Goal: Information Seeking & Learning: Learn about a topic

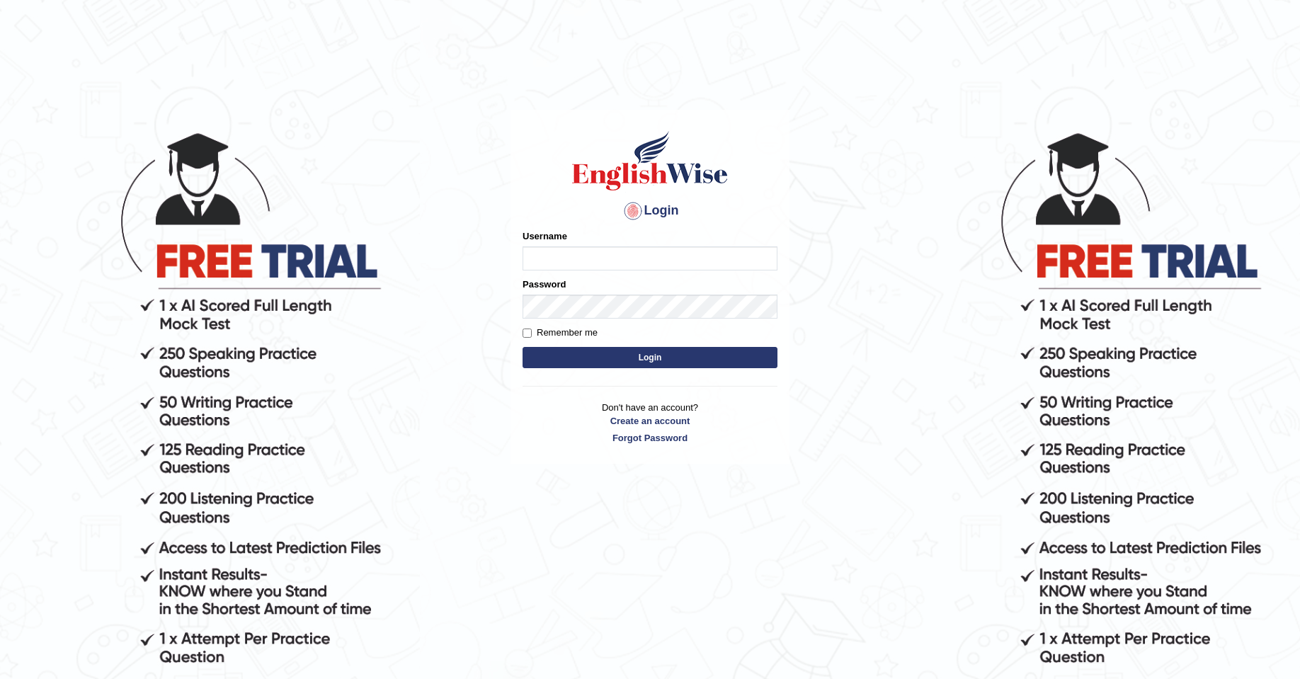
type input "Josephluma_parramatta"
click at [638, 356] on button "Login" at bounding box center [650, 357] width 255 height 21
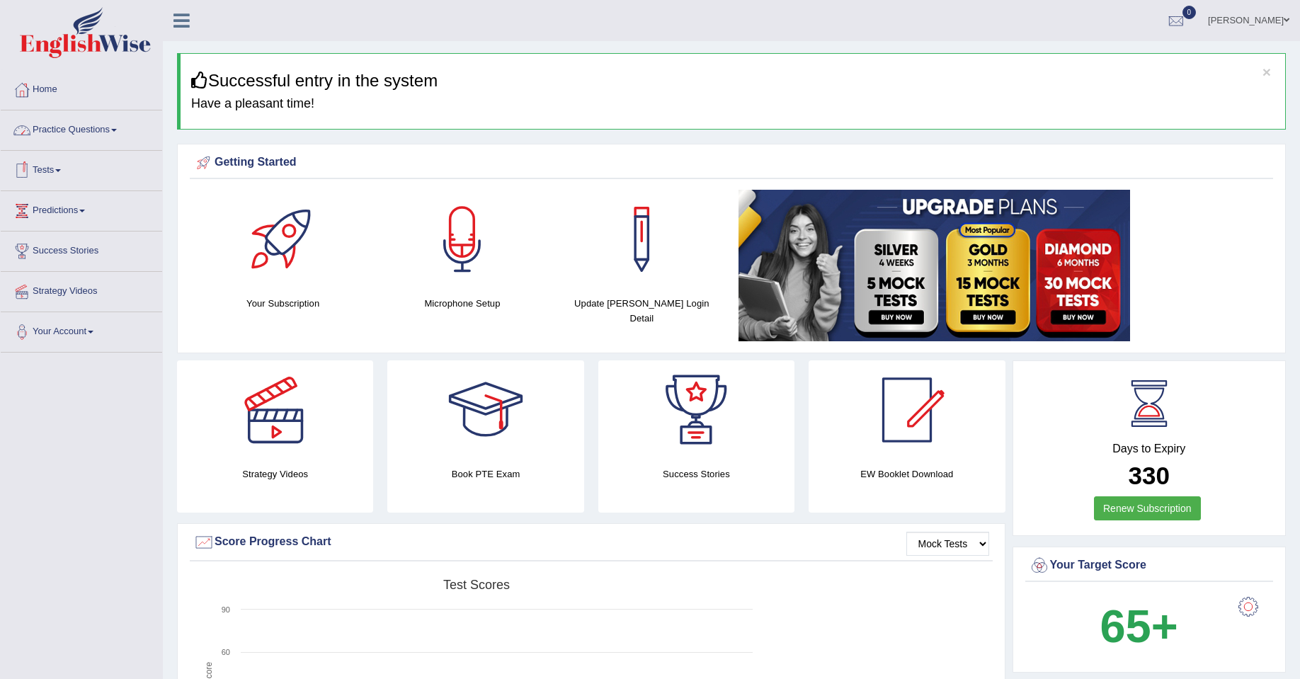
click at [107, 131] on link "Practice Questions" at bounding box center [81, 127] width 161 height 35
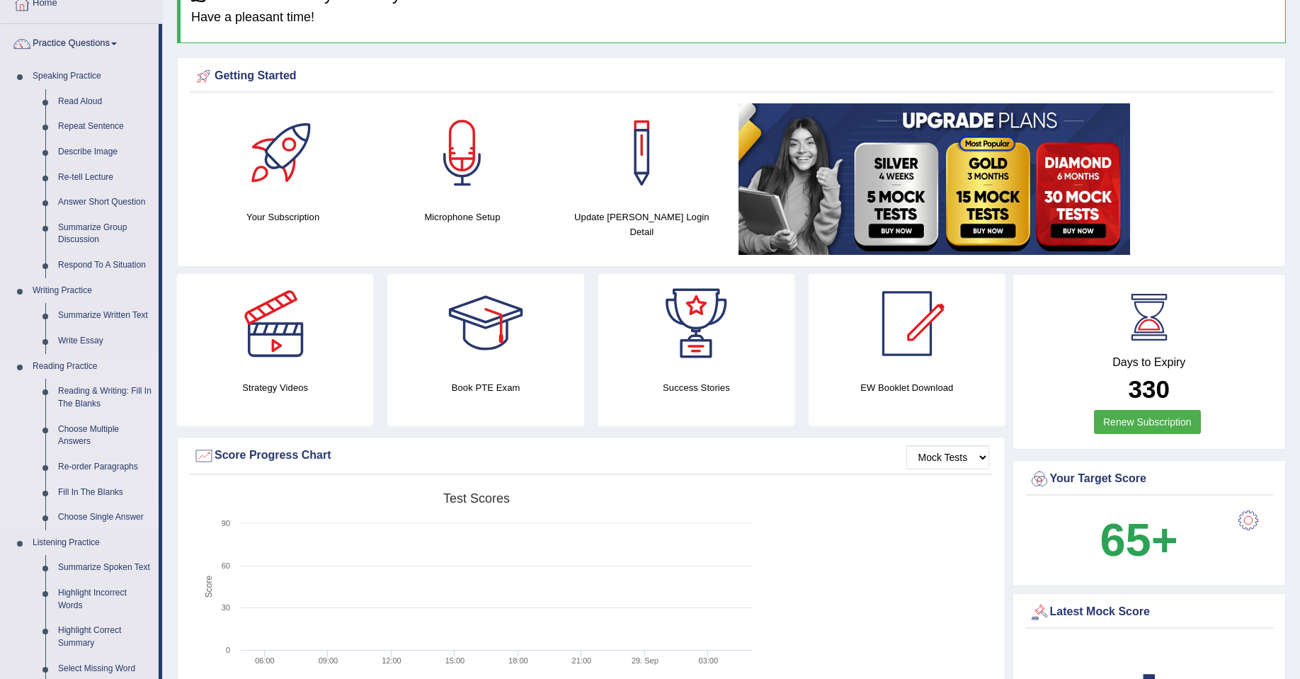
scroll to position [212, 0]
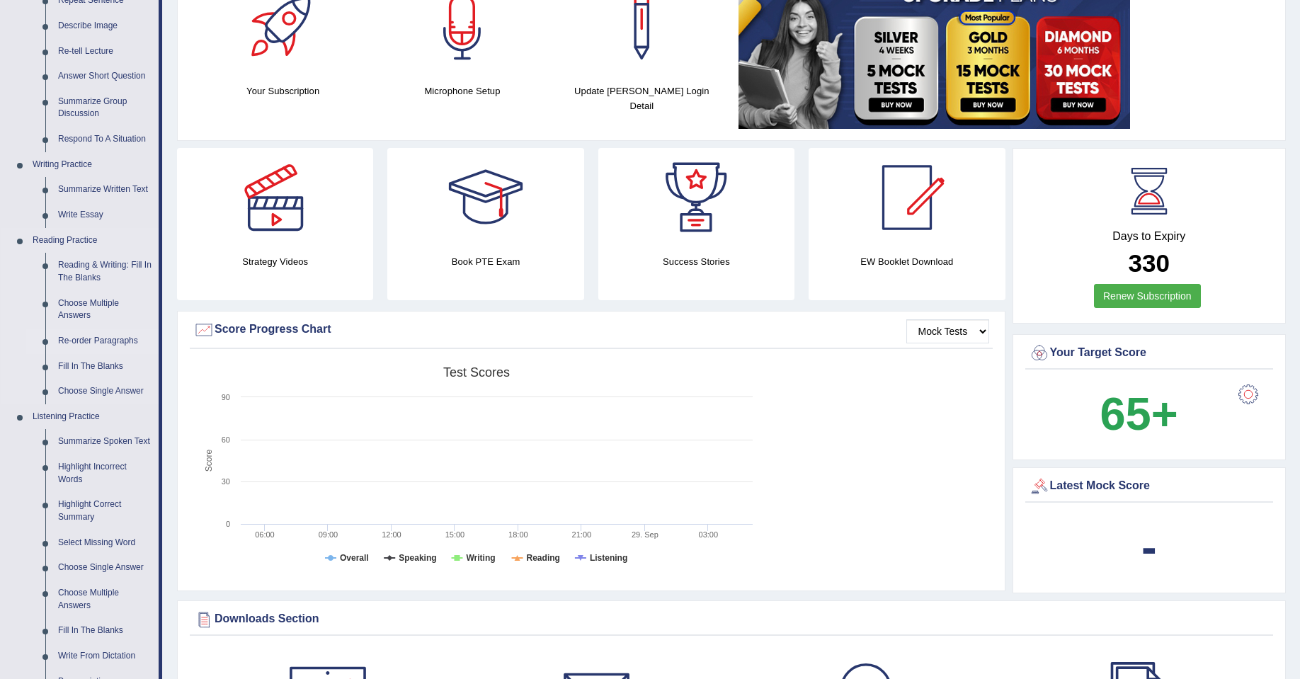
click at [108, 341] on link "Re-order Paragraphs" at bounding box center [105, 341] width 107 height 25
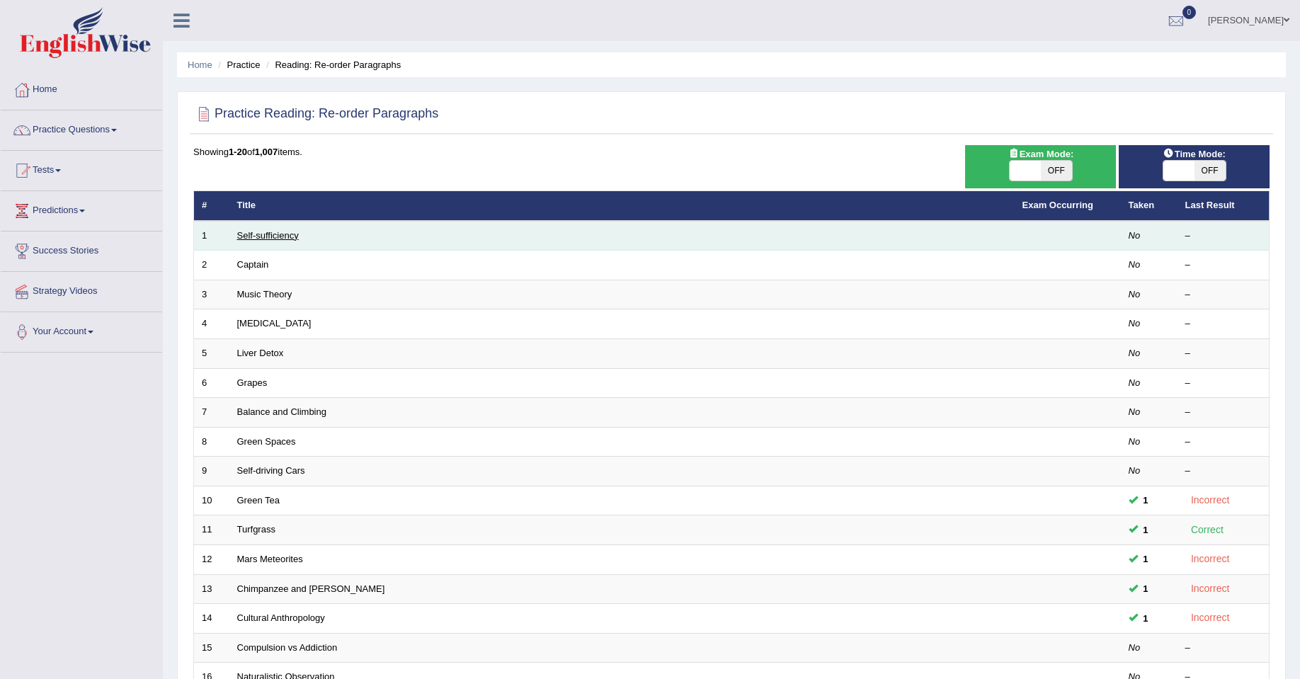
click at [254, 234] on link "Self-sufficiency" at bounding box center [268, 235] width 62 height 11
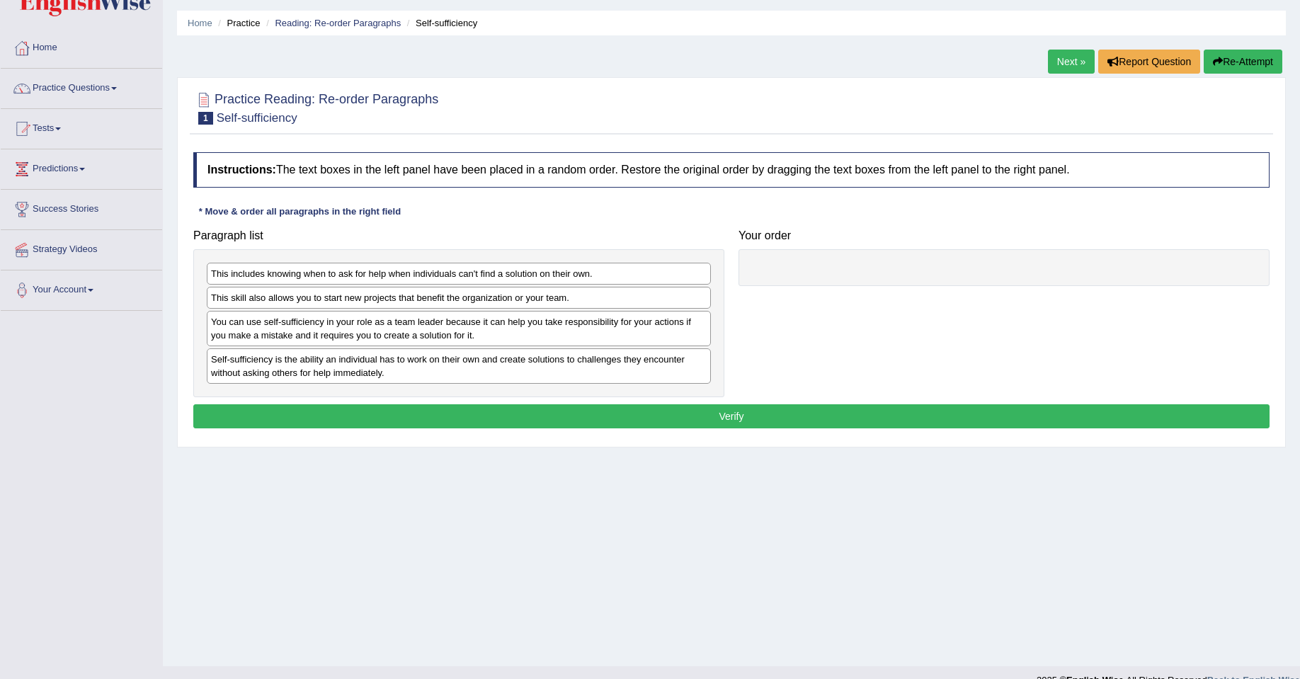
scroll to position [64, 0]
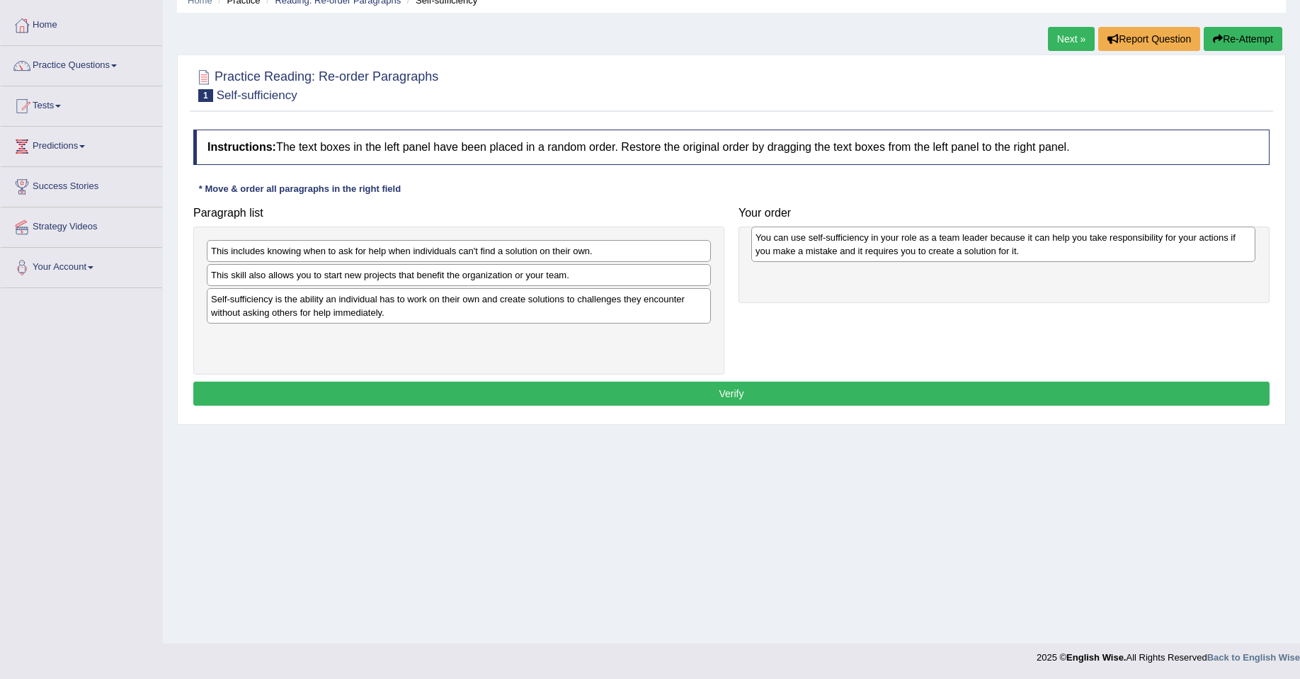
drag, startPoint x: 381, startPoint y: 316, endPoint x: 926, endPoint y: 254, distance: 548.2
click at [926, 254] on div "You can use self-sufficiency in your role as a team leader because it can help …" at bounding box center [1004, 244] width 504 height 35
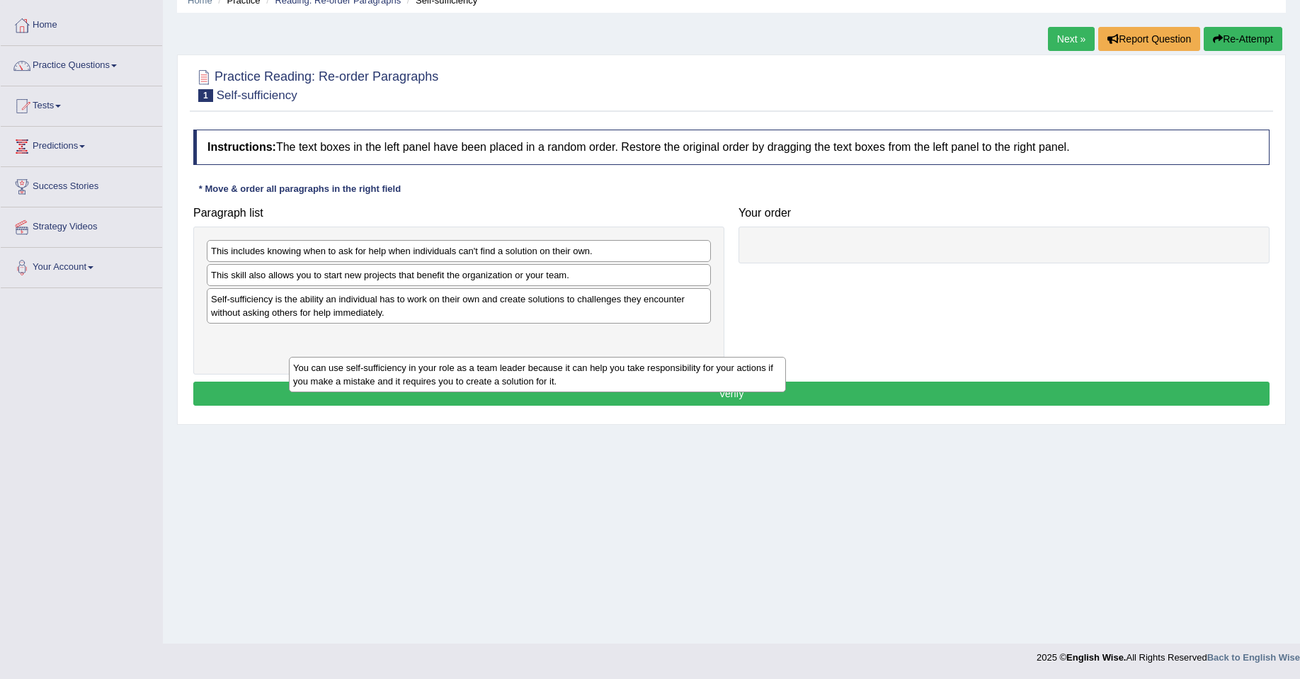
drag, startPoint x: 873, startPoint y: 264, endPoint x: 321, endPoint y: 368, distance: 561.4
click at [321, 368] on div "You can use self-sufficiency in your role as a team leader because it can help …" at bounding box center [537, 374] width 497 height 35
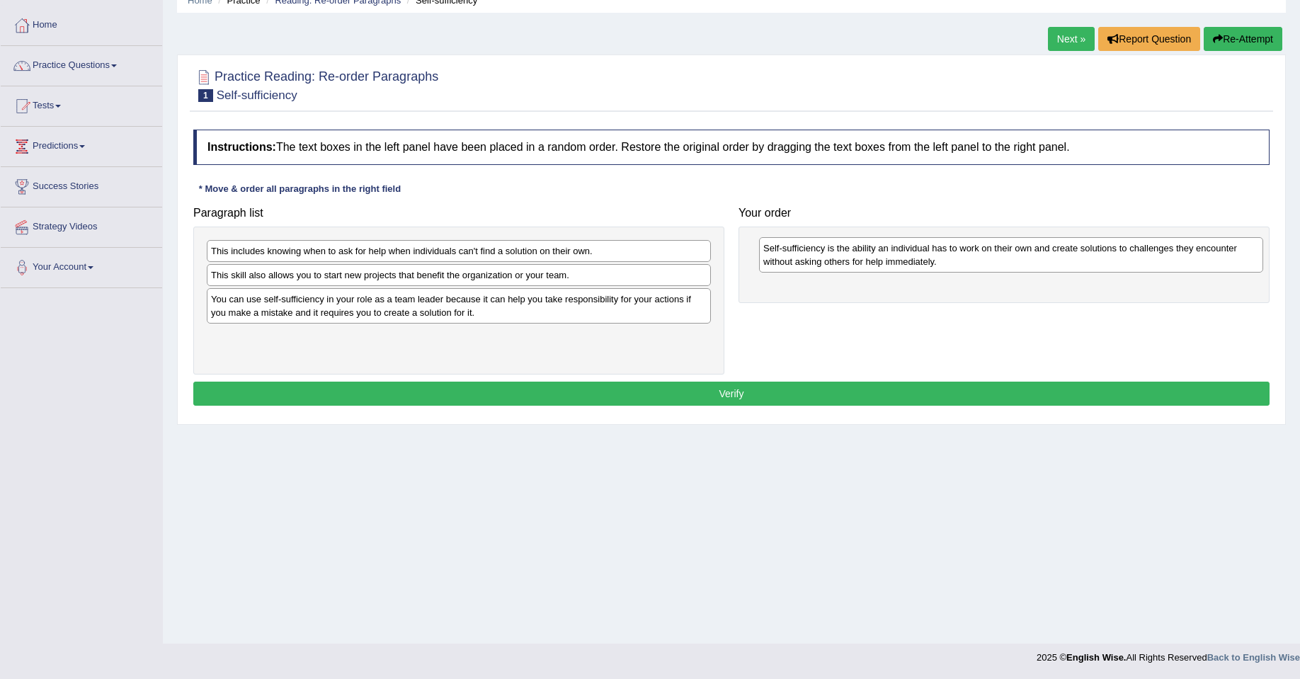
drag, startPoint x: 398, startPoint y: 314, endPoint x: 948, endPoint y: 262, distance: 552.2
click at [948, 262] on div "Self-sufficiency is the ability an individual has to work on their own and crea…" at bounding box center [1011, 254] width 504 height 35
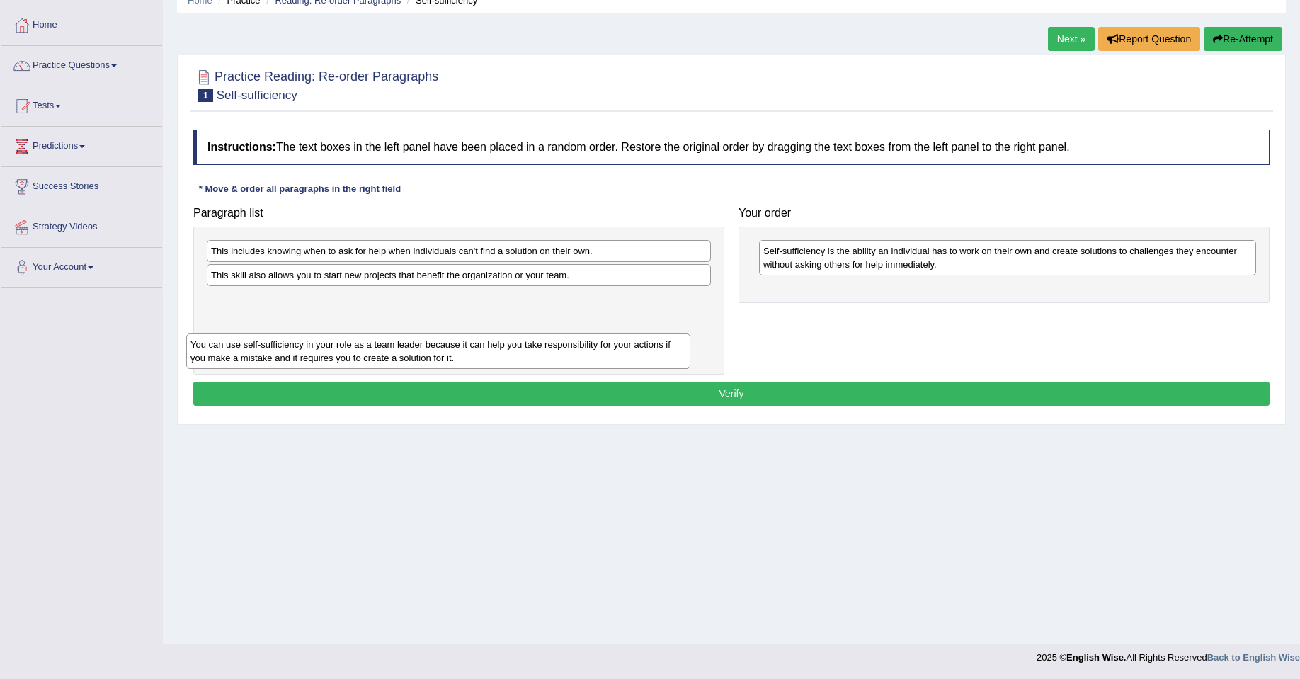
drag, startPoint x: 429, startPoint y: 316, endPoint x: 408, endPoint y: 361, distance: 49.8
click at [408, 361] on div "You can use self-sufficiency in your role as a team leader because it can help …" at bounding box center [438, 351] width 504 height 35
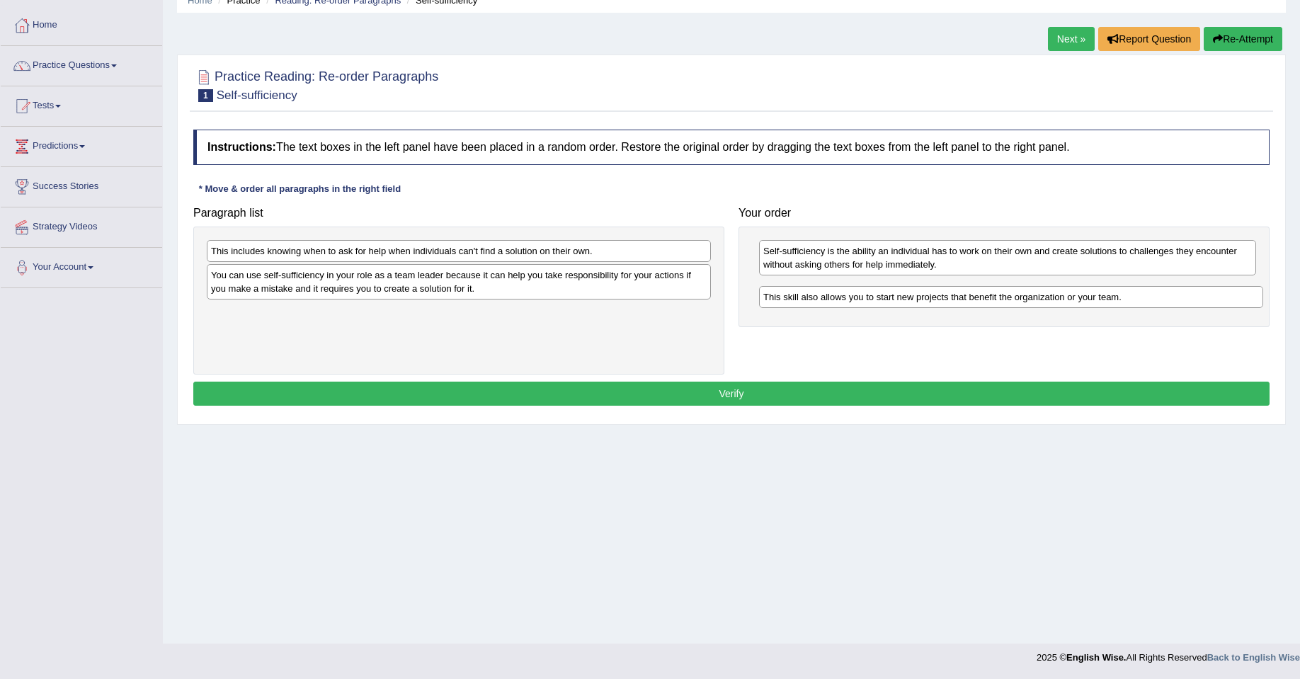
drag, startPoint x: 364, startPoint y: 285, endPoint x: 915, endPoint y: 307, distance: 551.5
click at [916, 307] on div "This skill also allows you to start new projects that benefit the organization …" at bounding box center [1011, 297] width 504 height 22
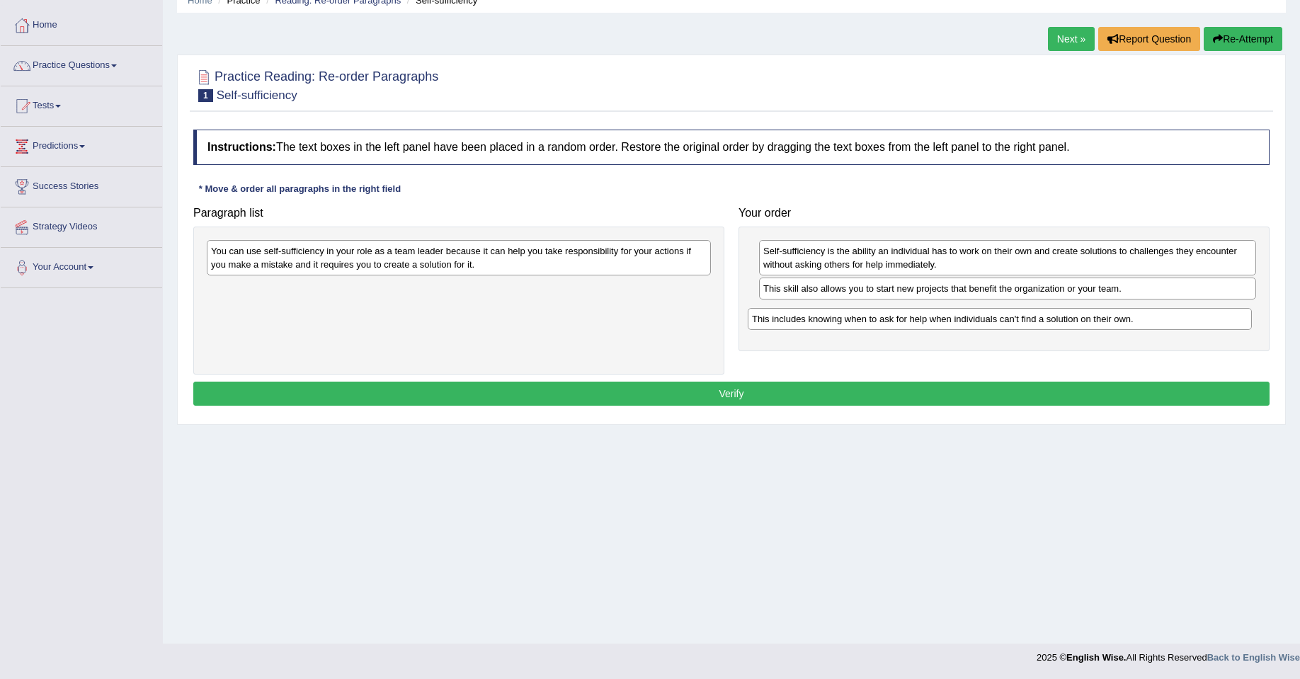
drag, startPoint x: 379, startPoint y: 259, endPoint x: 920, endPoint y: 327, distance: 545.4
click at [920, 327] on div "This includes knowing when to ask for help when individuals can't find a soluti…" at bounding box center [1000, 319] width 504 height 22
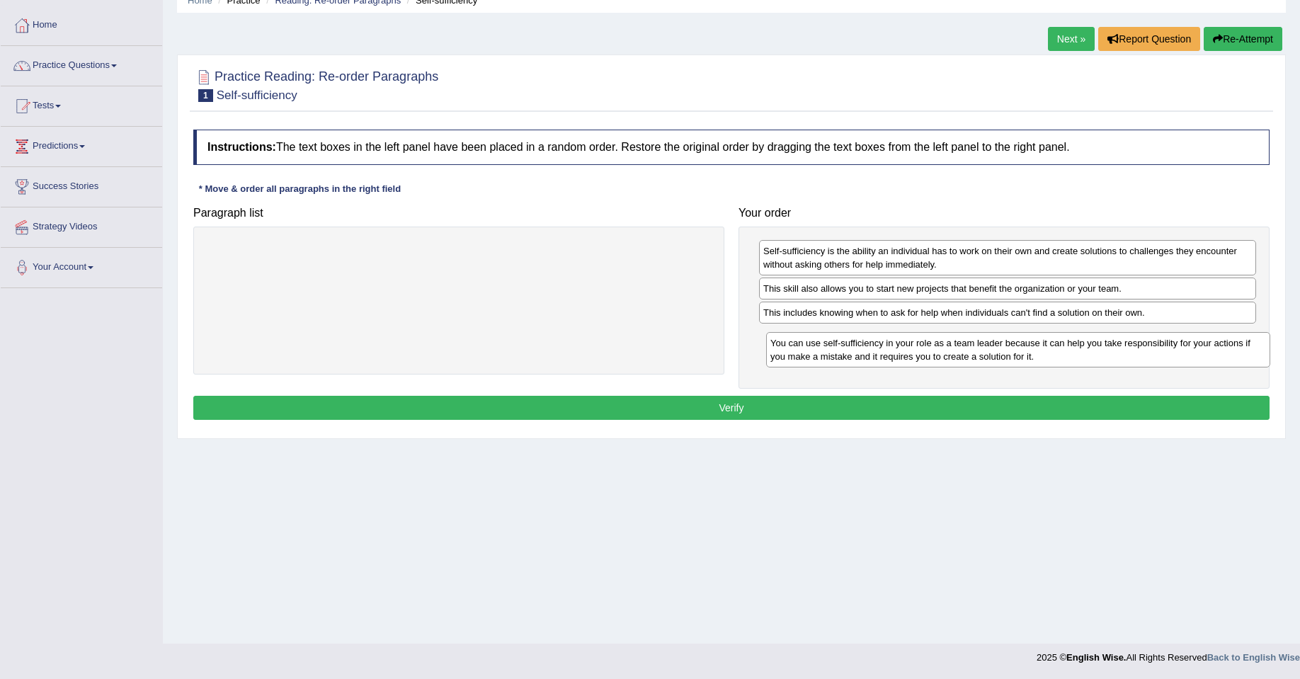
drag, startPoint x: 515, startPoint y: 266, endPoint x: 1075, endPoint y: 358, distance: 567.1
click at [1075, 358] on div "You can use self-sufficiency in your role as a team leader because it can help …" at bounding box center [1018, 349] width 504 height 35
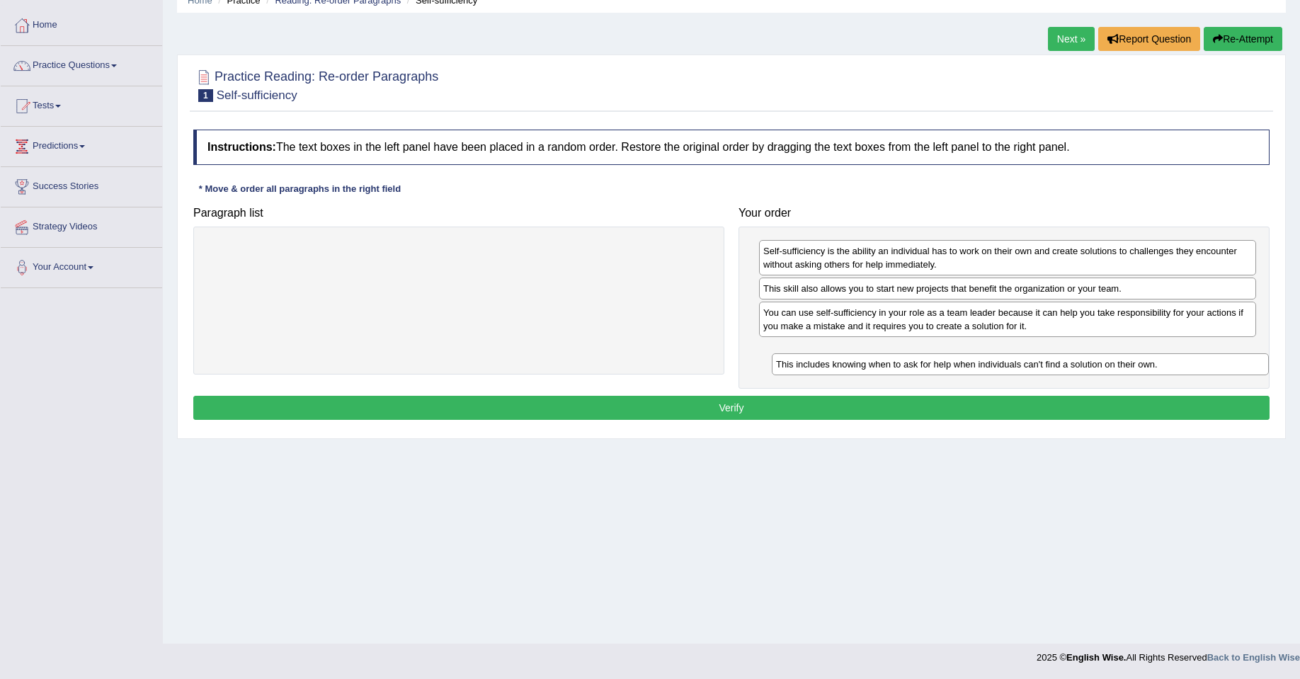
drag, startPoint x: 877, startPoint y: 318, endPoint x: 863, endPoint y: 359, distance: 43.2
click at [876, 365] on div "This includes knowing when to ask for help when individuals can't find a soluti…" at bounding box center [1020, 364] width 497 height 22
click at [728, 405] on button "Verify" at bounding box center [731, 408] width 1077 height 24
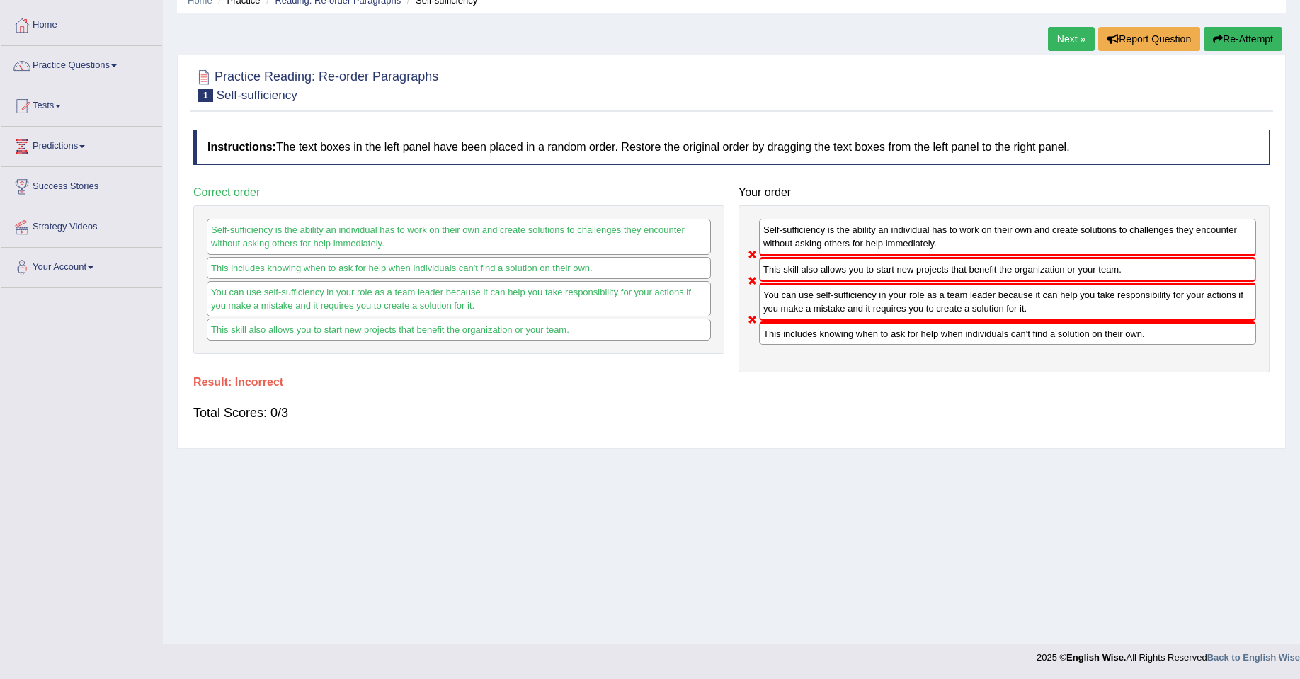
click at [1246, 33] on button "Re-Attempt" at bounding box center [1243, 39] width 79 height 24
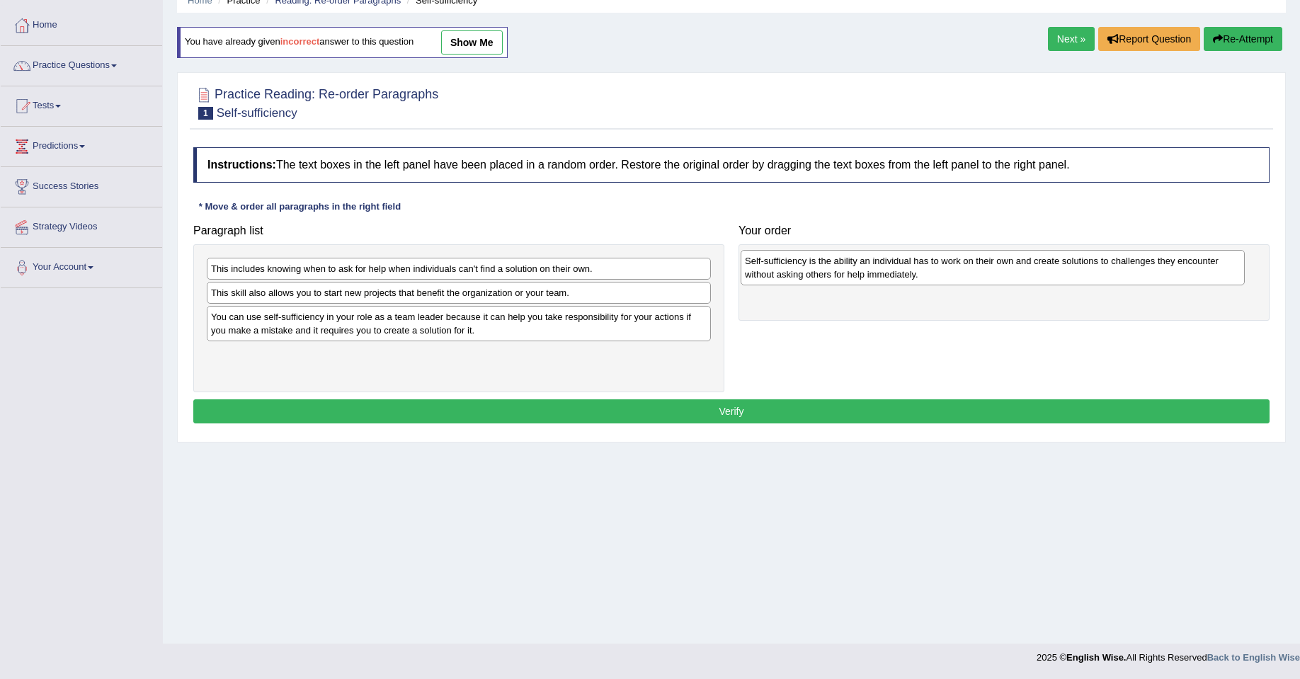
drag, startPoint x: 325, startPoint y: 370, endPoint x: 859, endPoint y: 276, distance: 542.2
click at [859, 276] on div "Self-sufficiency is the ability an individual has to work on their own and crea…" at bounding box center [993, 267] width 504 height 35
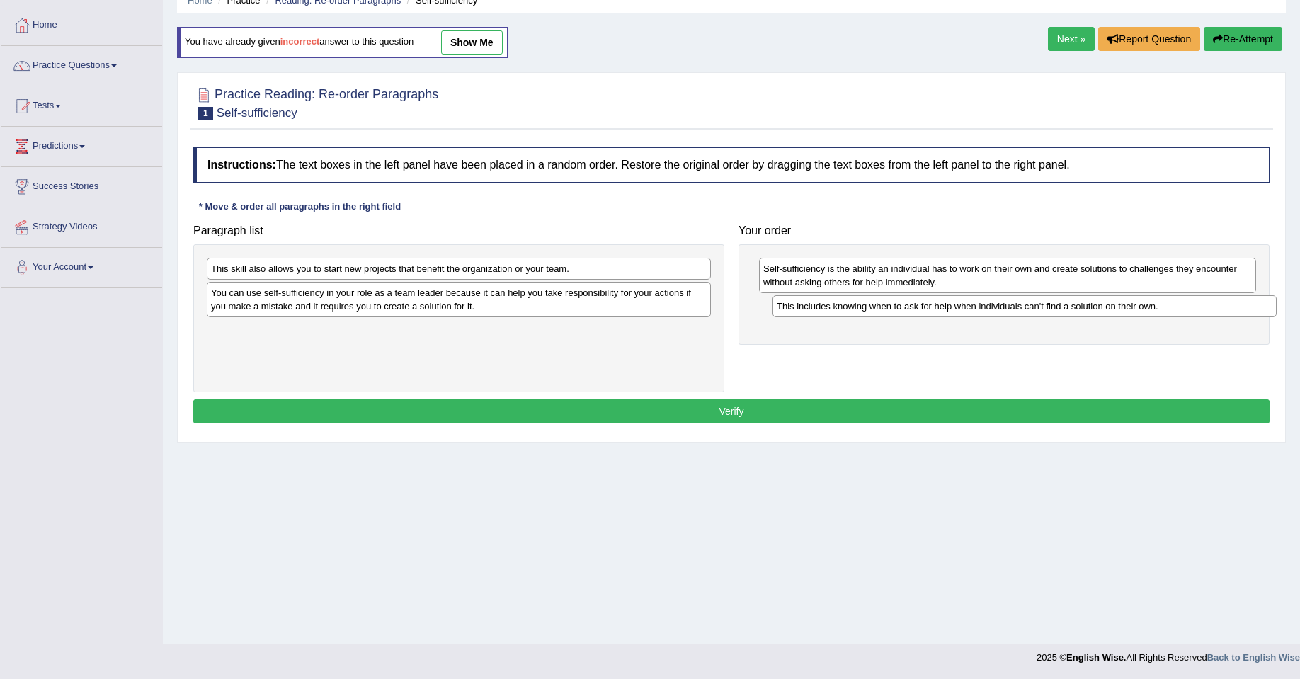
drag, startPoint x: 363, startPoint y: 274, endPoint x: 906, endPoint y: 311, distance: 543.8
click at [906, 311] on div "This includes knowing when to ask for help when individuals can't find a soluti…" at bounding box center [1025, 306] width 504 height 22
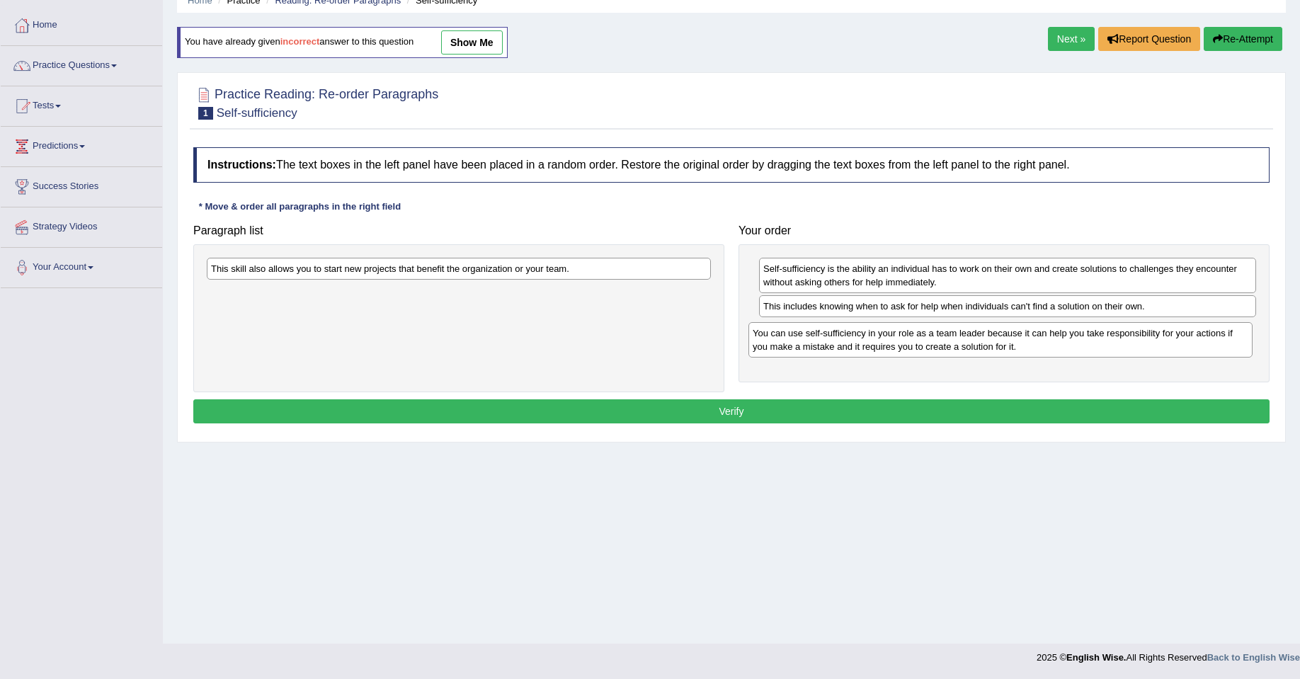
drag, startPoint x: 336, startPoint y: 309, endPoint x: 883, endPoint y: 348, distance: 549.0
click at [883, 348] on div "You can use self-sufficiency in your role as a team leader because it can help …" at bounding box center [1001, 339] width 504 height 35
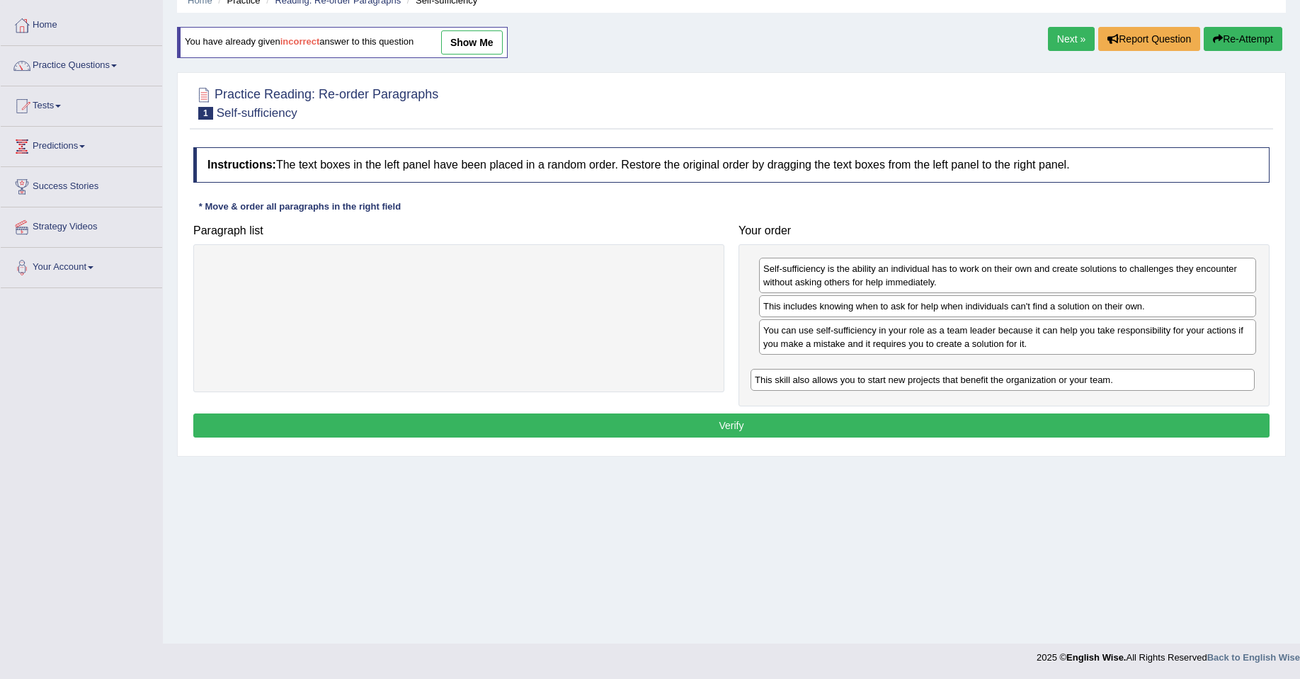
drag, startPoint x: 533, startPoint y: 278, endPoint x: 1078, endPoint y: 389, distance: 556.5
click at [1078, 389] on div "This skill also allows you to start new projects that benefit the organization …" at bounding box center [1003, 380] width 504 height 22
click at [555, 421] on button "Verify" at bounding box center [731, 426] width 1077 height 24
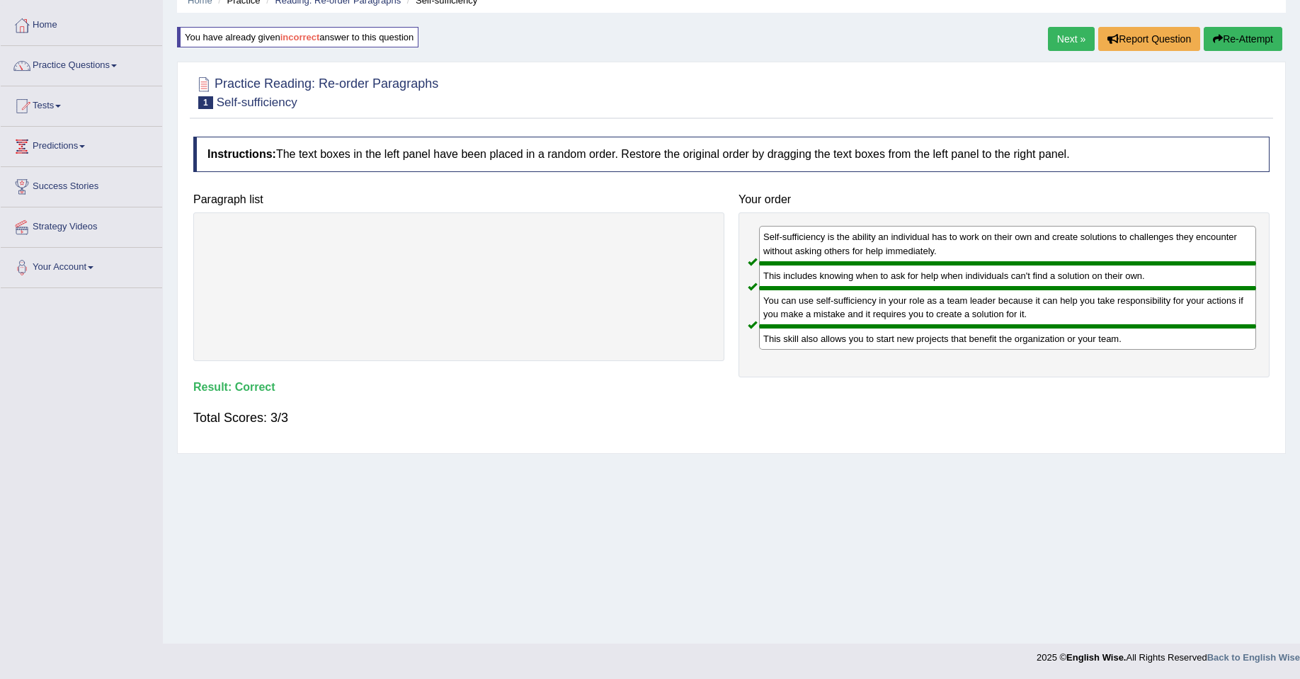
click at [1060, 38] on link "Next »" at bounding box center [1071, 39] width 47 height 24
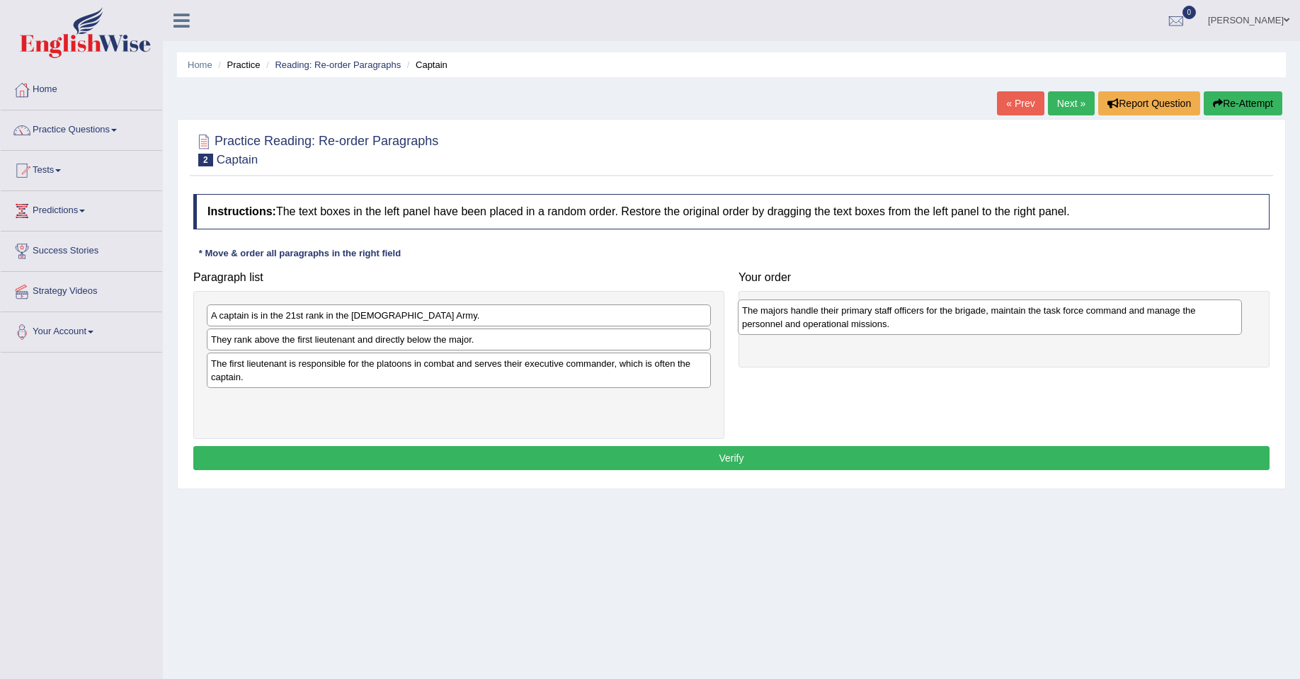
drag, startPoint x: 311, startPoint y: 327, endPoint x: 844, endPoint y: 318, distance: 532.7
click at [844, 318] on div "The majors handle their primary staff officers for the brigade, maintain the ta…" at bounding box center [990, 317] width 504 height 35
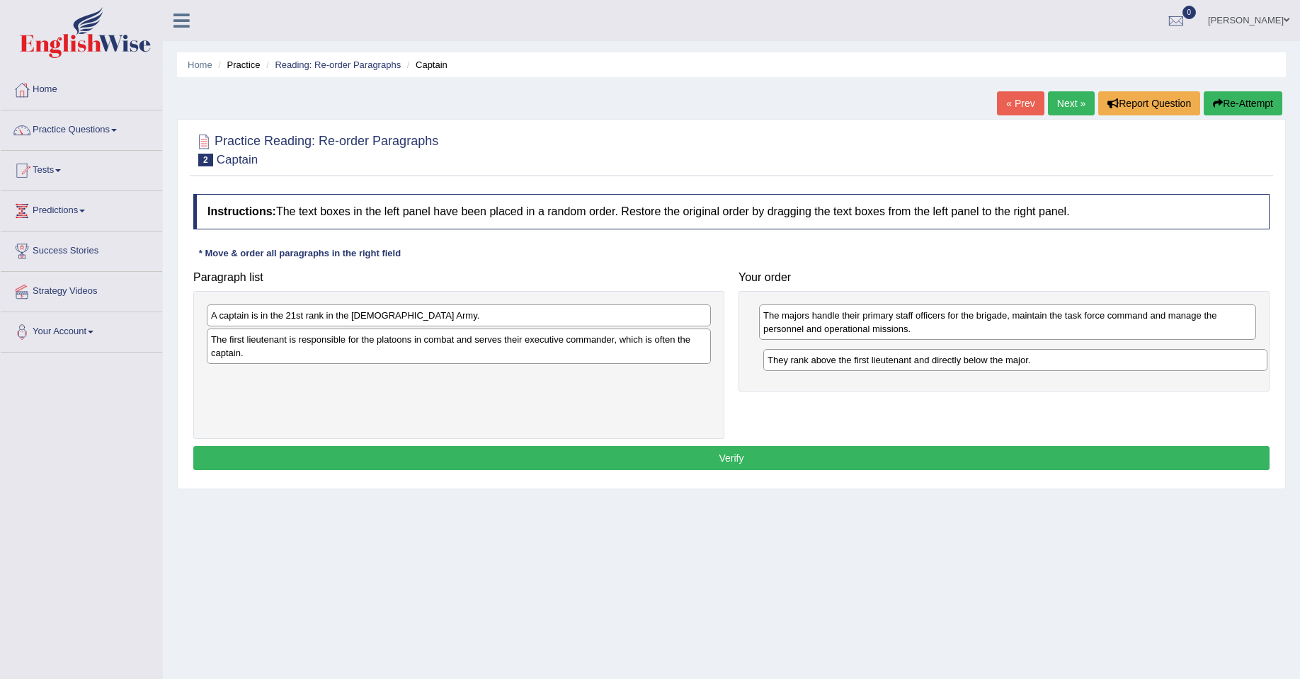
drag, startPoint x: 320, startPoint y: 348, endPoint x: 877, endPoint y: 368, distance: 557.1
click at [877, 368] on div "They rank above the first lieutenant and directly below the major." at bounding box center [1016, 360] width 504 height 22
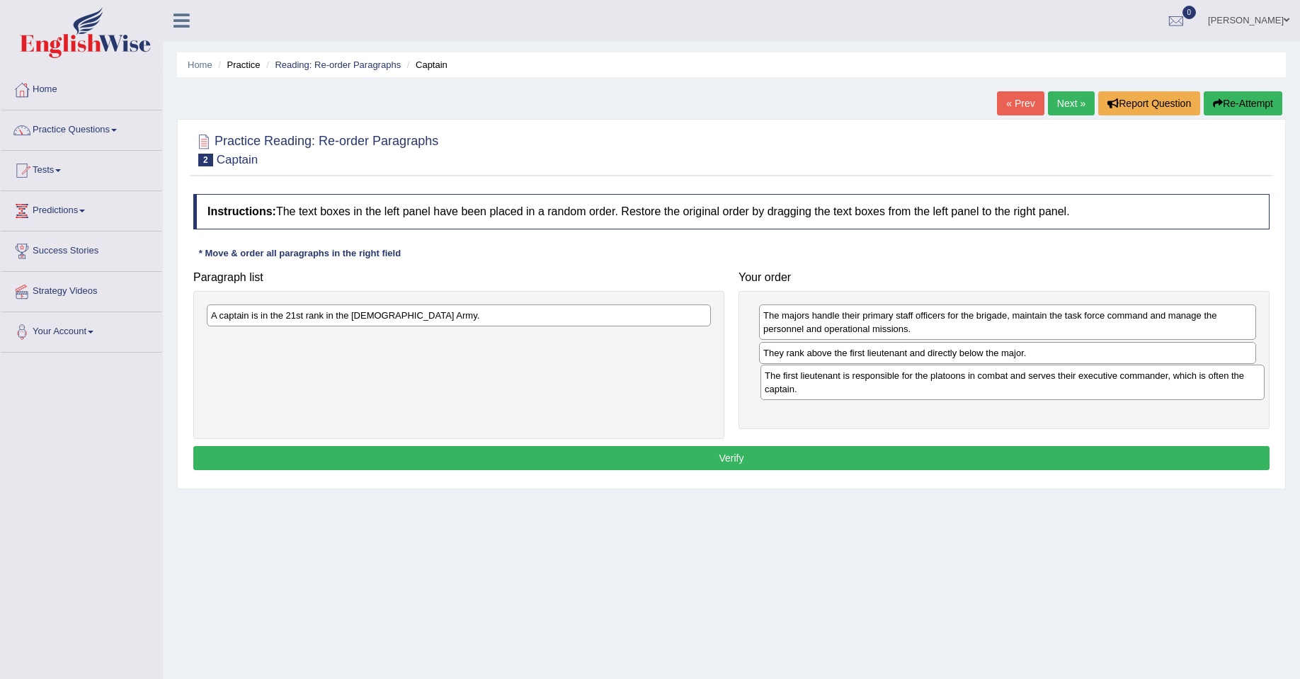
drag, startPoint x: 391, startPoint y: 353, endPoint x: 945, endPoint y: 389, distance: 555.1
click at [945, 389] on div "The first lieutenant is responsible for the platoons in combat and serves their…" at bounding box center [1013, 382] width 504 height 35
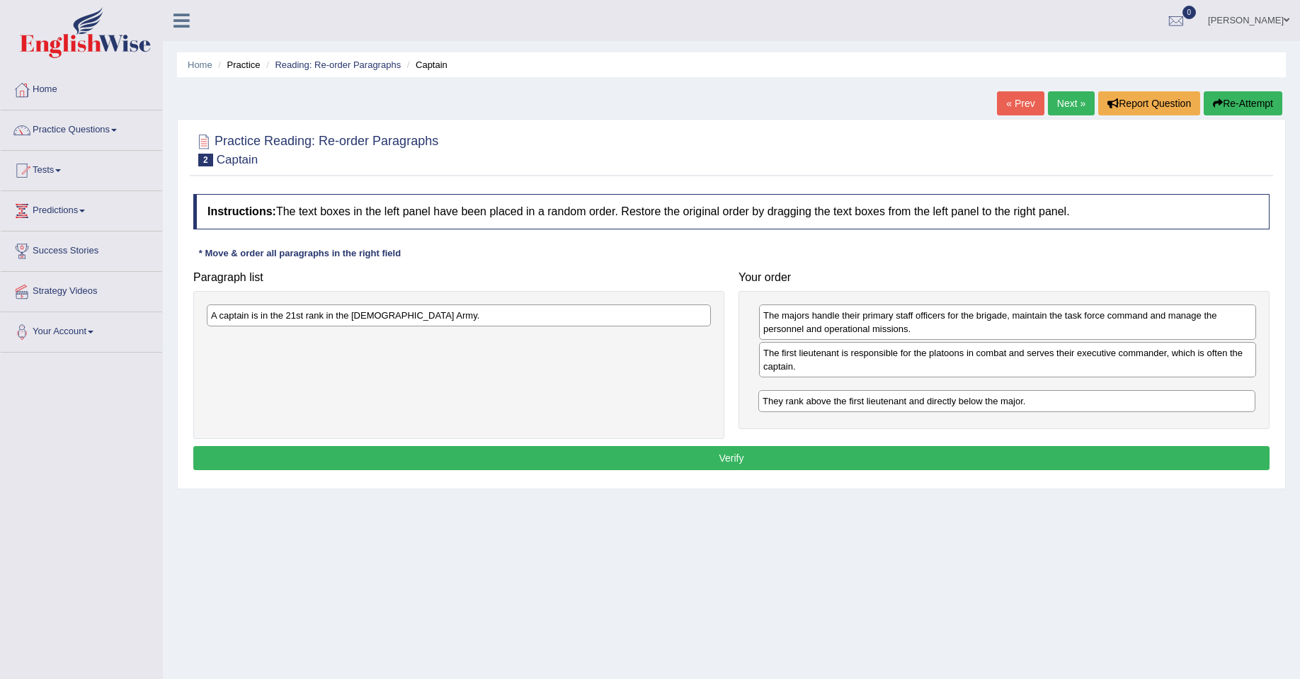
drag, startPoint x: 895, startPoint y: 357, endPoint x: 894, endPoint y: 405, distance: 48.2
click at [894, 405] on div "They rank above the first lieutenant and directly below the major." at bounding box center [1007, 401] width 497 height 22
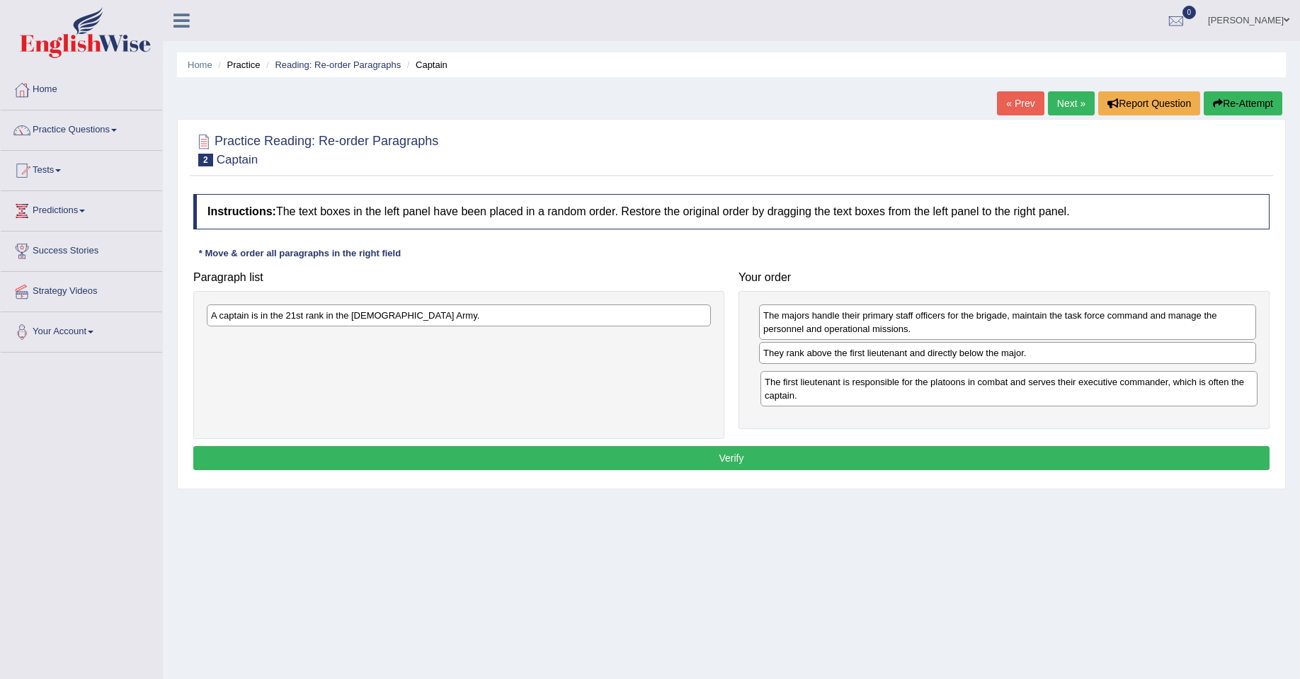
drag, startPoint x: 866, startPoint y: 365, endPoint x: 868, endPoint y: 393, distance: 27.7
click at [868, 394] on div "The first lieutenant is responsible for the platoons in combat and serves their…" at bounding box center [1009, 388] width 497 height 35
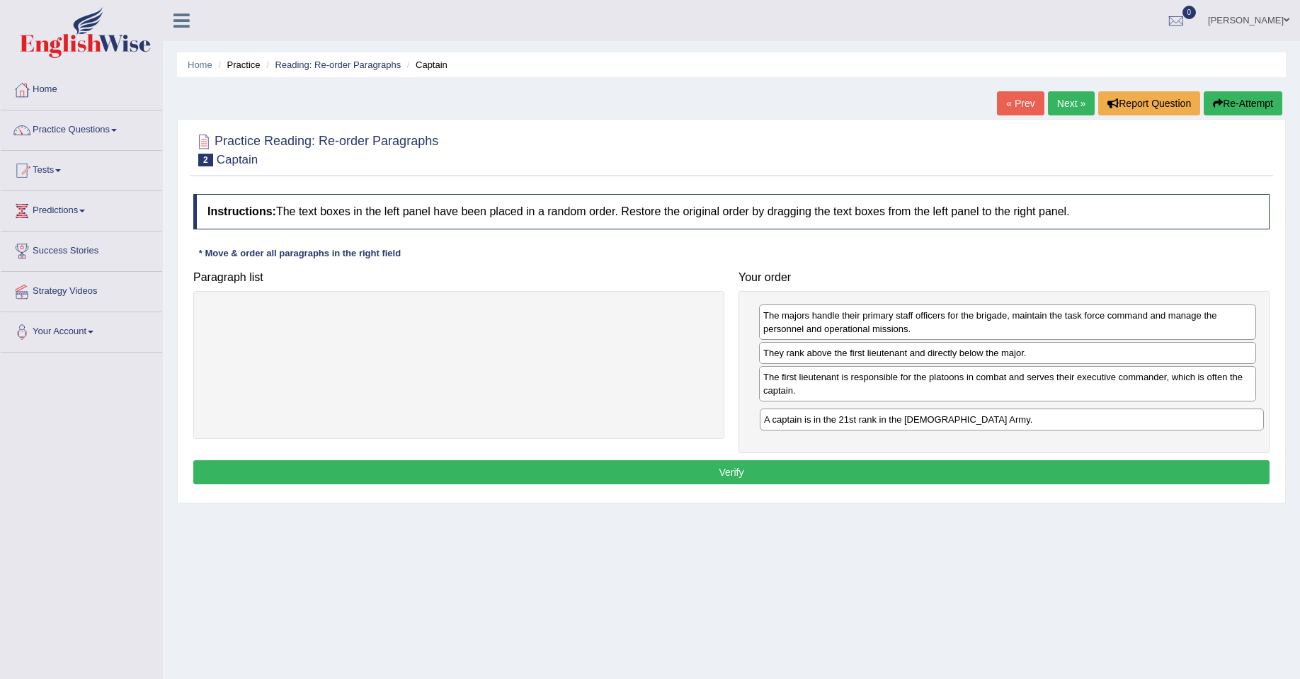
drag, startPoint x: 453, startPoint y: 314, endPoint x: 1007, endPoint y: 419, distance: 562.9
click at [1007, 419] on div "A captain is in the 21st rank in the [DEMOGRAPHIC_DATA] Army." at bounding box center [1012, 420] width 504 height 22
click at [783, 467] on button "Verify" at bounding box center [731, 472] width 1077 height 24
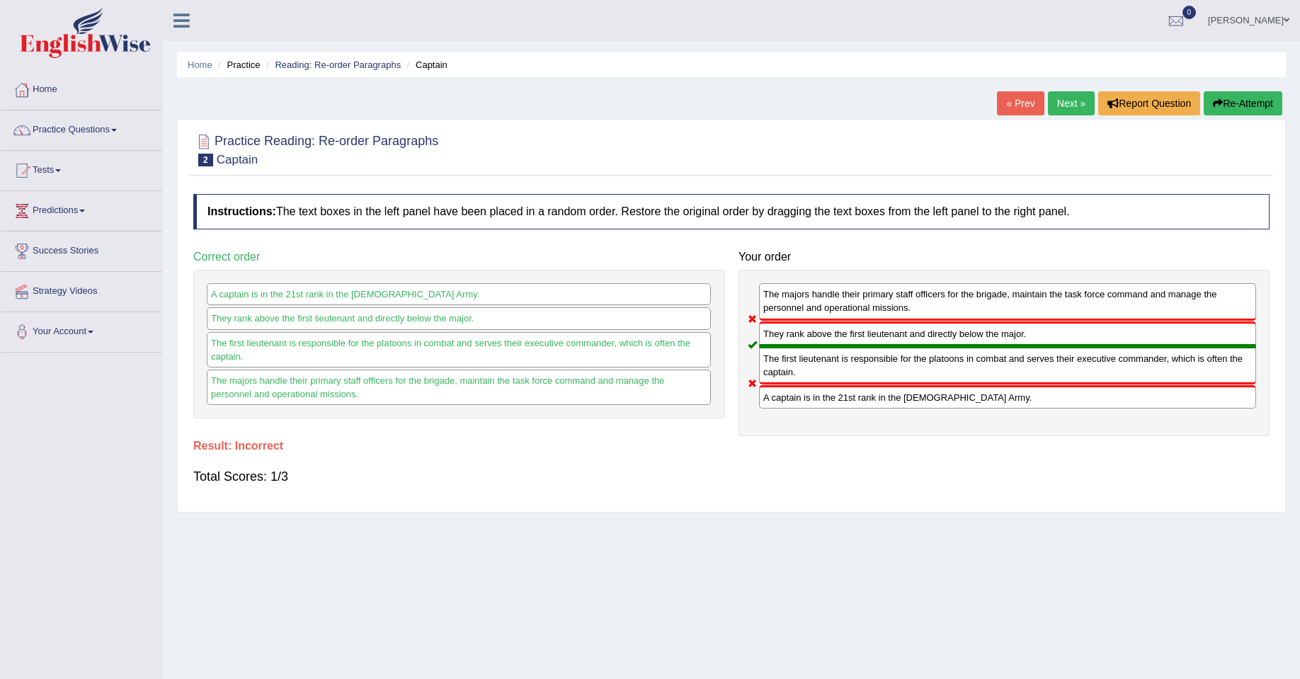
drag, startPoint x: 901, startPoint y: 405, endPoint x: 796, endPoint y: 317, distance: 136.8
click at [797, 319] on div "The majors handle their primary staff officers for the brigade, maintain the ta…" at bounding box center [1004, 353] width 531 height 166
click at [1219, 100] on icon "button" at bounding box center [1218, 103] width 10 height 10
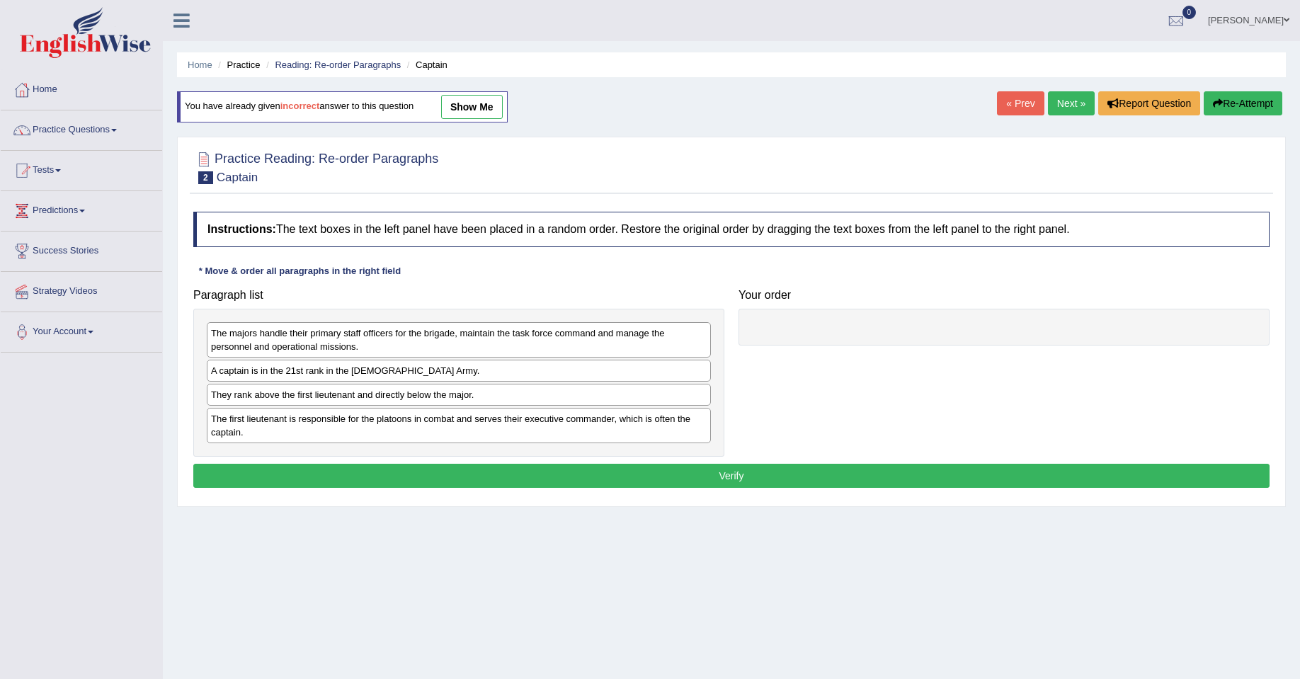
drag, startPoint x: 399, startPoint y: 426, endPoint x: 394, endPoint y: 419, distance: 9.6
click at [398, 423] on div "The first lieutenant is responsible for the platoons in combat and serves their…" at bounding box center [459, 425] width 504 height 35
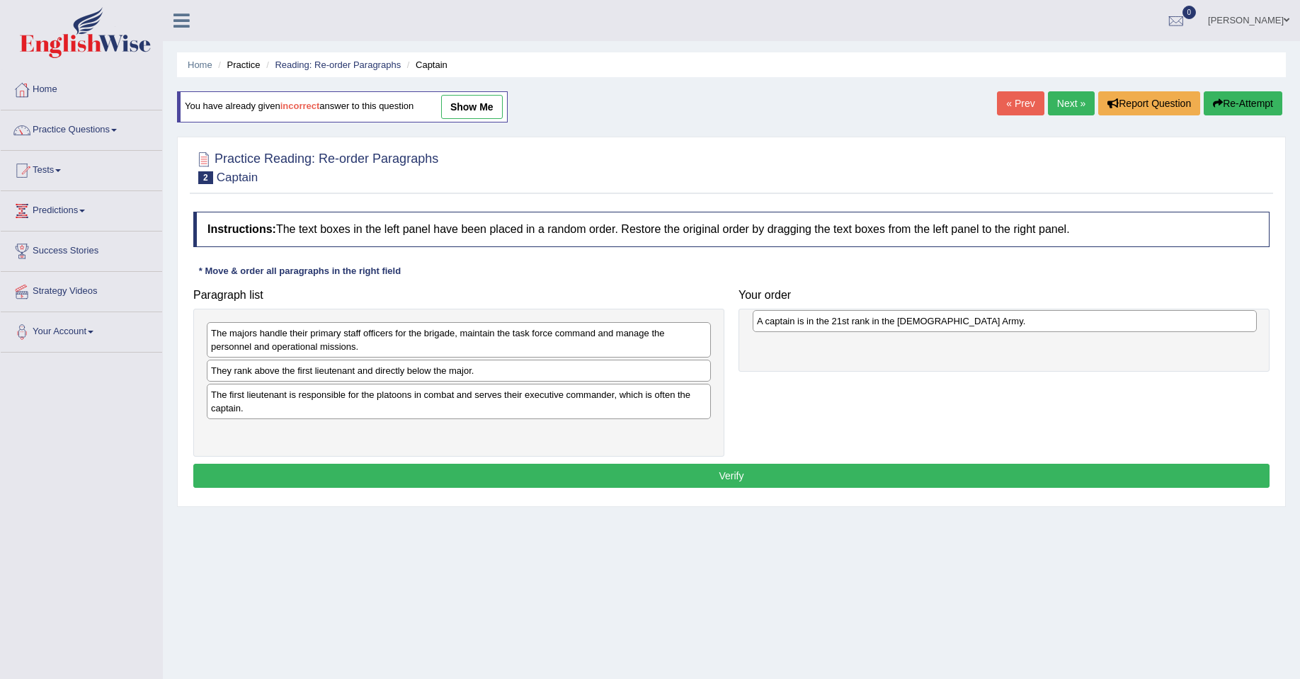
drag, startPoint x: 394, startPoint y: 377, endPoint x: 939, endPoint y: 327, distance: 547.7
click at [939, 327] on div "A captain is in the 21st rank in the [DEMOGRAPHIC_DATA] Army." at bounding box center [1005, 321] width 504 height 22
click at [324, 375] on div "They rank above the first lieutenant and directly below the major." at bounding box center [459, 371] width 504 height 22
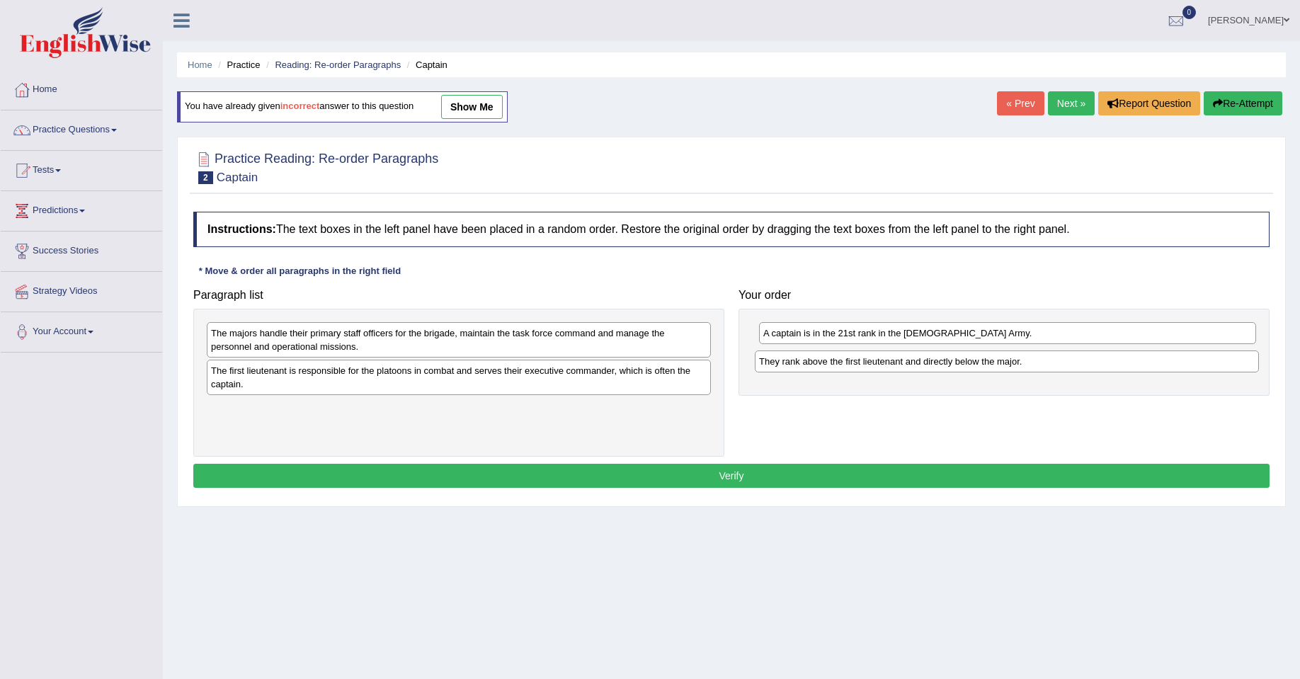
drag, startPoint x: 304, startPoint y: 377, endPoint x: 851, endPoint y: 368, distance: 547.6
click at [851, 368] on div "They rank above the first lieutenant and directly below the major." at bounding box center [1007, 362] width 504 height 22
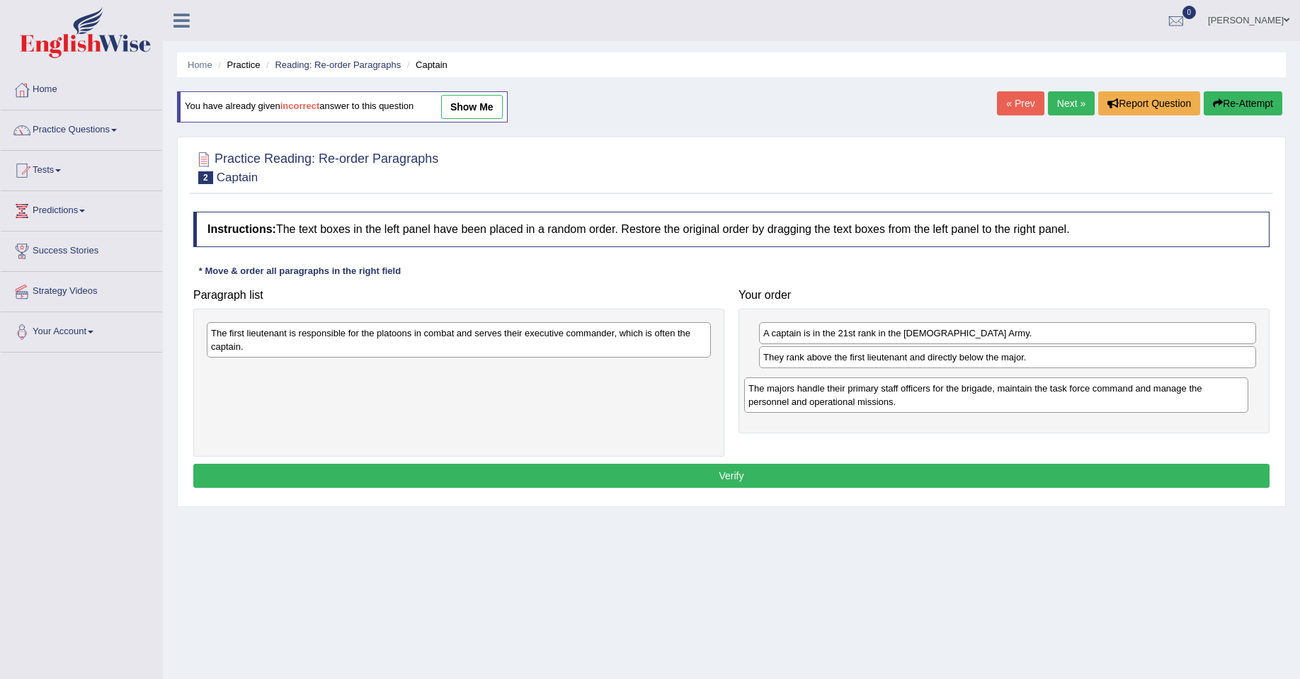
drag, startPoint x: 351, startPoint y: 346, endPoint x: 888, endPoint y: 402, distance: 540.5
click at [888, 402] on div "The majors handle their primary staff officers for the brigade, maintain the ta…" at bounding box center [996, 395] width 504 height 35
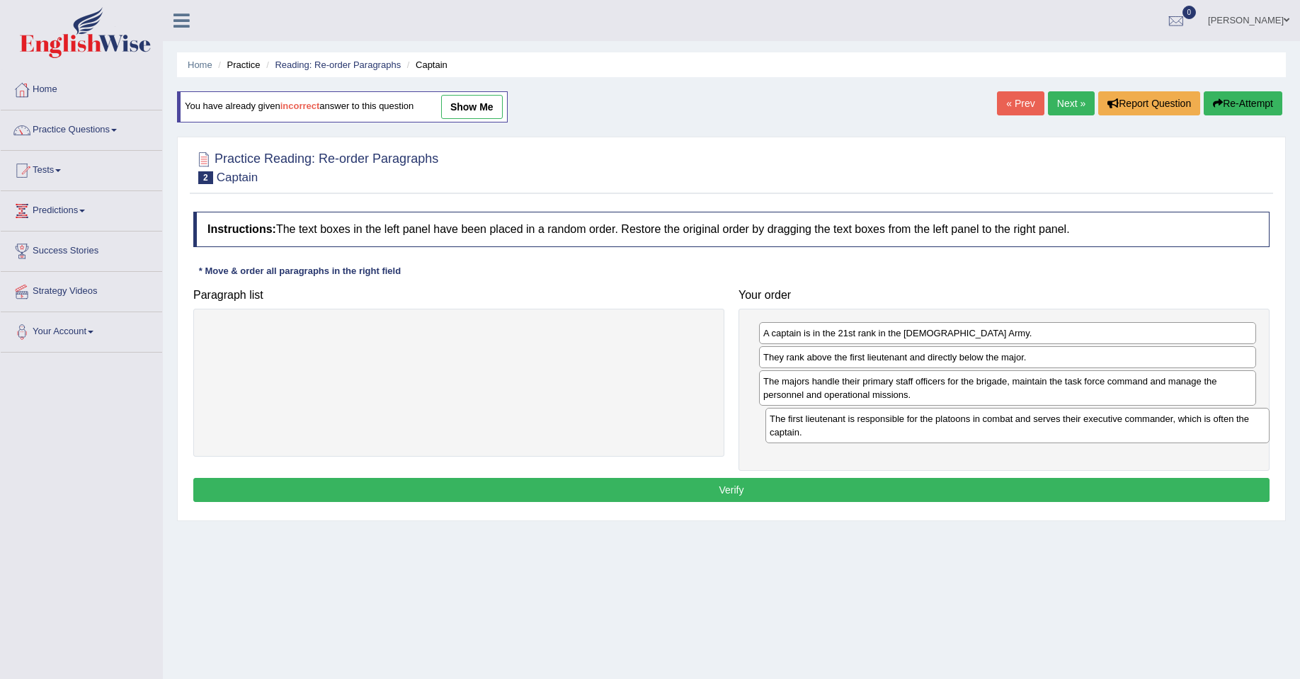
drag, startPoint x: 462, startPoint y: 334, endPoint x: 1019, endPoint y: 416, distance: 563.5
click at [1020, 419] on div "The first lieutenant is responsible for the platoons in combat and serves their…" at bounding box center [1018, 425] width 504 height 35
click at [686, 489] on button "Verify" at bounding box center [731, 490] width 1077 height 24
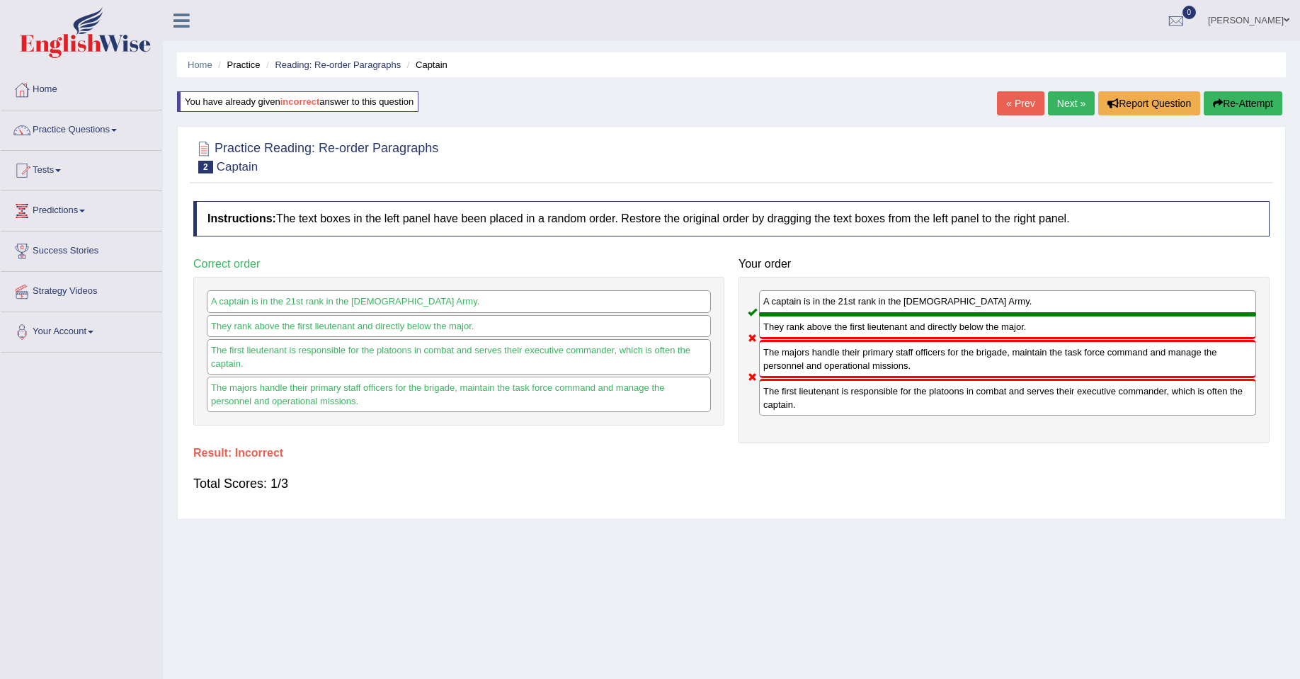
click at [1247, 97] on button "Re-Attempt" at bounding box center [1243, 103] width 79 height 24
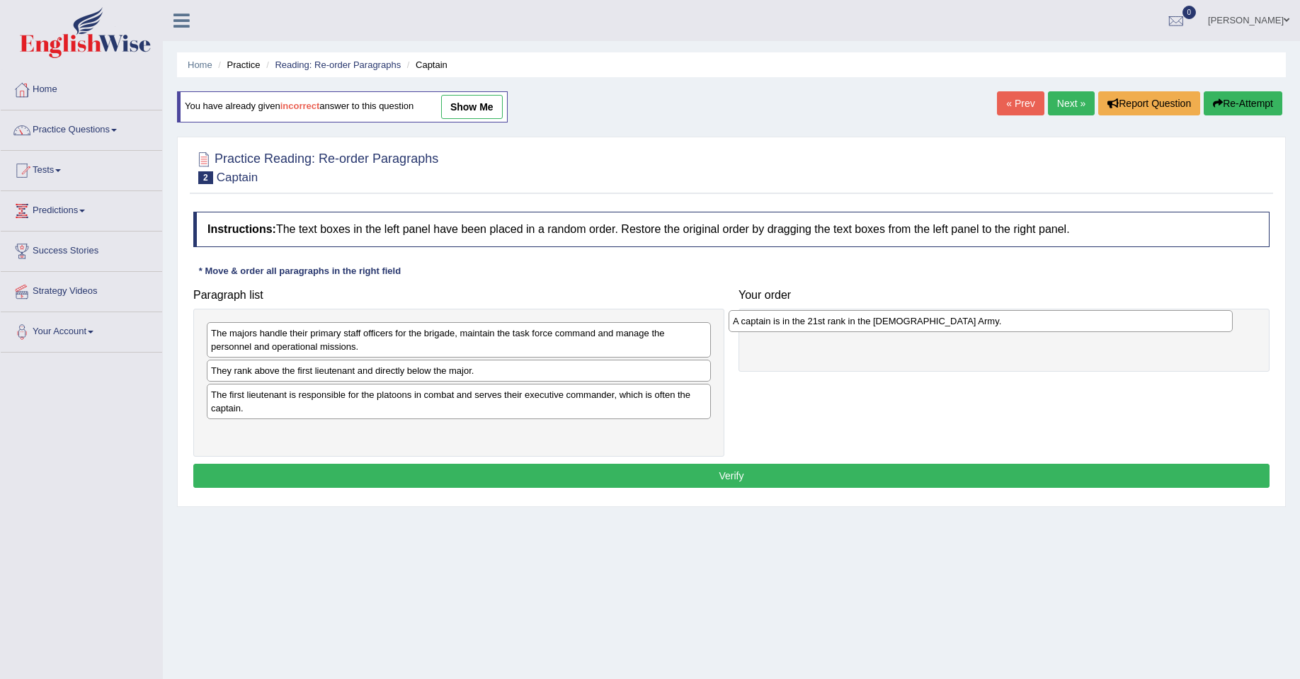
drag, startPoint x: 277, startPoint y: 373, endPoint x: 799, endPoint y: 324, distance: 524.4
click at [799, 324] on div "A captain is in the 21st rank in the [DEMOGRAPHIC_DATA] Army." at bounding box center [981, 321] width 504 height 22
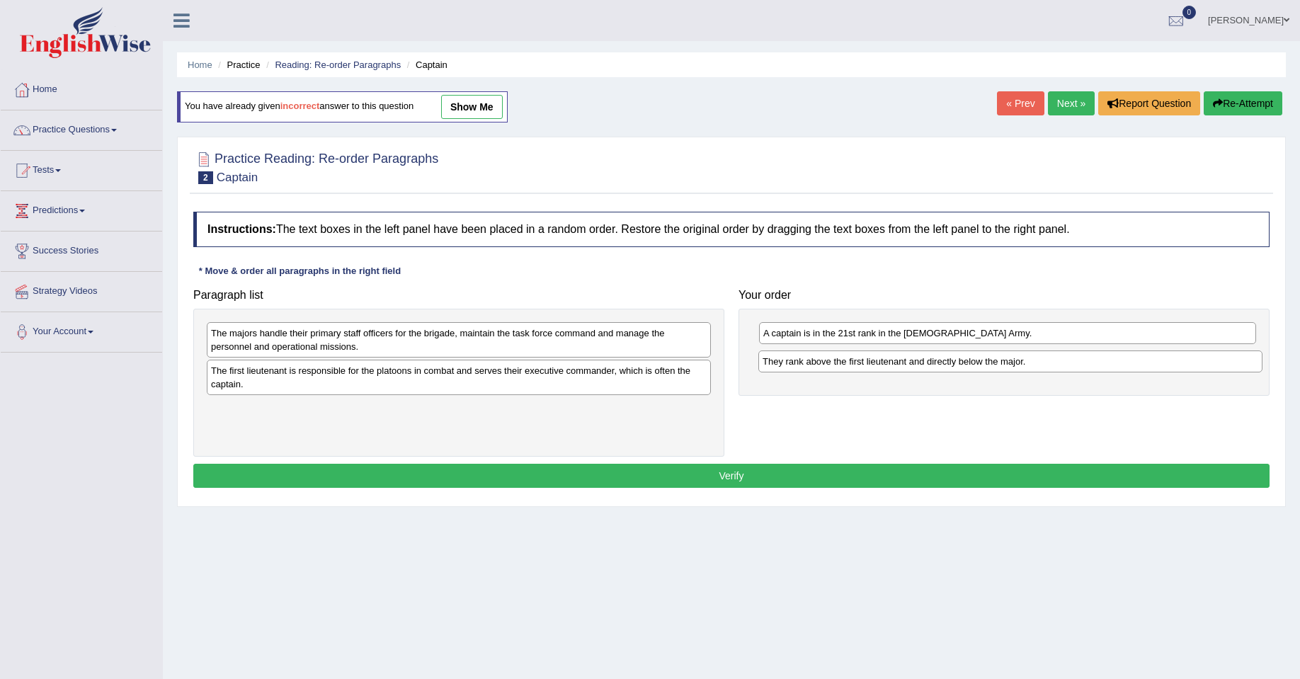
drag, startPoint x: 295, startPoint y: 376, endPoint x: 847, endPoint y: 367, distance: 551.9
click at [847, 367] on div "They rank above the first lieutenant and directly below the major." at bounding box center [1011, 362] width 504 height 22
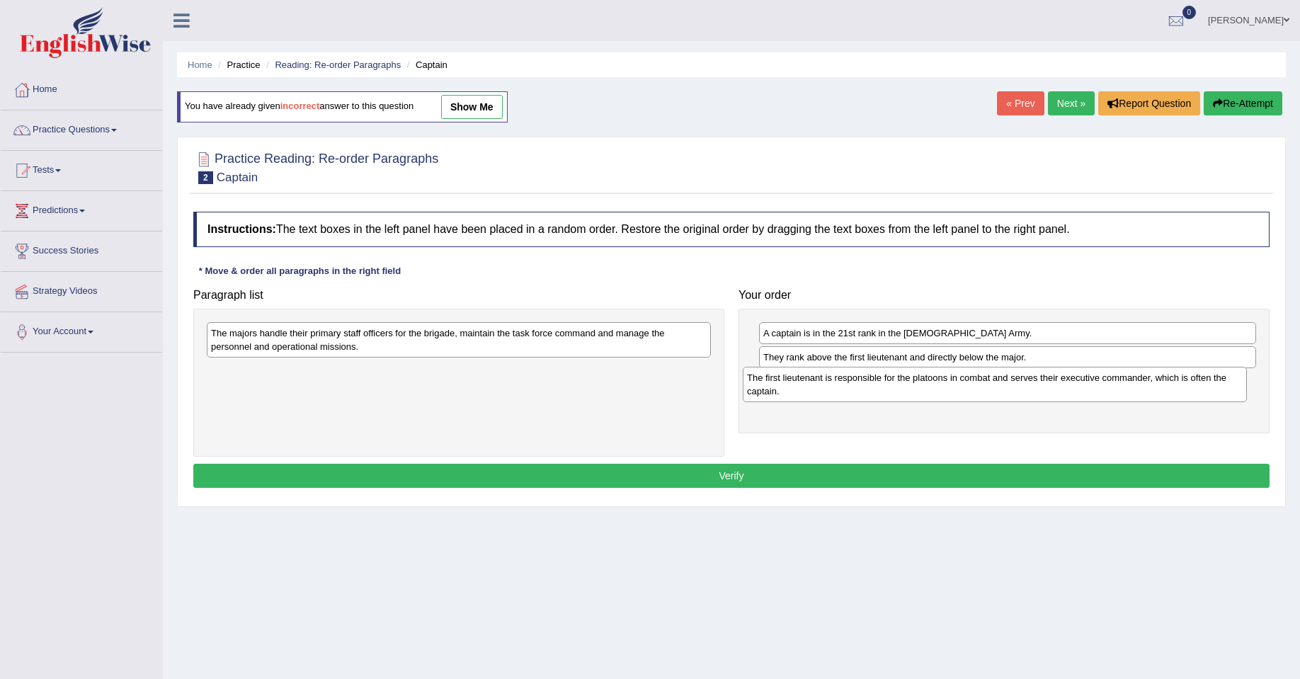
drag, startPoint x: 282, startPoint y: 377, endPoint x: 818, endPoint y: 384, distance: 536.3
click at [818, 384] on div "The first lieutenant is responsible for the platoons in combat and serves their…" at bounding box center [995, 384] width 504 height 35
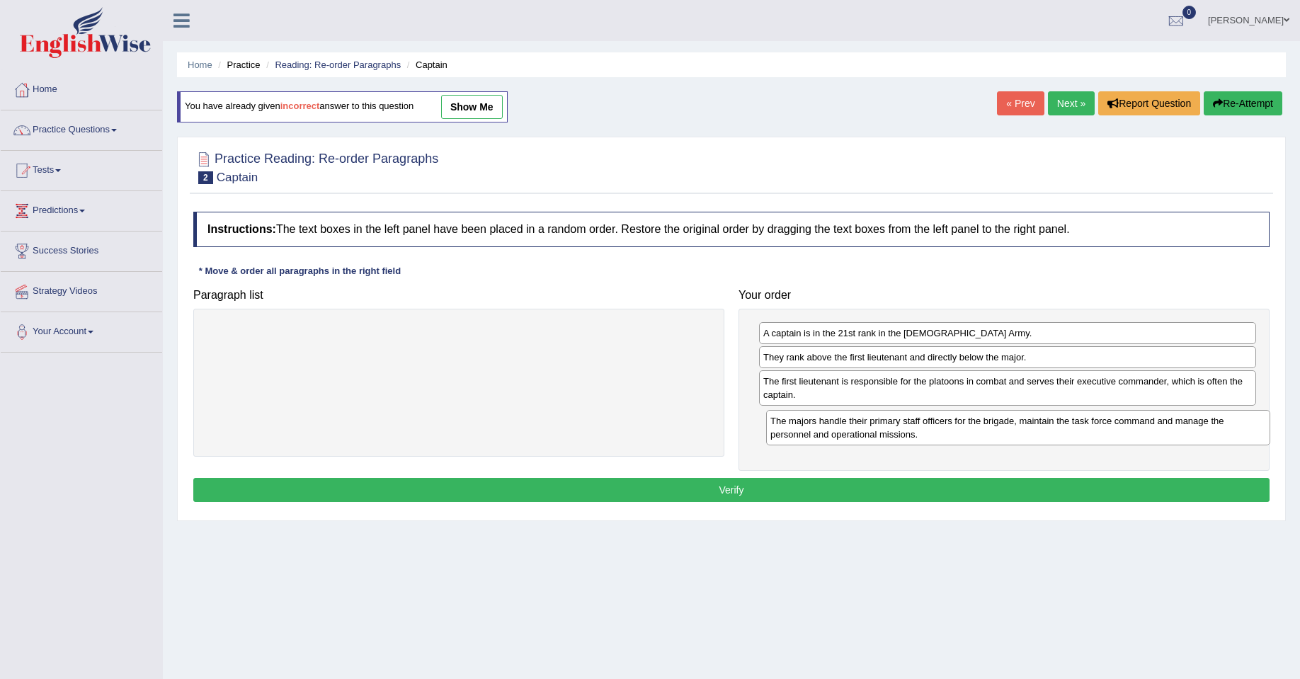
drag, startPoint x: 617, startPoint y: 346, endPoint x: 1177, endPoint y: 434, distance: 566.4
click at [1177, 434] on div "The majors handle their primary staff officers for the brigade, maintain the ta…" at bounding box center [1018, 427] width 504 height 35
click at [785, 490] on button "Verify" at bounding box center [731, 490] width 1077 height 24
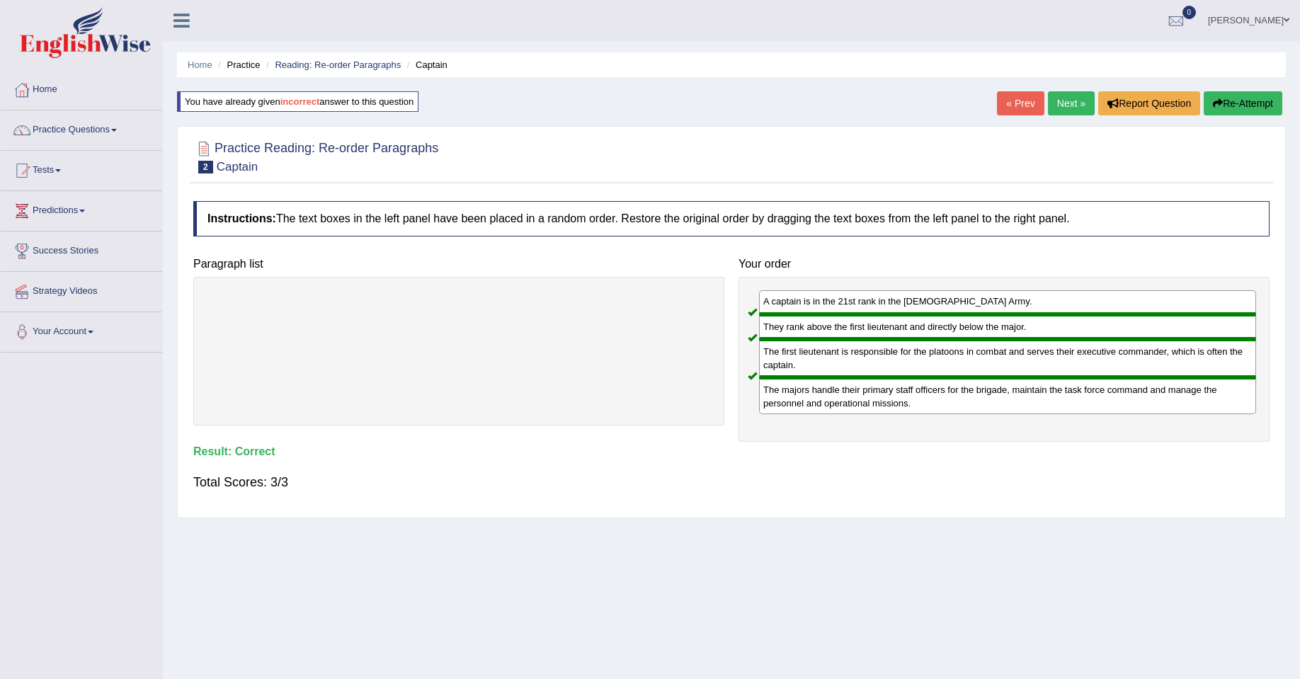
click at [1069, 104] on link "Next »" at bounding box center [1071, 103] width 47 height 24
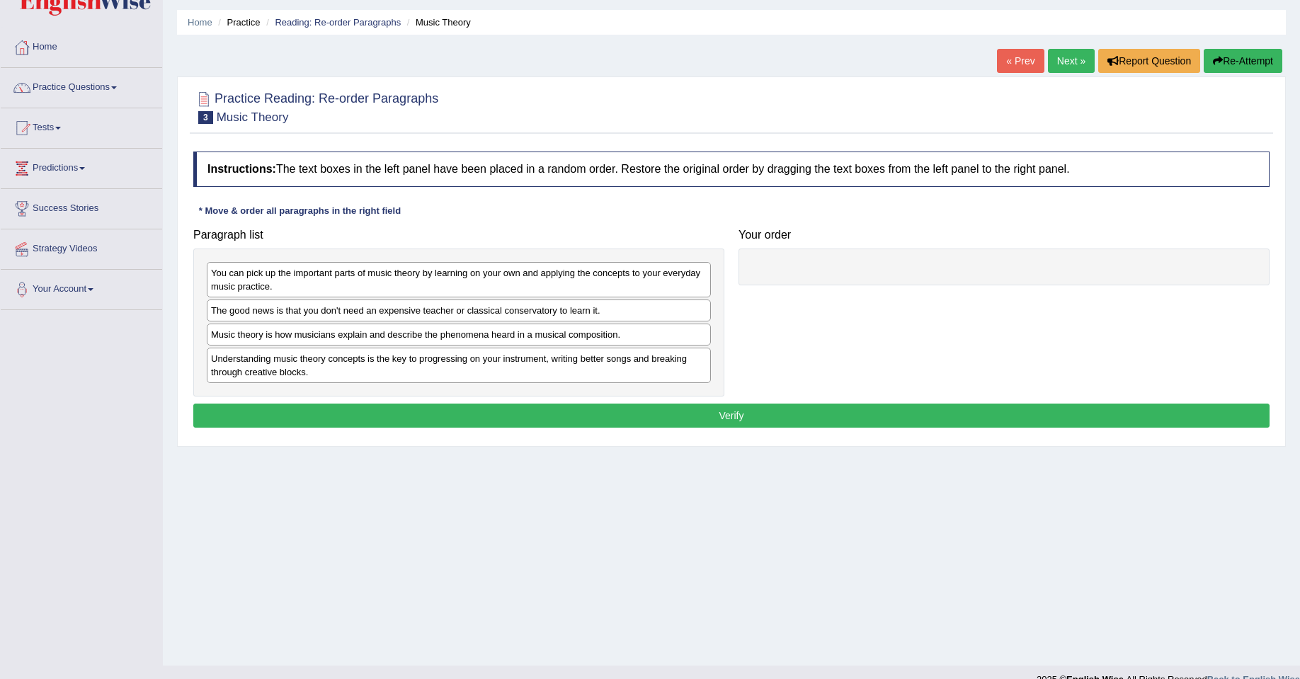
scroll to position [64, 0]
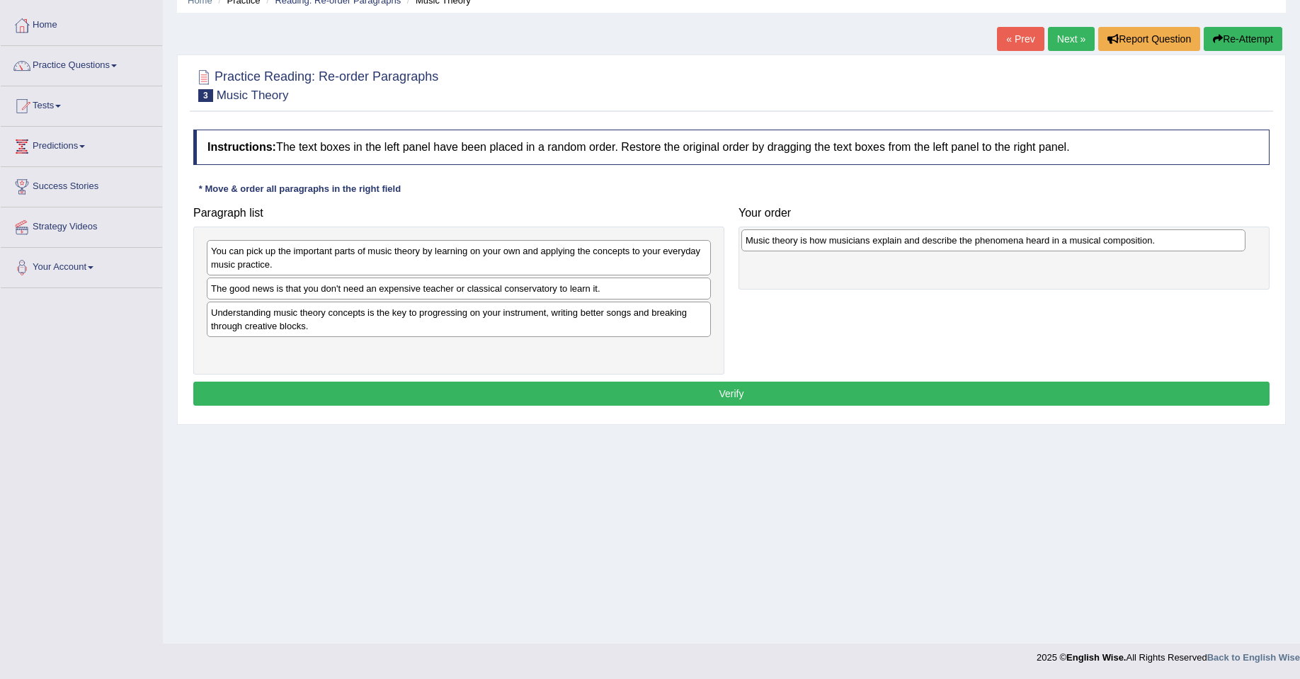
drag, startPoint x: 384, startPoint y: 322, endPoint x: 919, endPoint y: 249, distance: 539.6
click at [919, 249] on div "Music theory is how musicians explain and describe the phenomena heard in a mus…" at bounding box center [994, 240] width 504 height 22
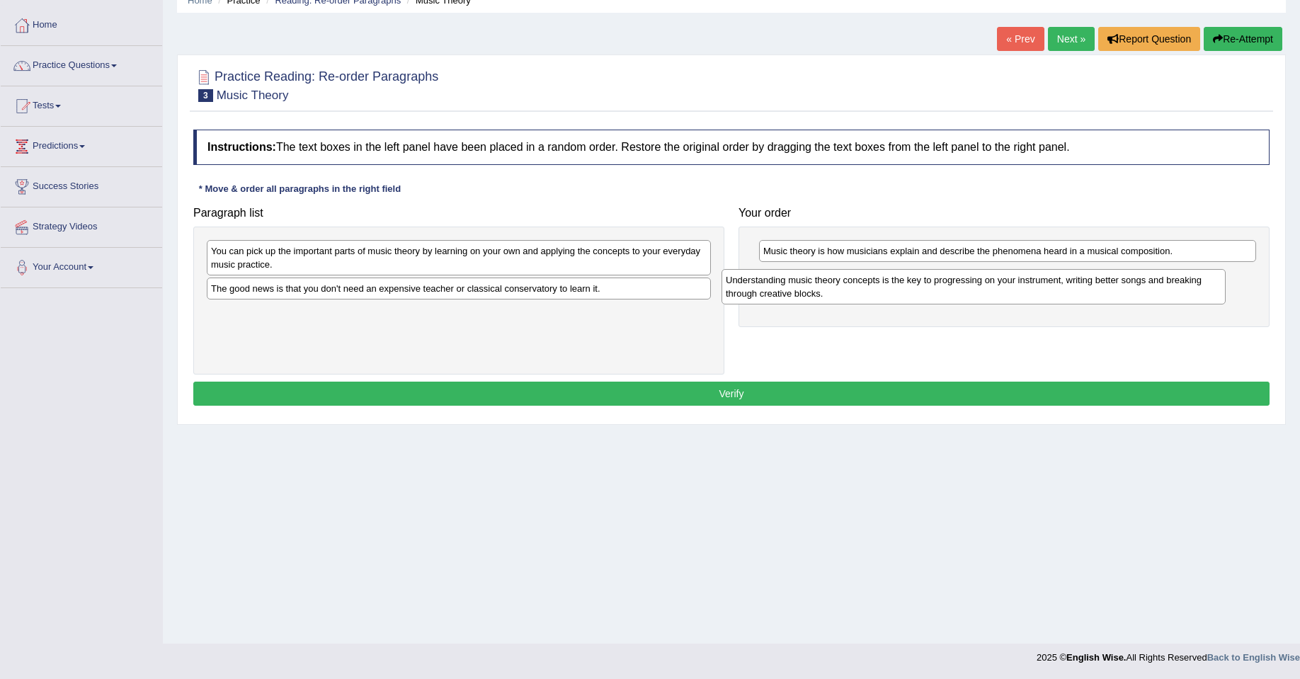
drag, startPoint x: 550, startPoint y: 324, endPoint x: 1060, endPoint y: 293, distance: 510.9
click at [1060, 293] on div "Understanding music theory concepts is the key to progressing on your instrumen…" at bounding box center [974, 286] width 504 height 35
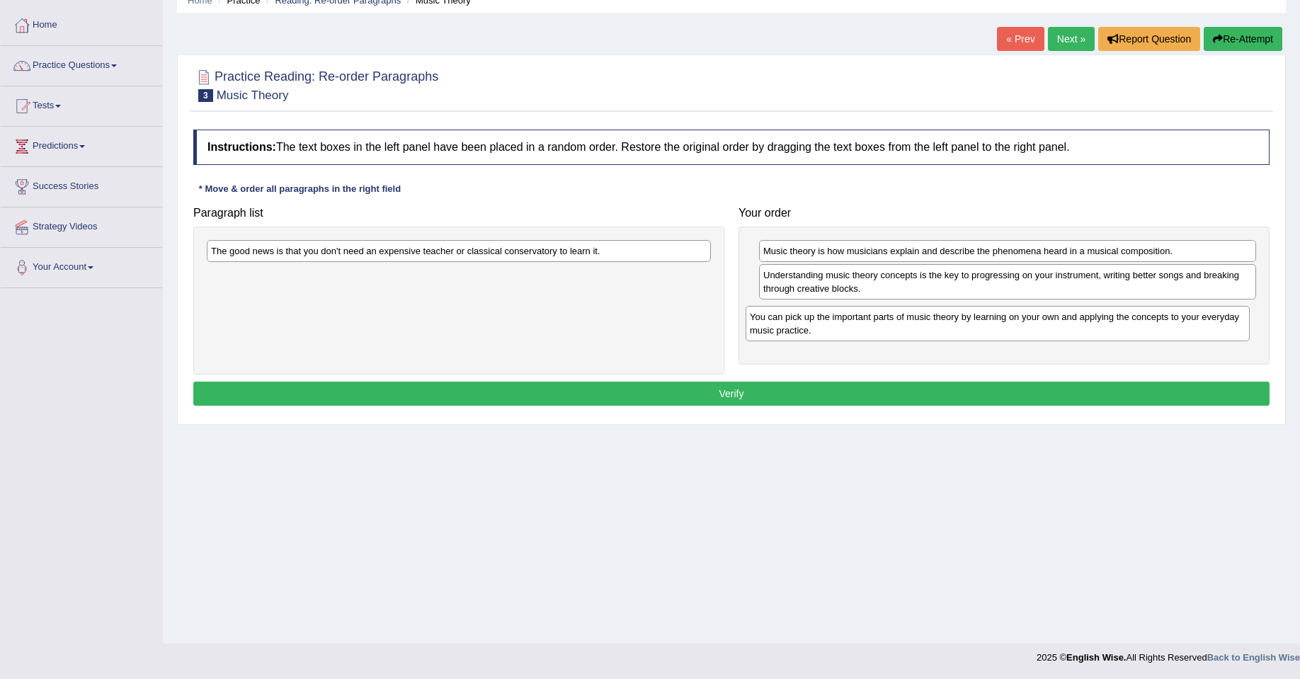
drag, startPoint x: 426, startPoint y: 261, endPoint x: 965, endPoint y: 327, distance: 543.0
click at [965, 327] on div "You can pick up the important parts of music theory by learning on your own and…" at bounding box center [998, 323] width 504 height 35
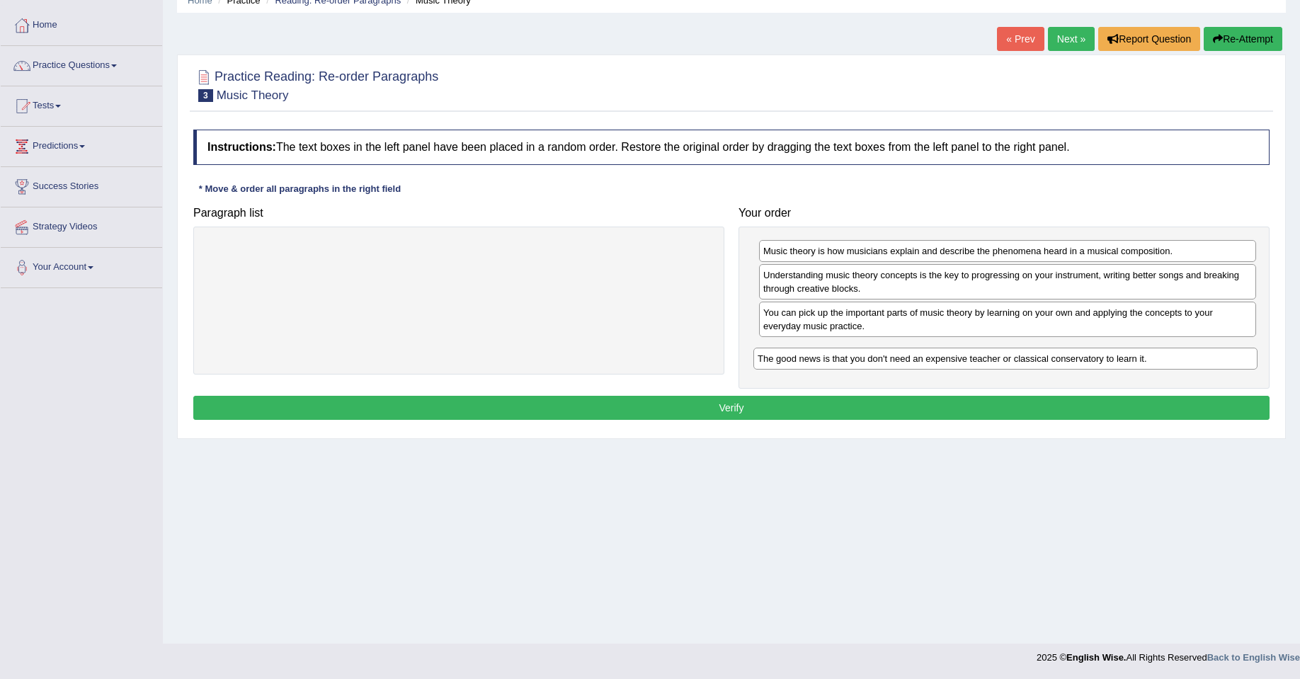
drag, startPoint x: 378, startPoint y: 253, endPoint x: 925, endPoint y: 361, distance: 557.3
click at [925, 361] on div "The good news is that you don't need an expensive teacher or classical conserva…" at bounding box center [1006, 359] width 504 height 22
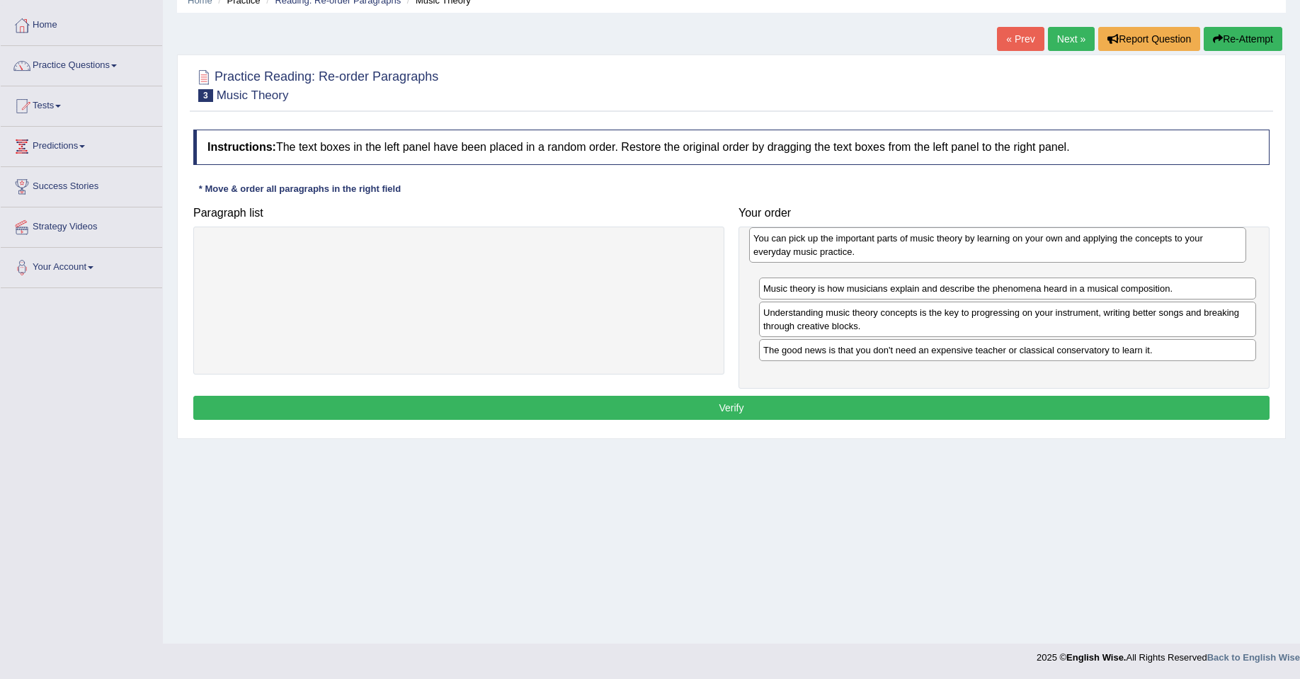
drag, startPoint x: 924, startPoint y: 329, endPoint x: 914, endPoint y: 255, distance: 75.0
click at [914, 255] on div "You can pick up the important parts of music theory by learning on your own and…" at bounding box center [997, 244] width 497 height 35
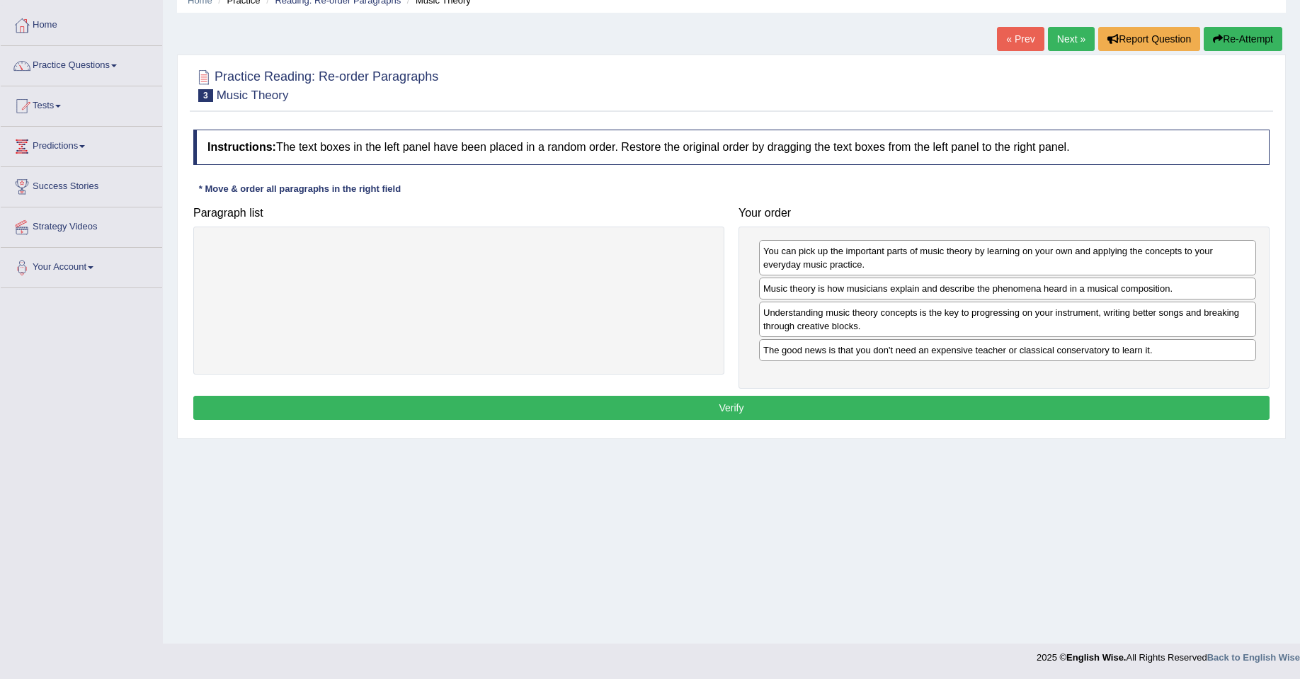
click at [869, 407] on button "Verify" at bounding box center [731, 408] width 1077 height 24
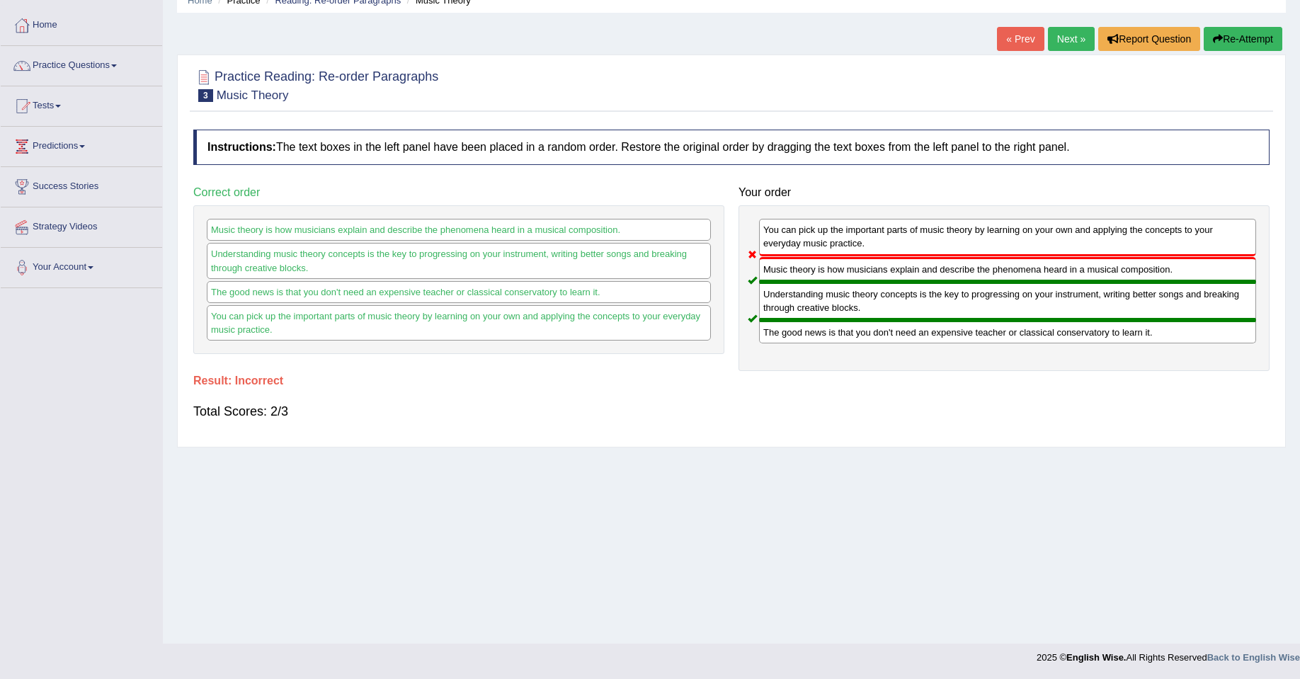
click at [1221, 41] on button "Re-Attempt" at bounding box center [1243, 39] width 79 height 24
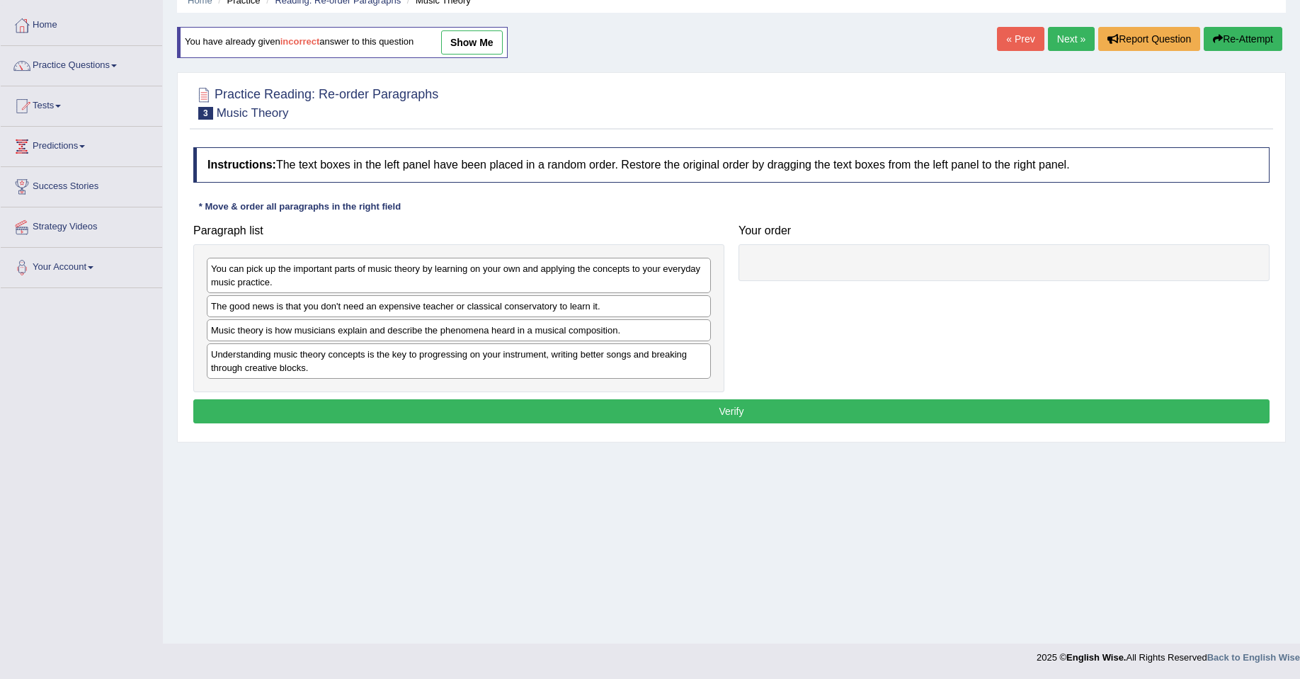
scroll to position [64, 0]
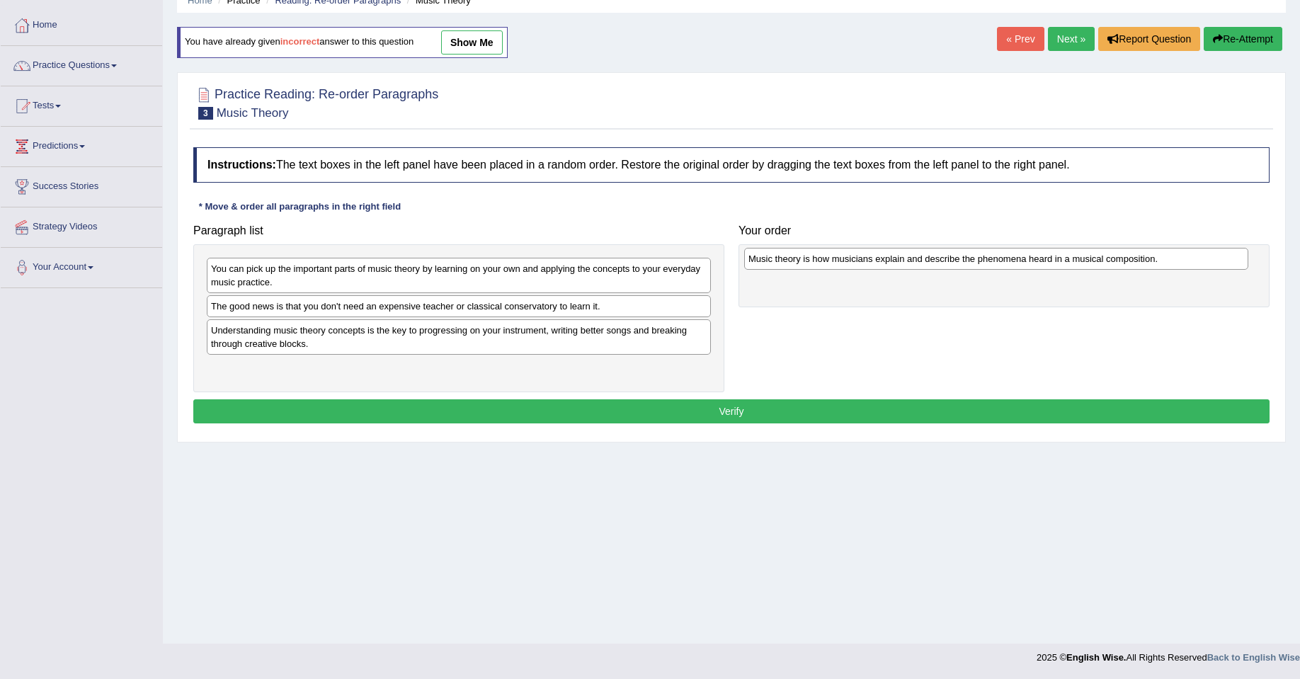
drag, startPoint x: 398, startPoint y: 335, endPoint x: 934, endPoint y: 263, distance: 541.0
click at [934, 263] on div "Music theory is how musicians explain and describe the phenomena heard in a mus…" at bounding box center [996, 259] width 504 height 22
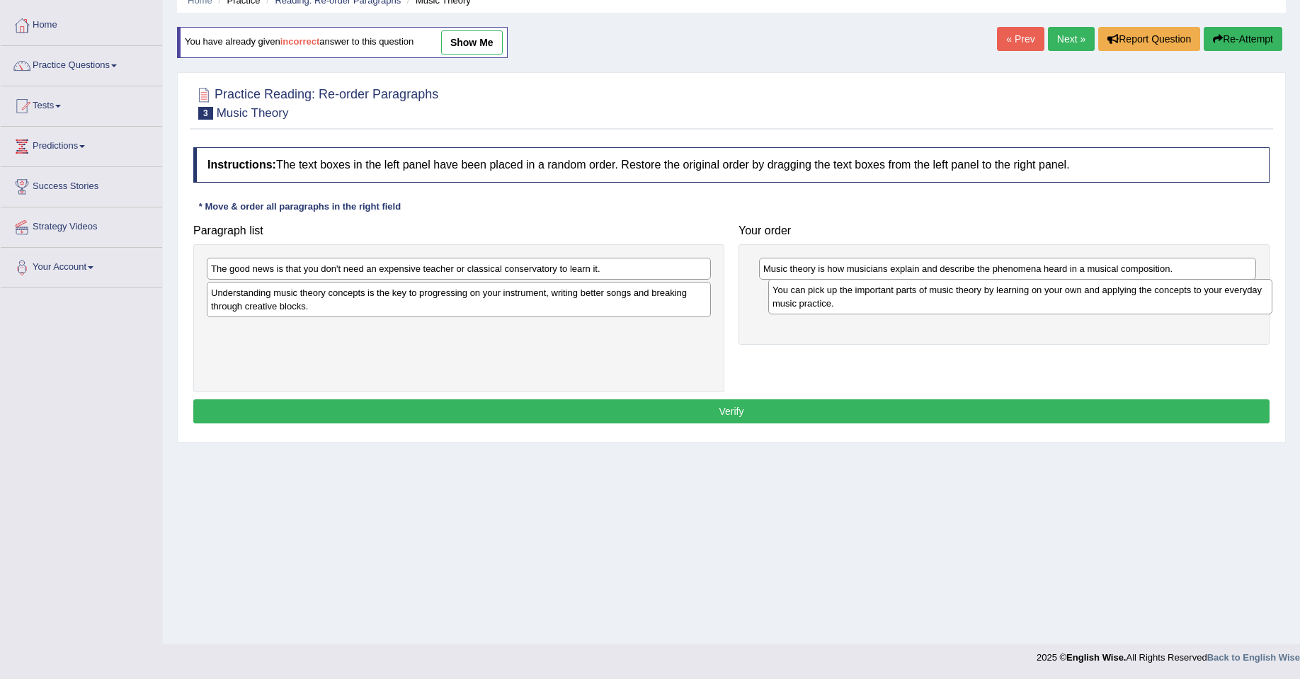
drag, startPoint x: 381, startPoint y: 284, endPoint x: 929, endPoint y: 304, distance: 548.6
click at [929, 304] on div "You can pick up the important parts of music theory by learning on your own and…" at bounding box center [1021, 296] width 504 height 35
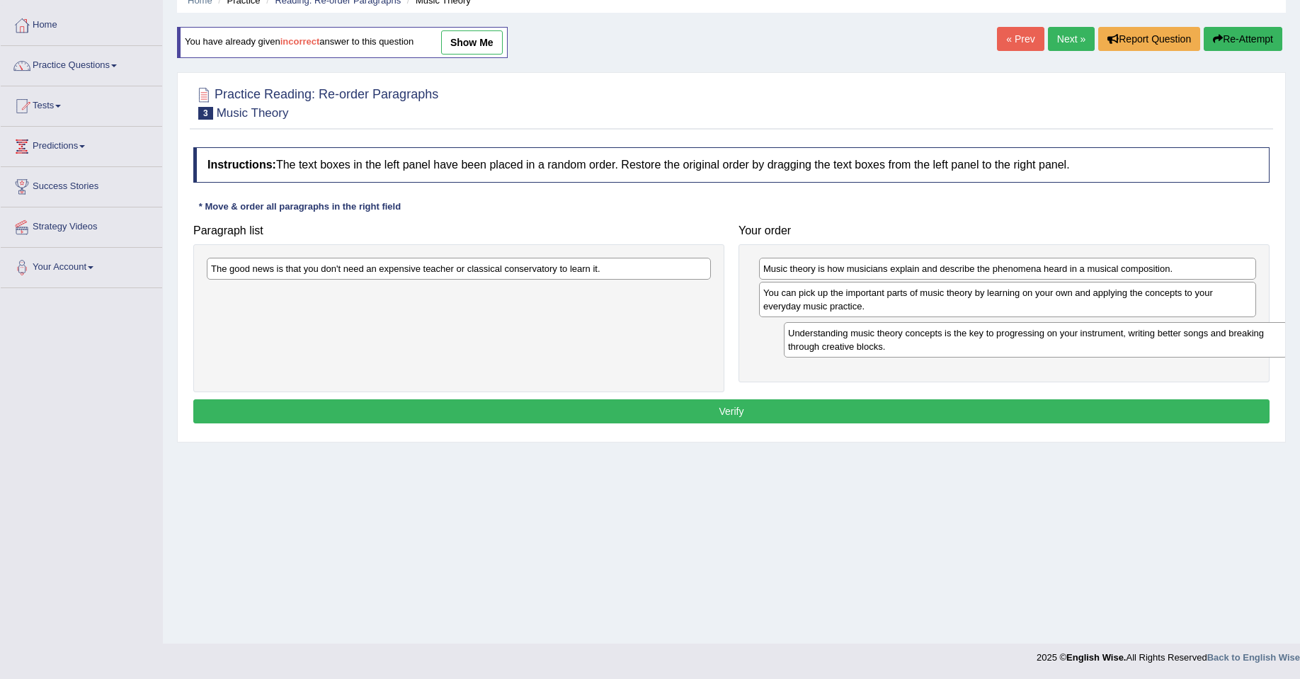
drag, startPoint x: 534, startPoint y: 304, endPoint x: 1096, endPoint y: 339, distance: 562.8
click at [1096, 341] on div "Understanding music theory concepts is the key to progressing on your instrumen…" at bounding box center [1036, 339] width 504 height 35
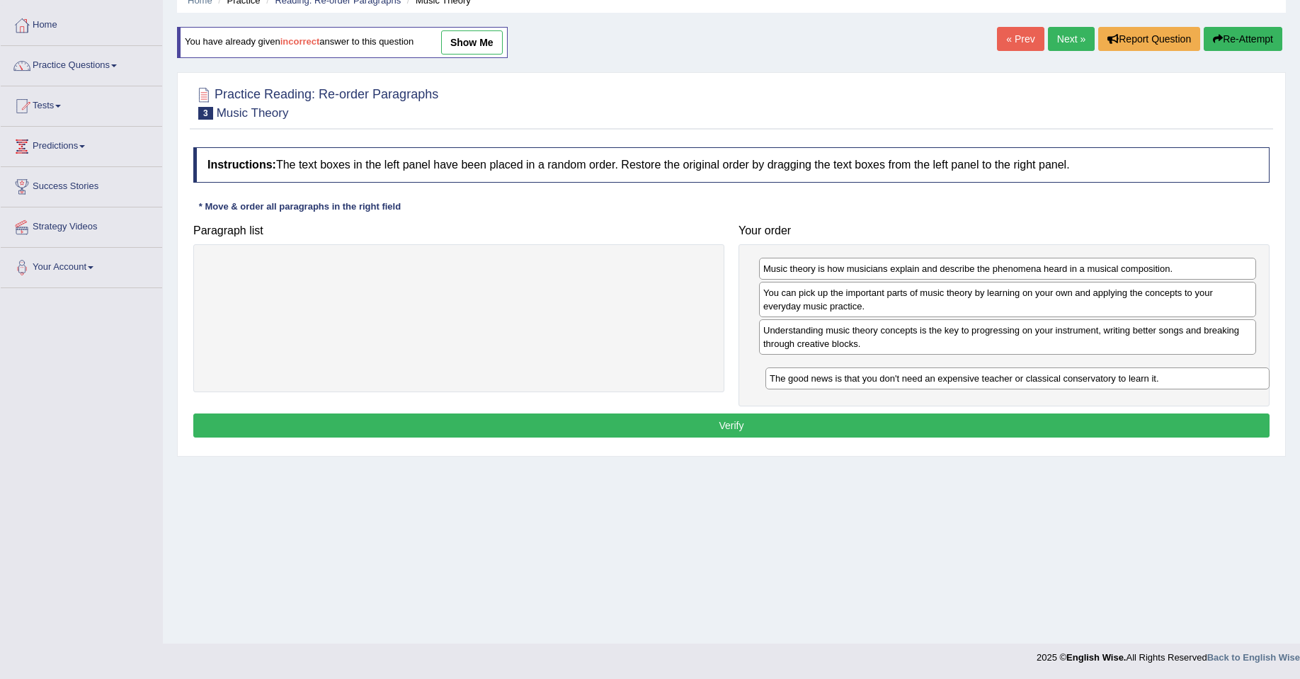
drag, startPoint x: 587, startPoint y: 269, endPoint x: 1136, endPoint y: 370, distance: 558.1
click at [1146, 378] on div "The good news is that you don't need an expensive teacher or classical conserva…" at bounding box center [1018, 379] width 504 height 22
click at [861, 428] on button "Verify" at bounding box center [731, 426] width 1077 height 24
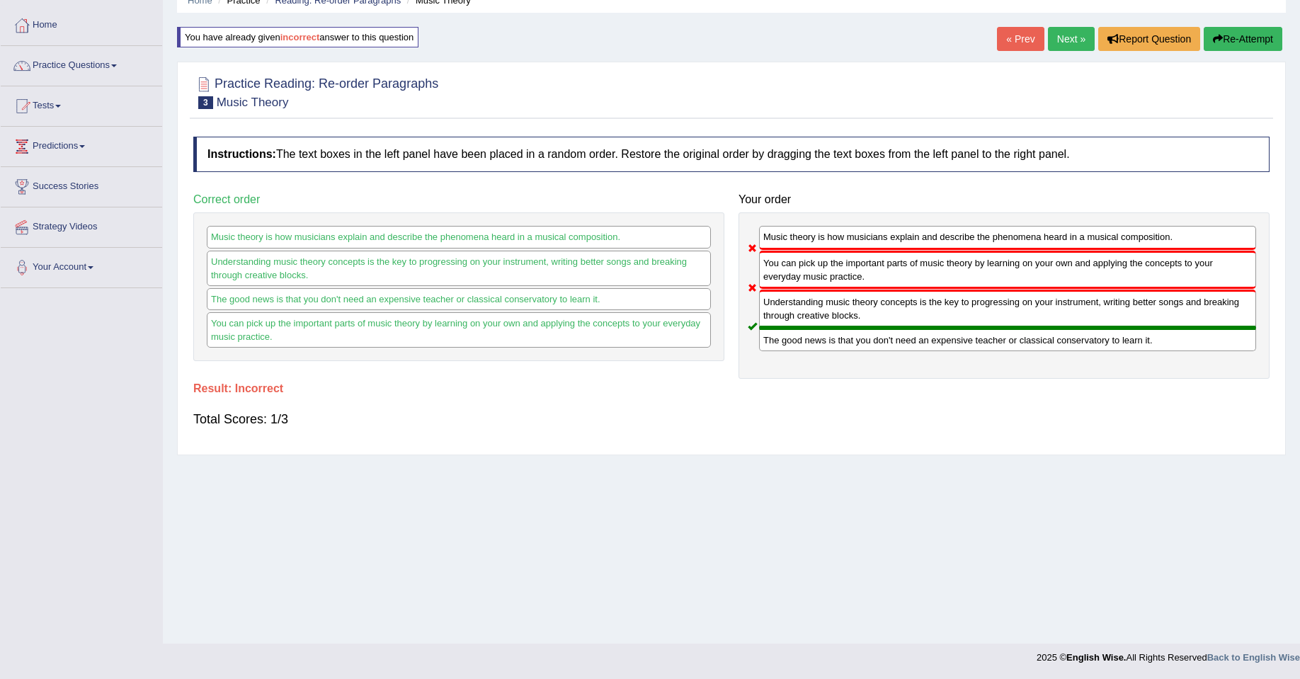
click at [1233, 38] on button "Re-Attempt" at bounding box center [1243, 39] width 79 height 24
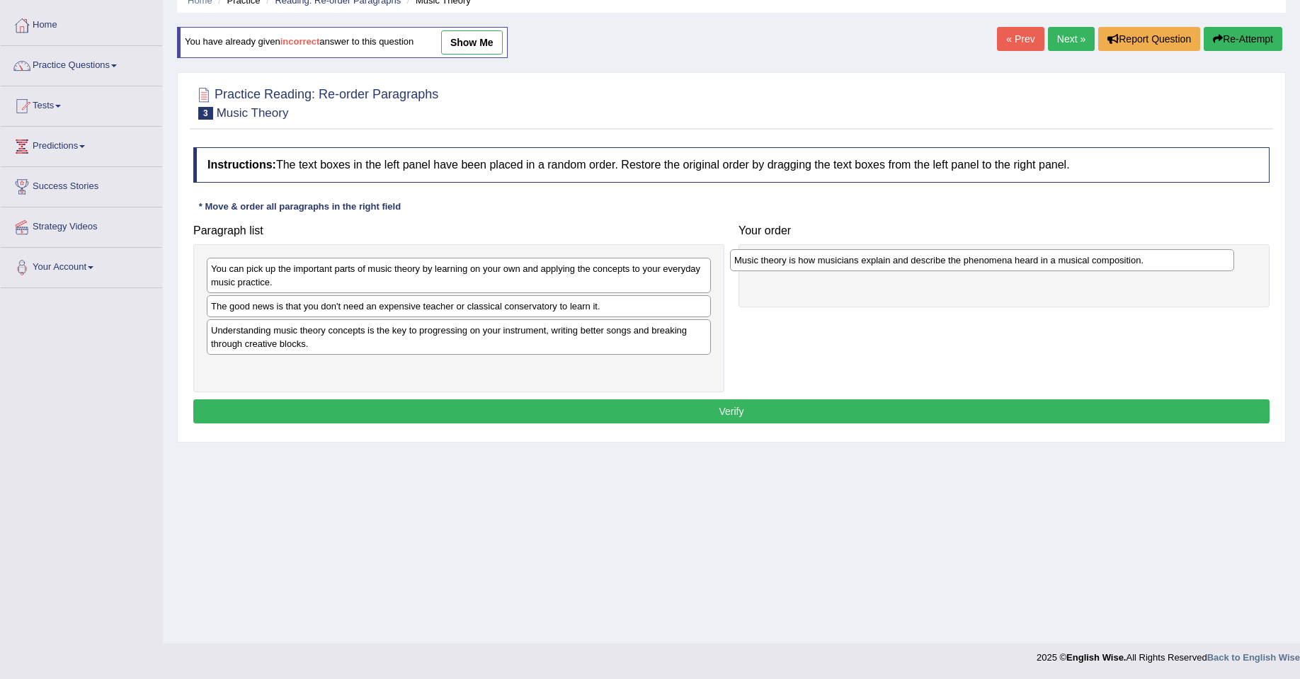
drag, startPoint x: 322, startPoint y: 341, endPoint x: 846, endPoint y: 271, distance: 528.1
click at [846, 271] on div "Music theory is how musicians explain and describe the phenomena heard in a mus…" at bounding box center [982, 260] width 504 height 22
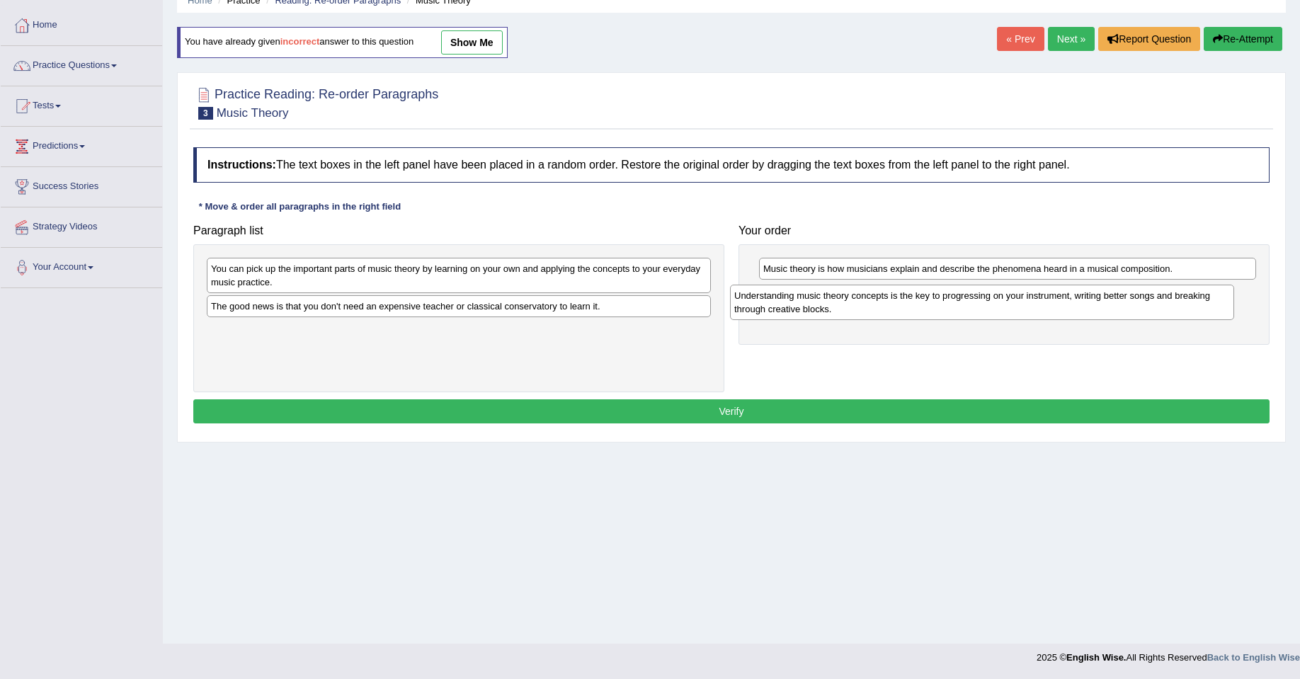
drag, startPoint x: 358, startPoint y: 346, endPoint x: 889, endPoint y: 310, distance: 532.5
click at [887, 310] on div "Understanding music theory concepts is the key to progressing on your instrumen…" at bounding box center [982, 302] width 504 height 35
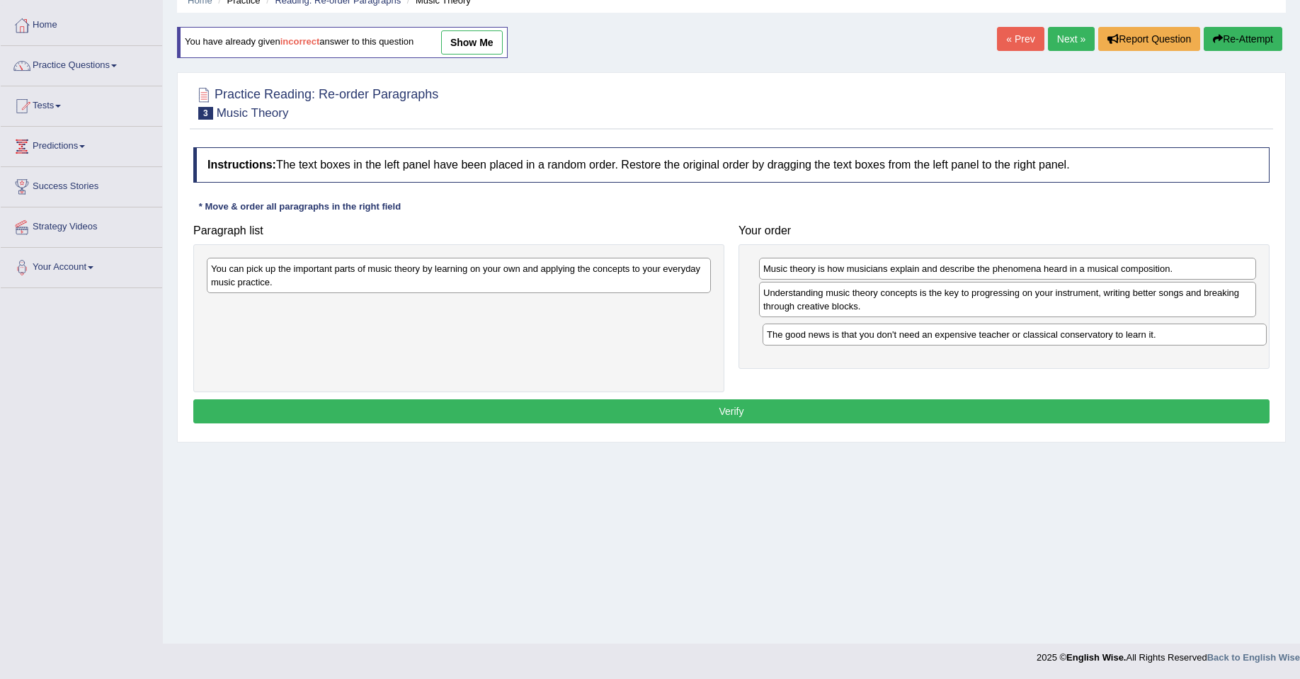
drag, startPoint x: 336, startPoint y: 314, endPoint x: 875, endPoint y: 339, distance: 538.9
click at [892, 341] on div "The good news is that you don't need an expensive teacher or classical conserva…" at bounding box center [1015, 335] width 504 height 22
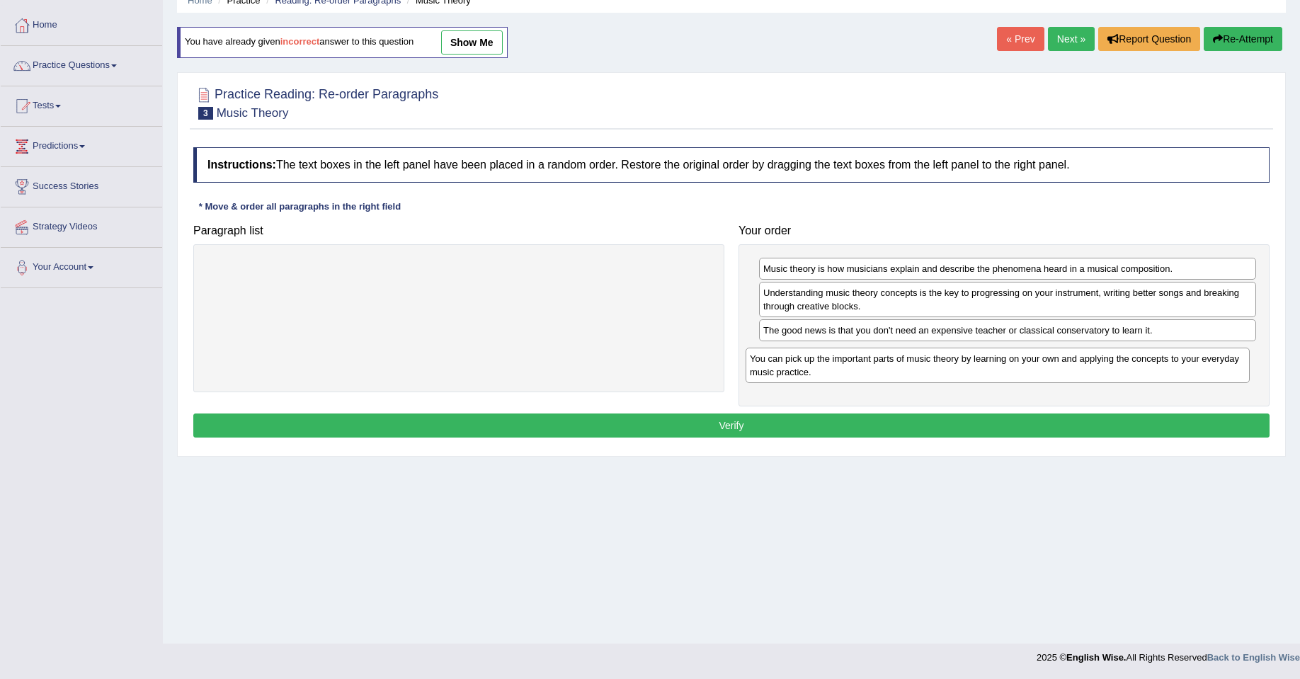
drag, startPoint x: 397, startPoint y: 285, endPoint x: 936, endPoint y: 375, distance: 547.1
click at [936, 375] on div "You can pick up the important parts of music theory by learning on your own and…" at bounding box center [998, 365] width 504 height 35
click at [774, 431] on button "Verify" at bounding box center [731, 426] width 1077 height 24
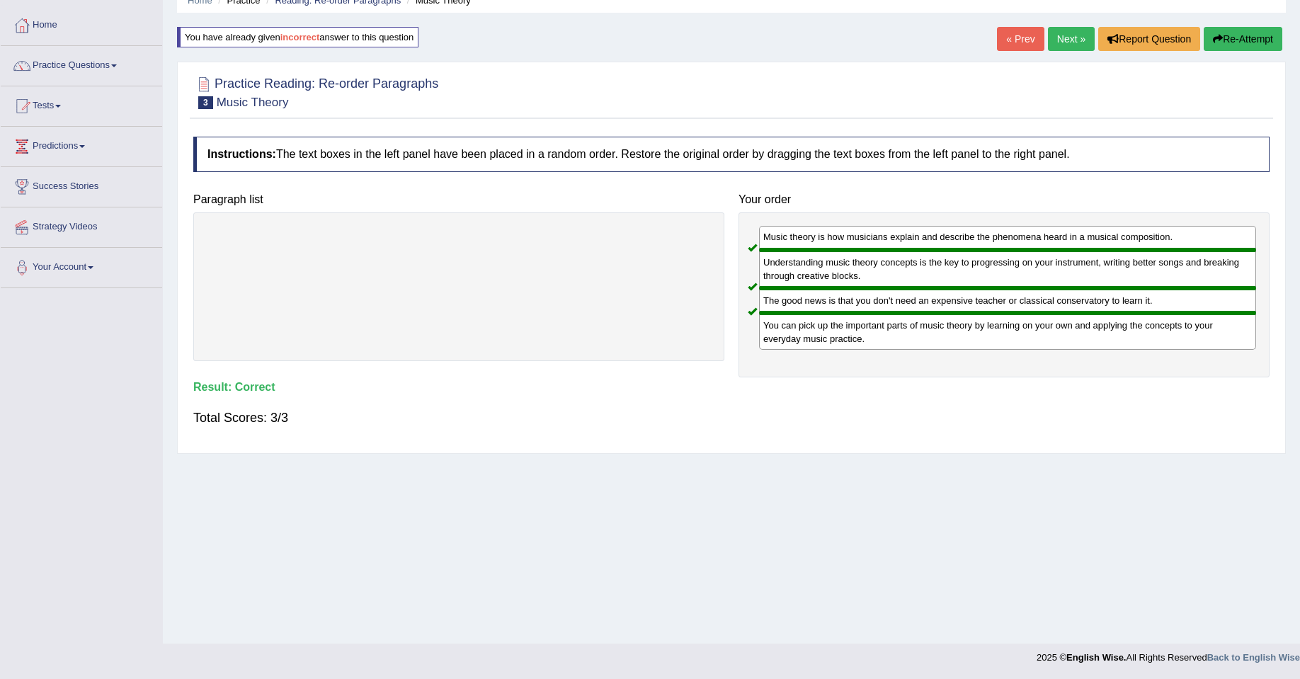
click at [1058, 42] on link "Next »" at bounding box center [1071, 39] width 47 height 24
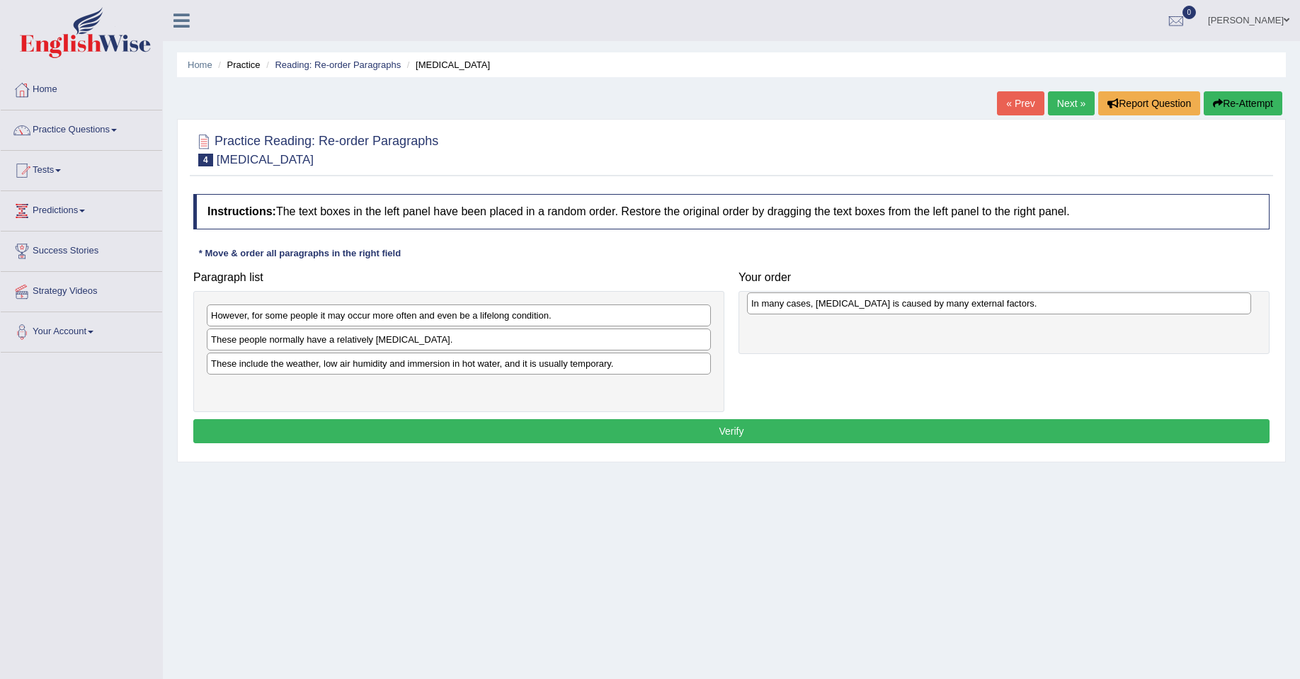
drag, startPoint x: 393, startPoint y: 346, endPoint x: 934, endPoint y: 310, distance: 541.7
click at [934, 310] on div "In many cases, [MEDICAL_DATA] is caused by many external factors." at bounding box center [999, 304] width 504 height 22
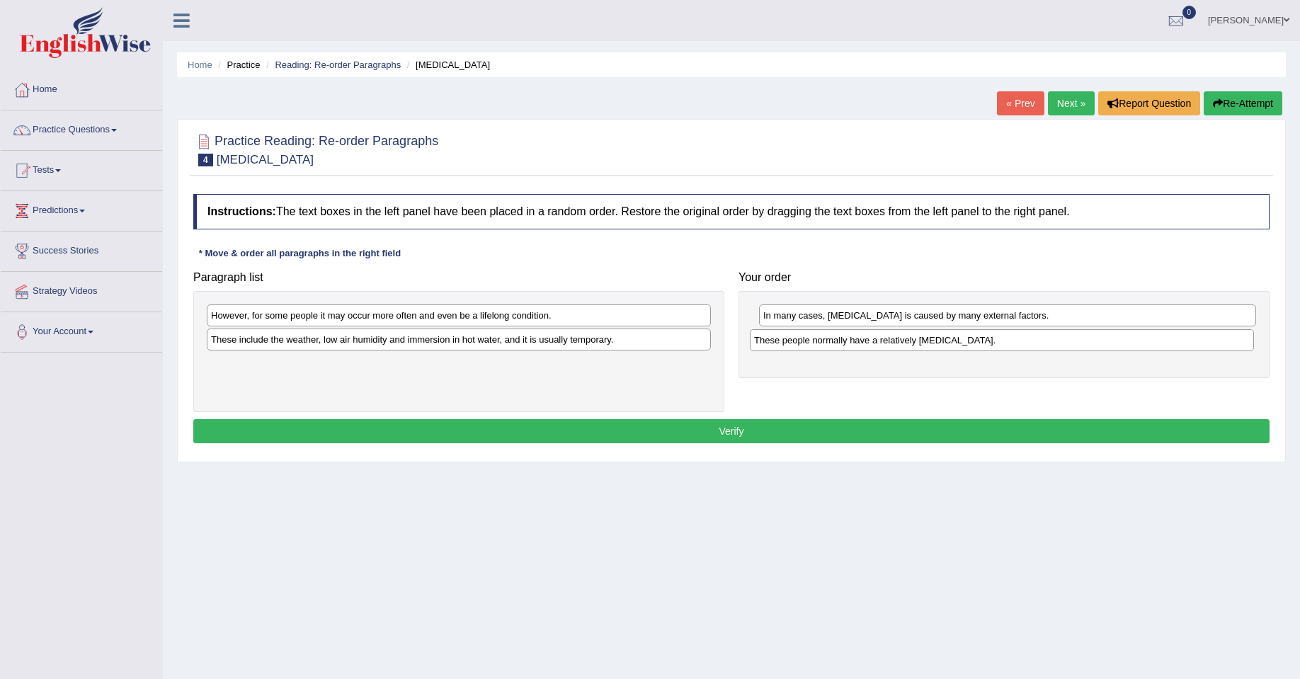
drag, startPoint x: 438, startPoint y: 349, endPoint x: 981, endPoint y: 350, distance: 543.3
click at [981, 350] on div "These people normally have a relatively [MEDICAL_DATA]." at bounding box center [1002, 340] width 504 height 22
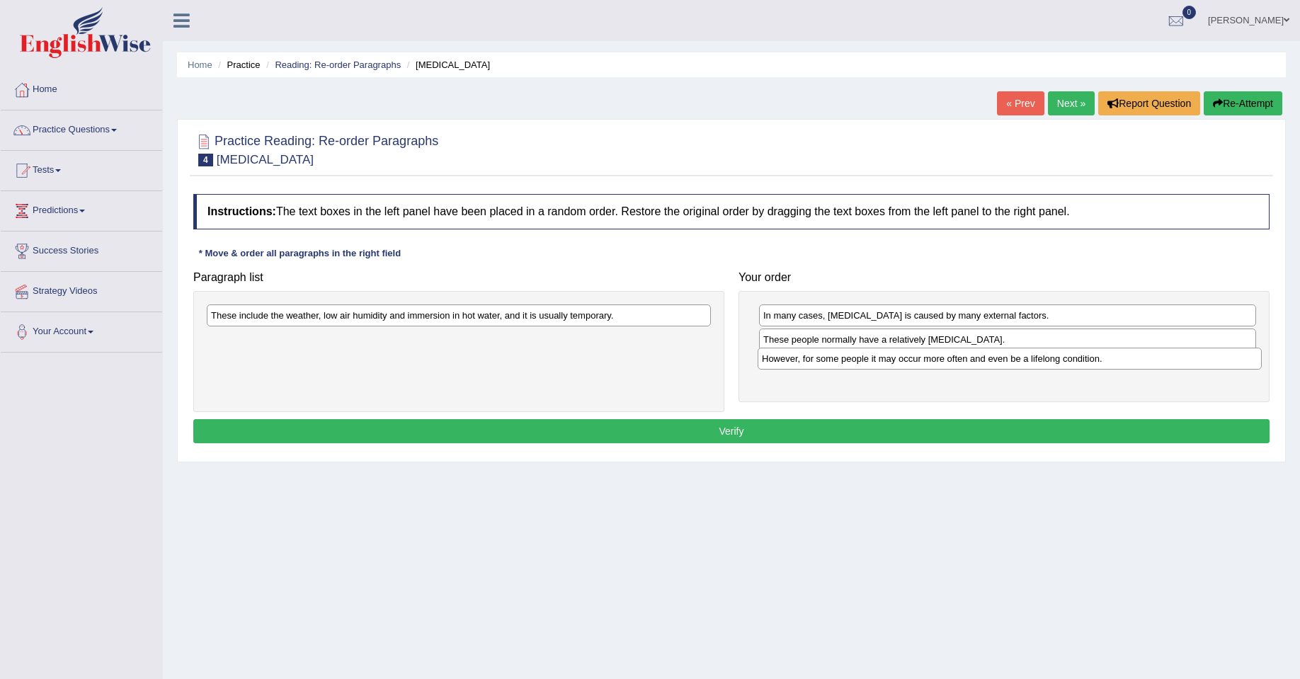
drag, startPoint x: 408, startPoint y: 324, endPoint x: 959, endPoint y: 367, distance: 552.8
click at [959, 367] on div "However, for some people it may occur more often and even be a lifelong conditi…" at bounding box center [1010, 359] width 504 height 22
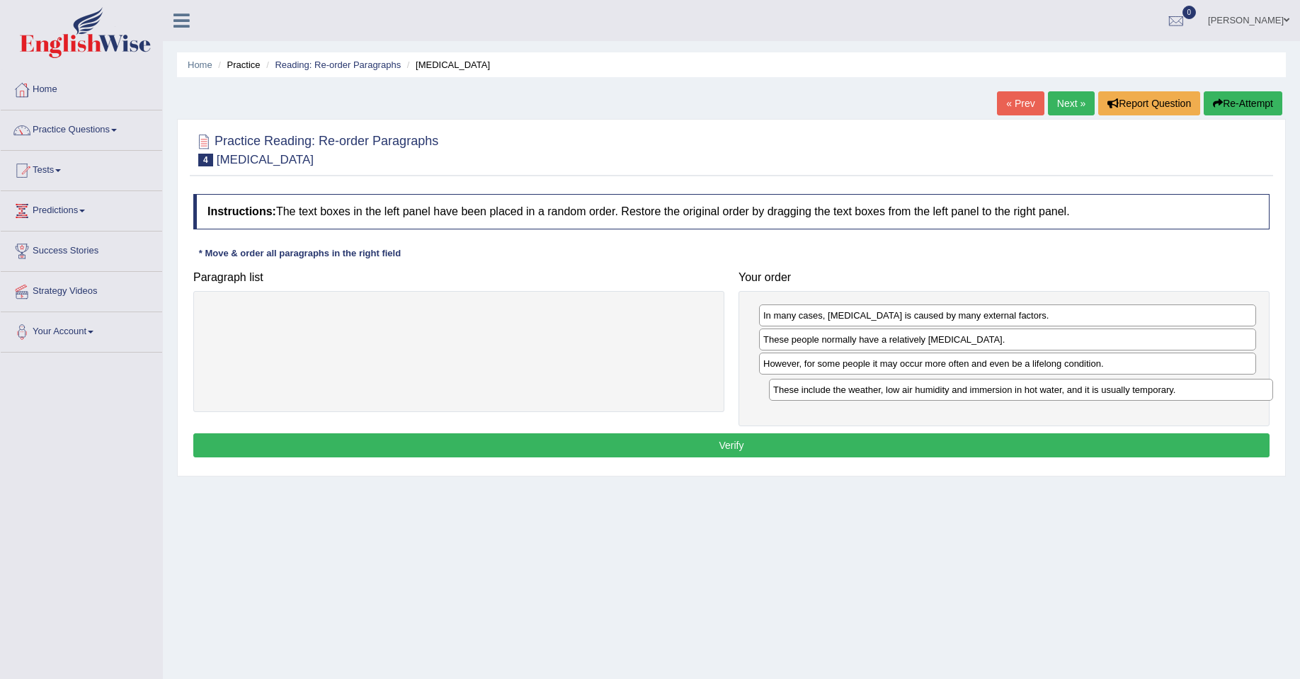
drag, startPoint x: 666, startPoint y: 320, endPoint x: 1224, endPoint y: 396, distance: 563.3
click at [1224, 396] on div "These include the weather, low air humidity and immersion in hot water, and it …" at bounding box center [1021, 390] width 504 height 22
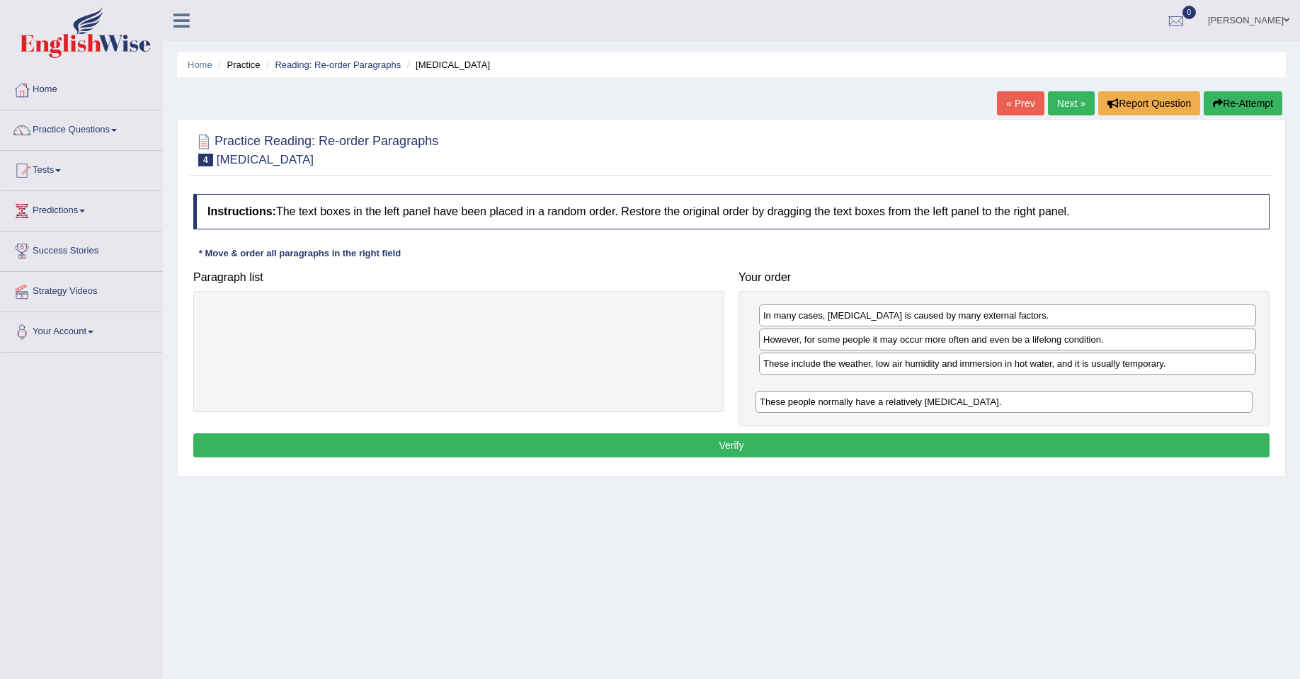
drag, startPoint x: 987, startPoint y: 344, endPoint x: 987, endPoint y: 405, distance: 60.9
click at [987, 405] on div "These people normally have a relatively [MEDICAL_DATA]." at bounding box center [1004, 402] width 497 height 22
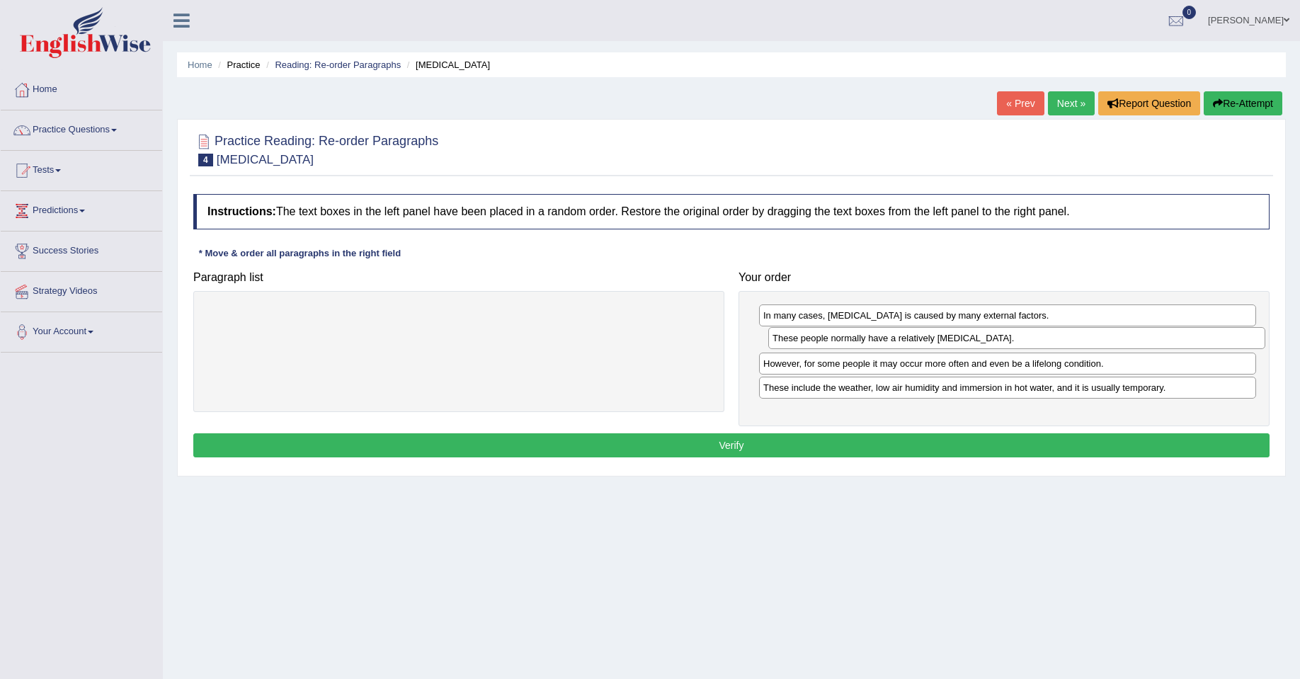
drag, startPoint x: 888, startPoint y: 395, endPoint x: 892, endPoint y: 345, distance: 49.8
click at [892, 345] on div "These people normally have a relatively [MEDICAL_DATA]." at bounding box center [1017, 338] width 497 height 22
drag, startPoint x: 892, startPoint y: 346, endPoint x: 889, endPoint y: 370, distance: 24.2
click at [889, 370] on div "These people normally have a relatively [MEDICAL_DATA]." at bounding box center [1004, 364] width 497 height 22
click at [890, 447] on button "Verify" at bounding box center [731, 445] width 1077 height 24
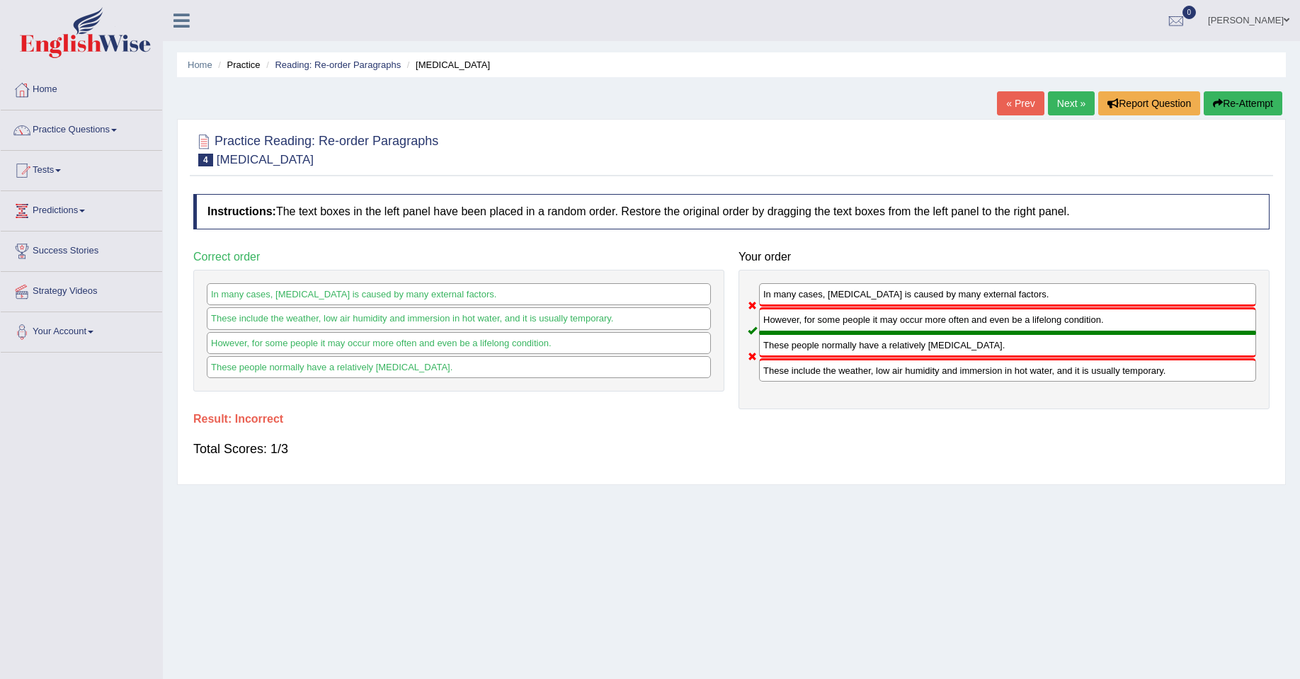
click at [1225, 96] on button "Re-Attempt" at bounding box center [1243, 103] width 79 height 24
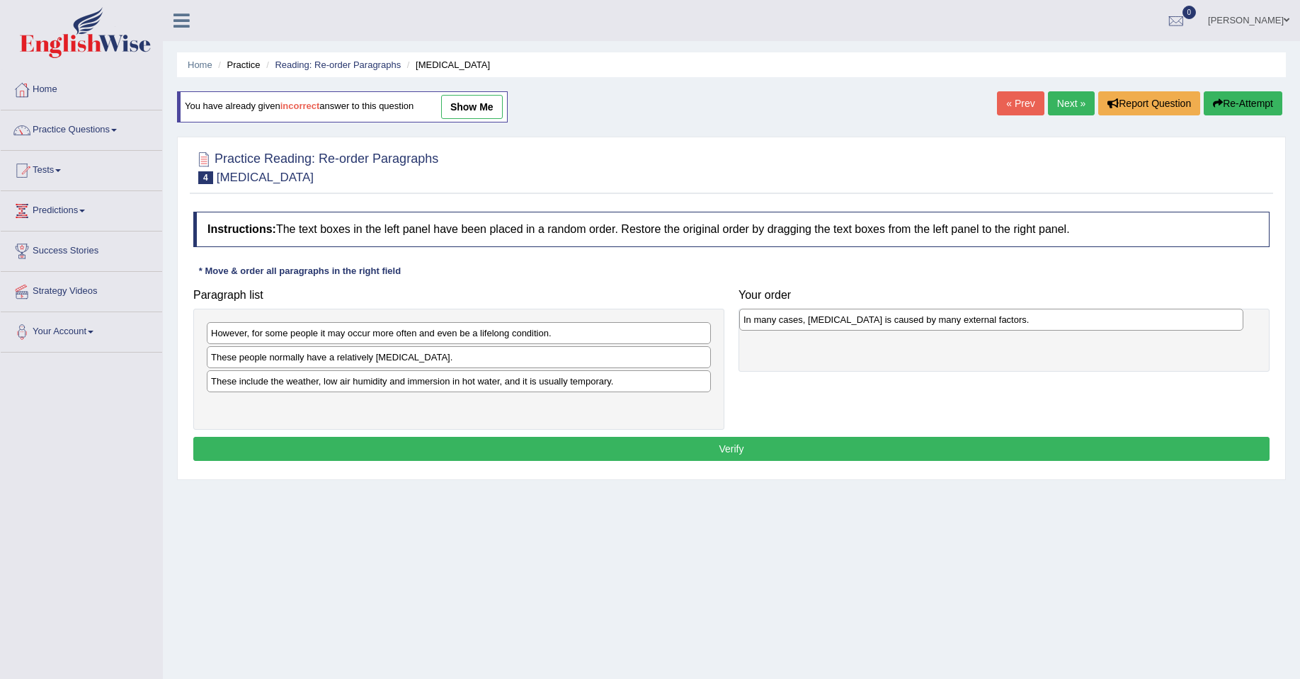
drag, startPoint x: 395, startPoint y: 366, endPoint x: 927, endPoint y: 329, distance: 534.0
click at [927, 329] on div "In many cases, [MEDICAL_DATA] is caused by many external factors." at bounding box center [991, 320] width 504 height 22
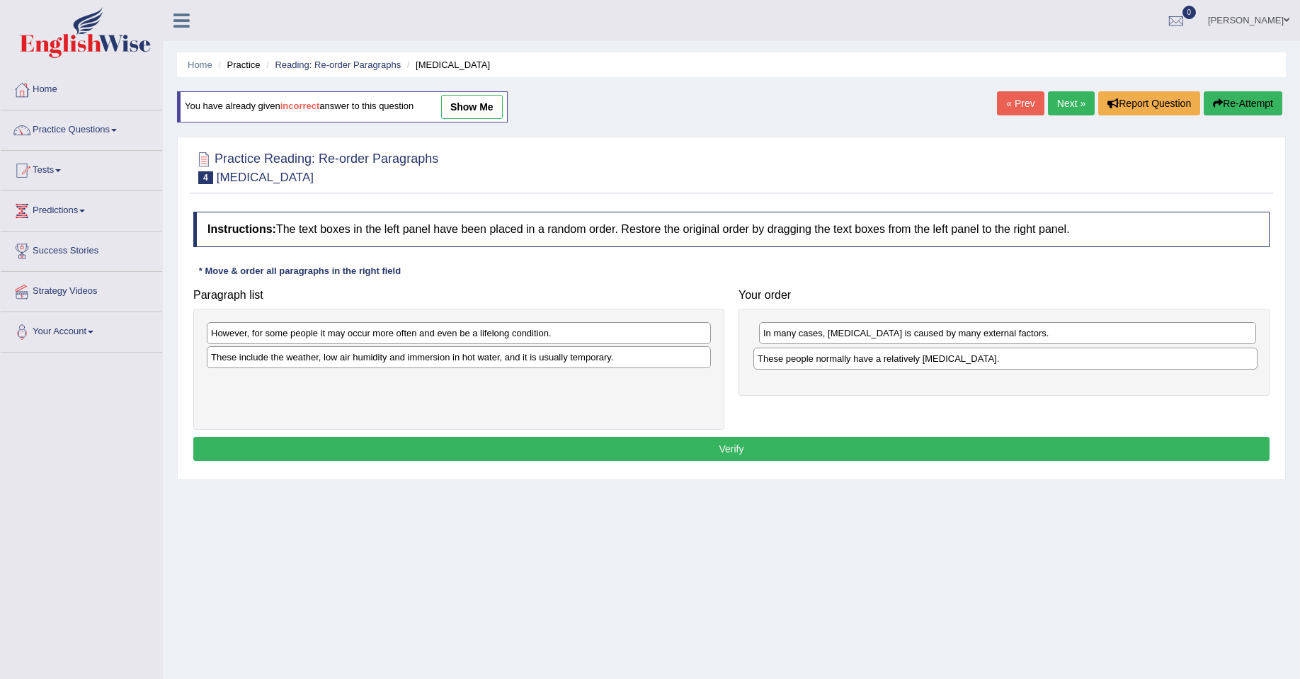
drag, startPoint x: 441, startPoint y: 364, endPoint x: 988, endPoint y: 365, distance: 546.8
click at [988, 365] on div "These people normally have a relatively [MEDICAL_DATA]." at bounding box center [1006, 359] width 504 height 22
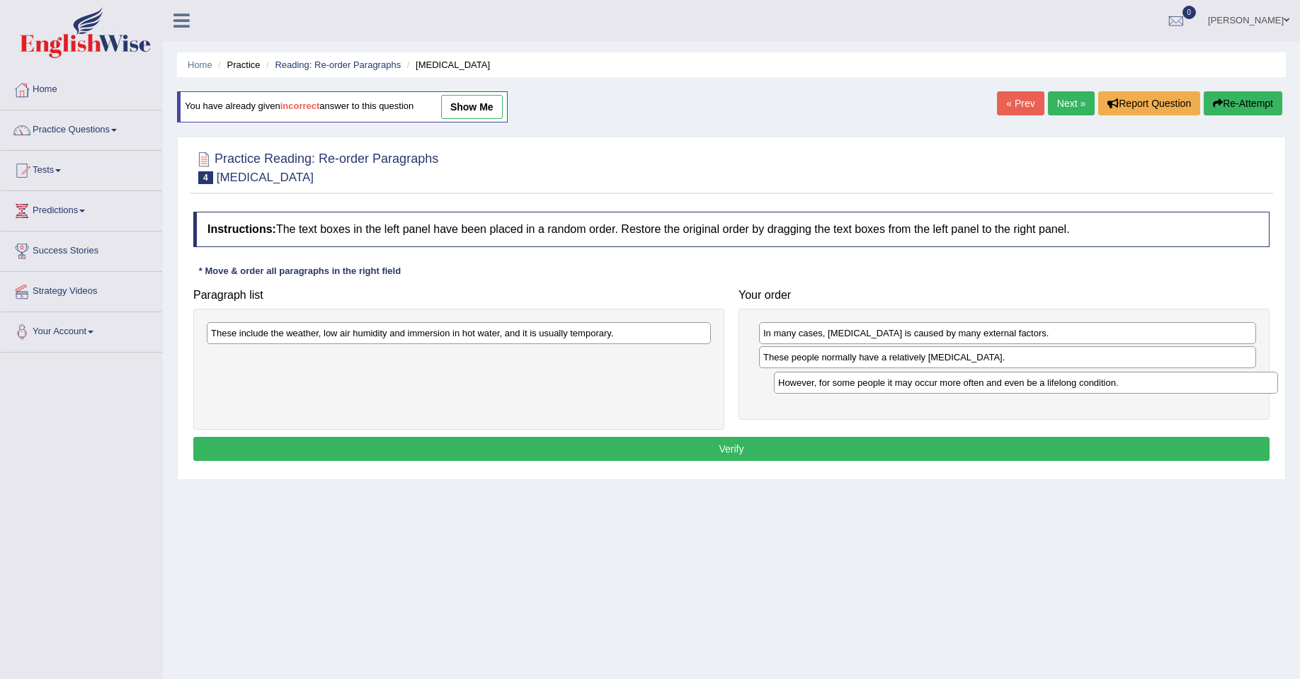
drag, startPoint x: 412, startPoint y: 335, endPoint x: 960, endPoint y: 384, distance: 549.7
click at [960, 384] on div "However, for some people it may occur more often and even be a lifelong conditi…" at bounding box center [1026, 383] width 504 height 22
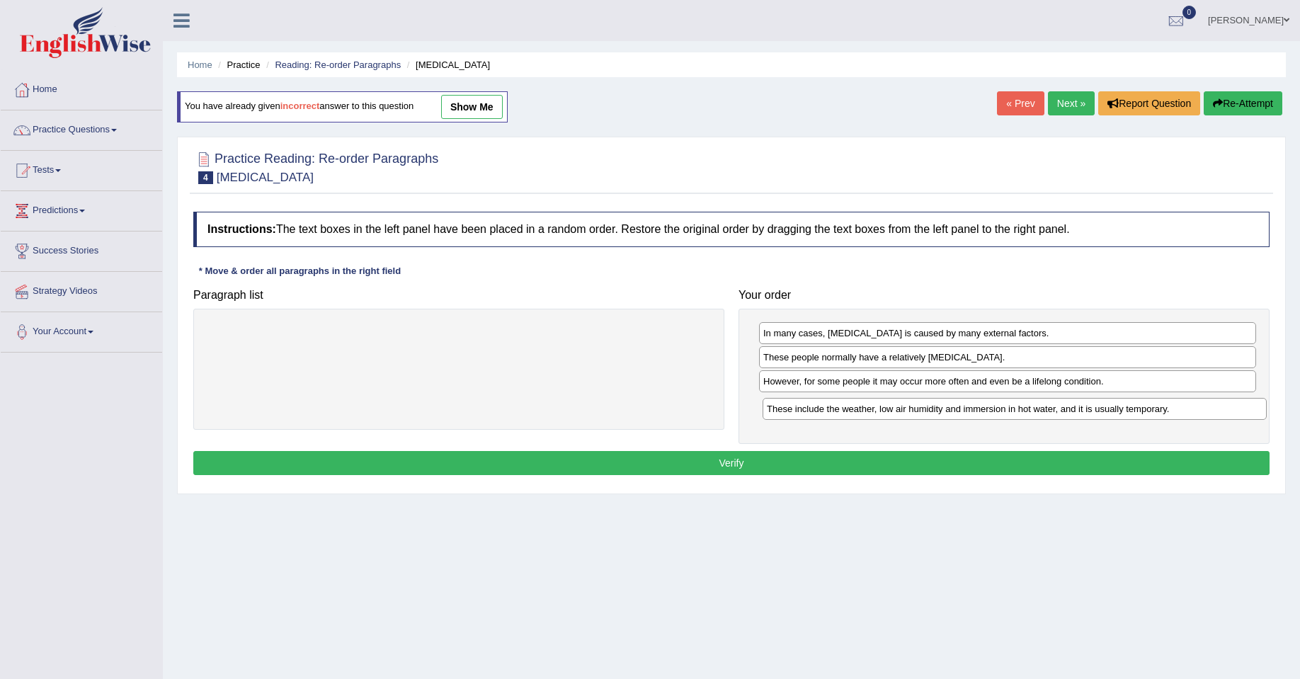
drag, startPoint x: 383, startPoint y: 330, endPoint x: 939, endPoint y: 406, distance: 561.2
click at [939, 406] on div "These include the weather, low air humidity and immersion in hot water, and it …" at bounding box center [1015, 409] width 504 height 22
click at [781, 463] on button "Verify" at bounding box center [731, 463] width 1077 height 24
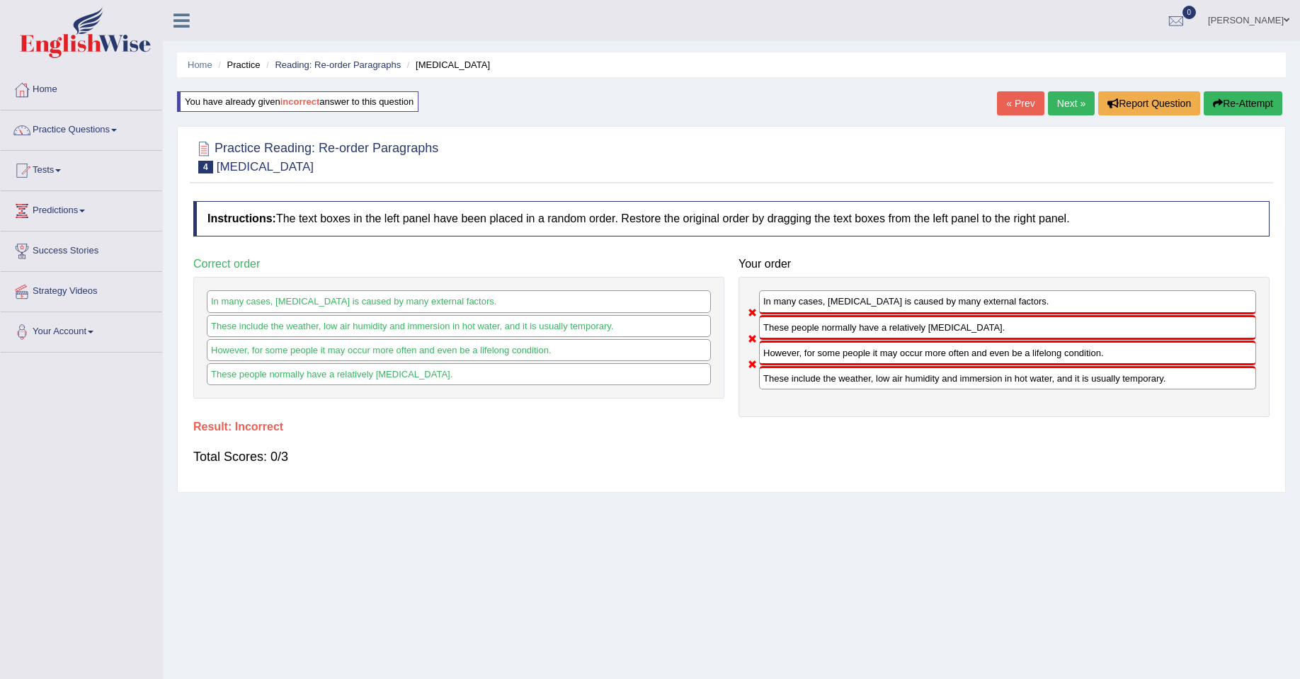
click at [1232, 99] on button "Re-Attempt" at bounding box center [1243, 103] width 79 height 24
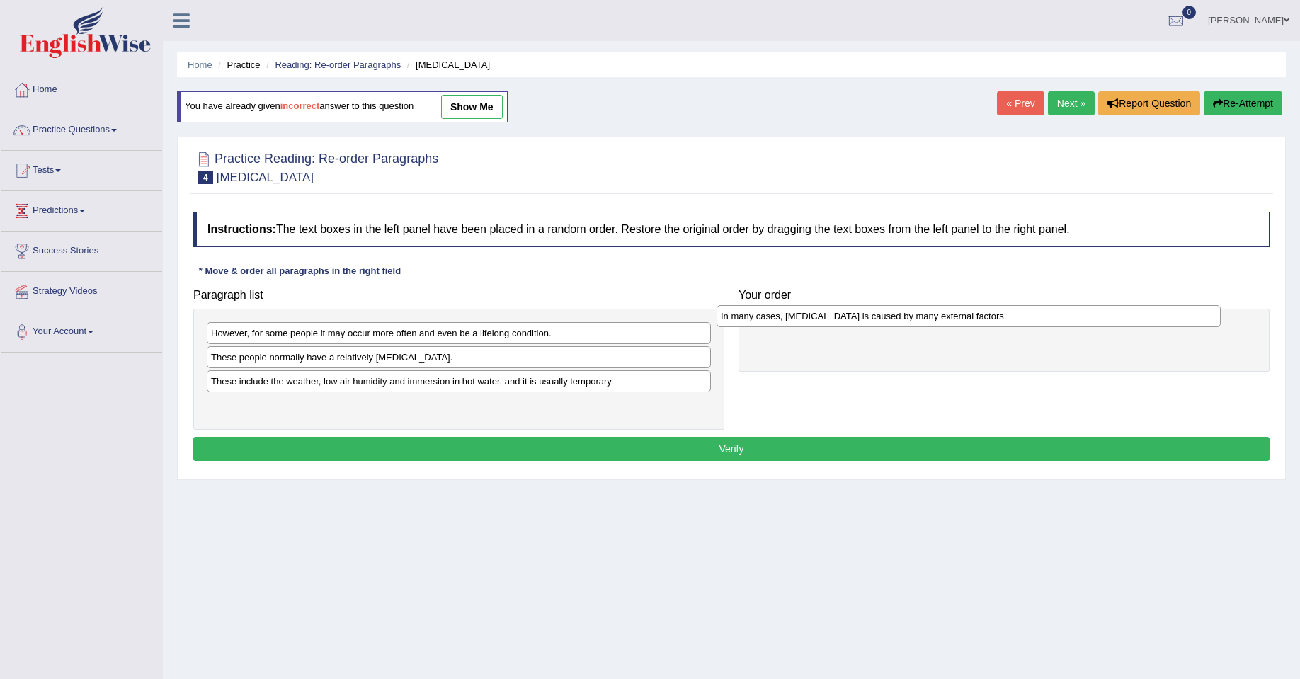
drag, startPoint x: 341, startPoint y: 362, endPoint x: 851, endPoint y: 321, distance: 511.6
click at [851, 321] on div "In many cases, [MEDICAL_DATA] is caused by many external factors." at bounding box center [969, 316] width 504 height 22
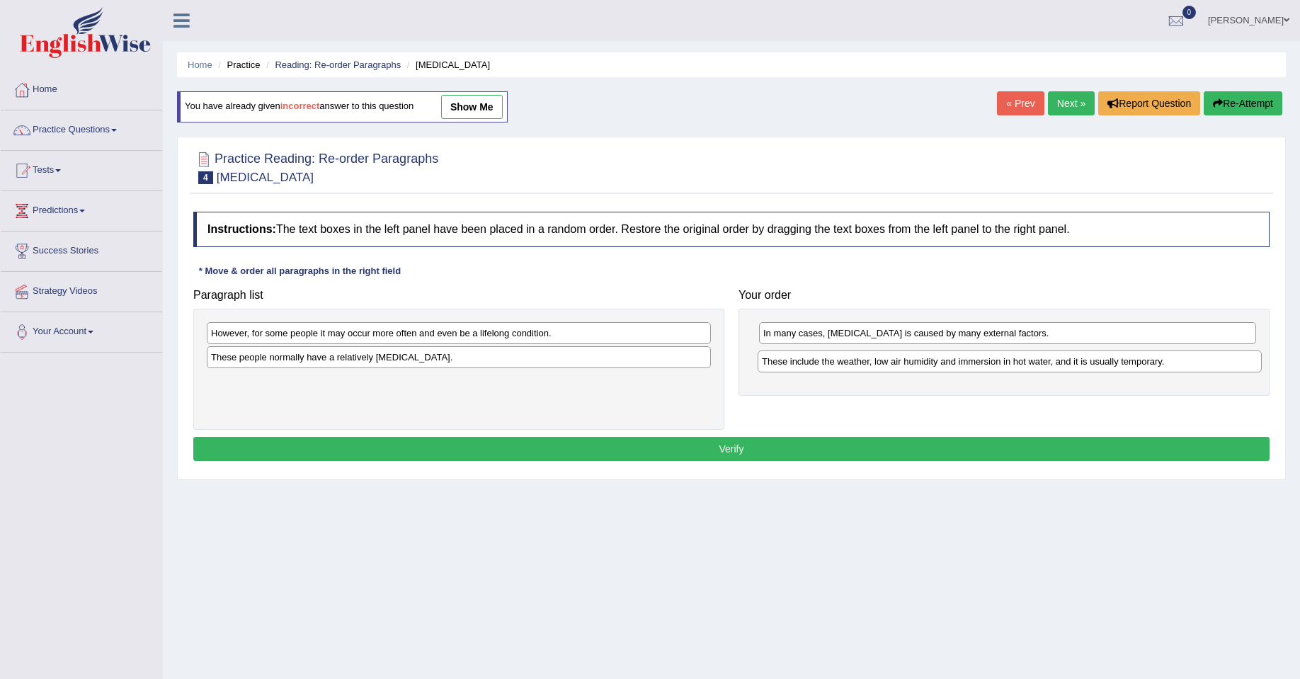
drag, startPoint x: 420, startPoint y: 380, endPoint x: 971, endPoint y: 358, distance: 551.5
click at [971, 358] on div "These include the weather, low air humidity and immersion in hot water, and it …" at bounding box center [1010, 362] width 504 height 22
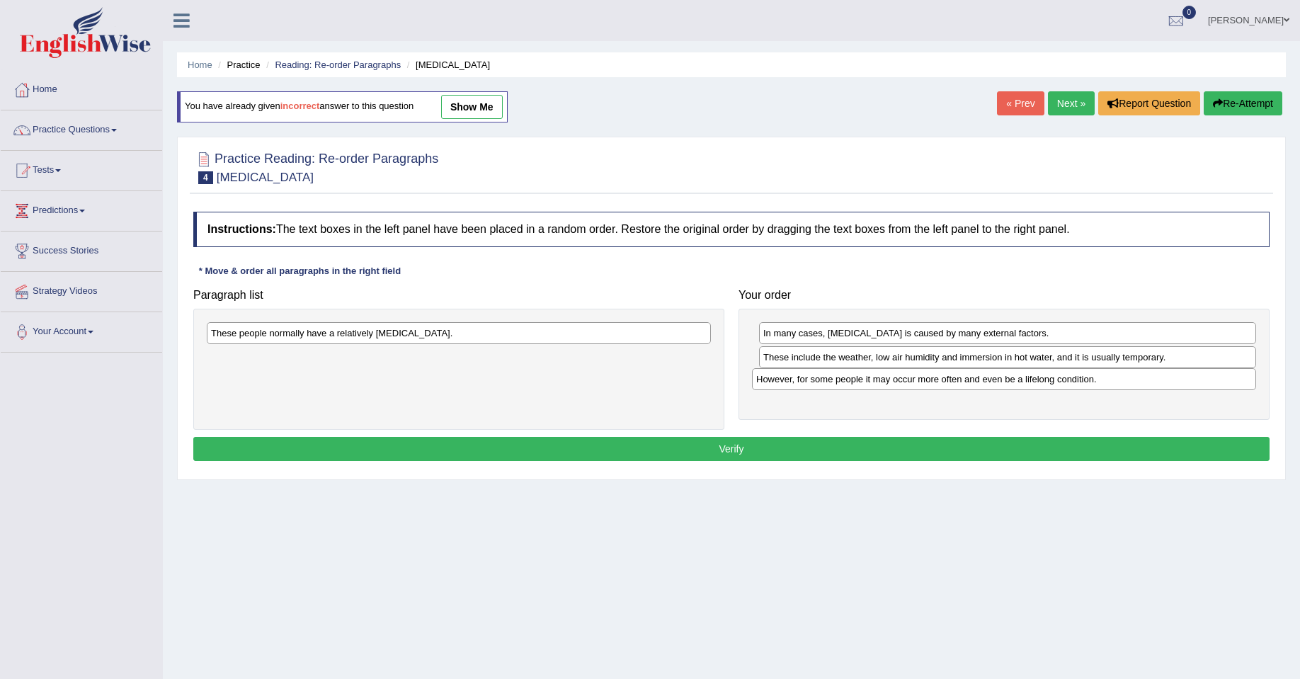
drag, startPoint x: 462, startPoint y: 340, endPoint x: 1009, endPoint y: 386, distance: 548.8
click at [1009, 386] on div "However, for some people it may occur more often and even be a lifelong conditi…" at bounding box center [1004, 379] width 504 height 22
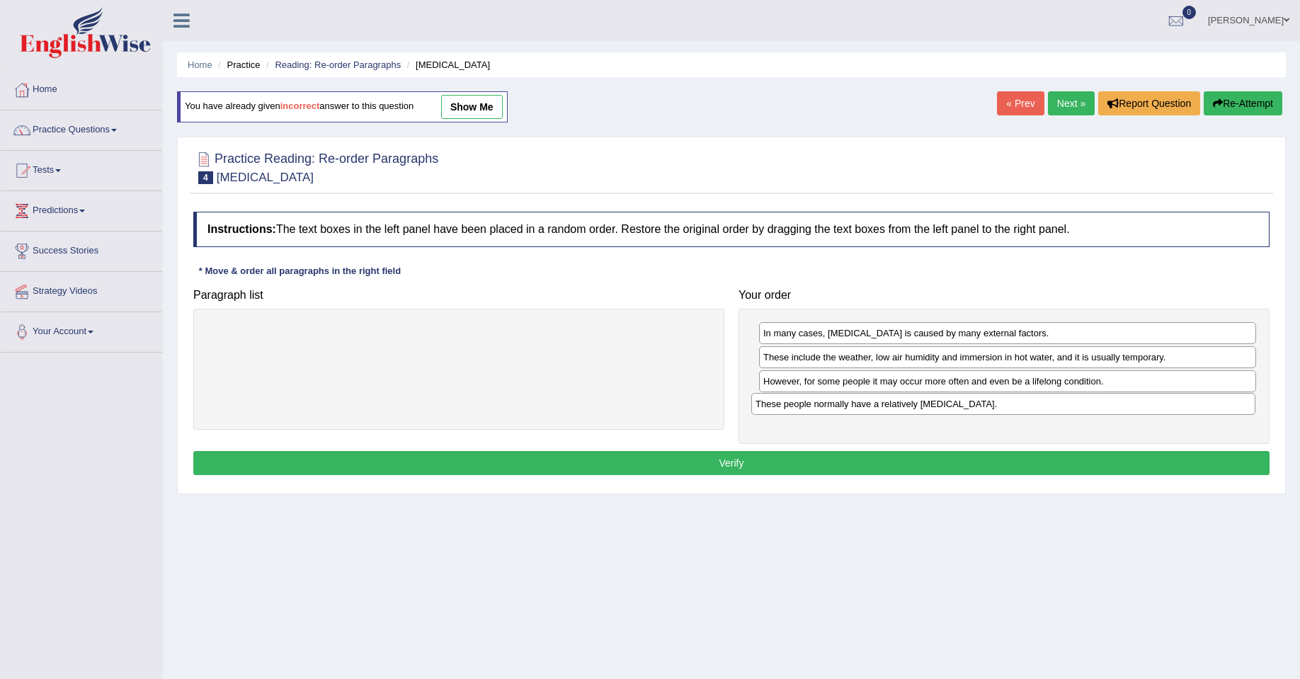
drag, startPoint x: 555, startPoint y: 334, endPoint x: 1099, endPoint y: 404, distance: 549.3
click at [1099, 404] on div "These people normally have a relatively [MEDICAL_DATA]." at bounding box center [1004, 404] width 504 height 22
click at [737, 459] on button "Verify" at bounding box center [731, 463] width 1077 height 24
